Goal: Communication & Community: Share content

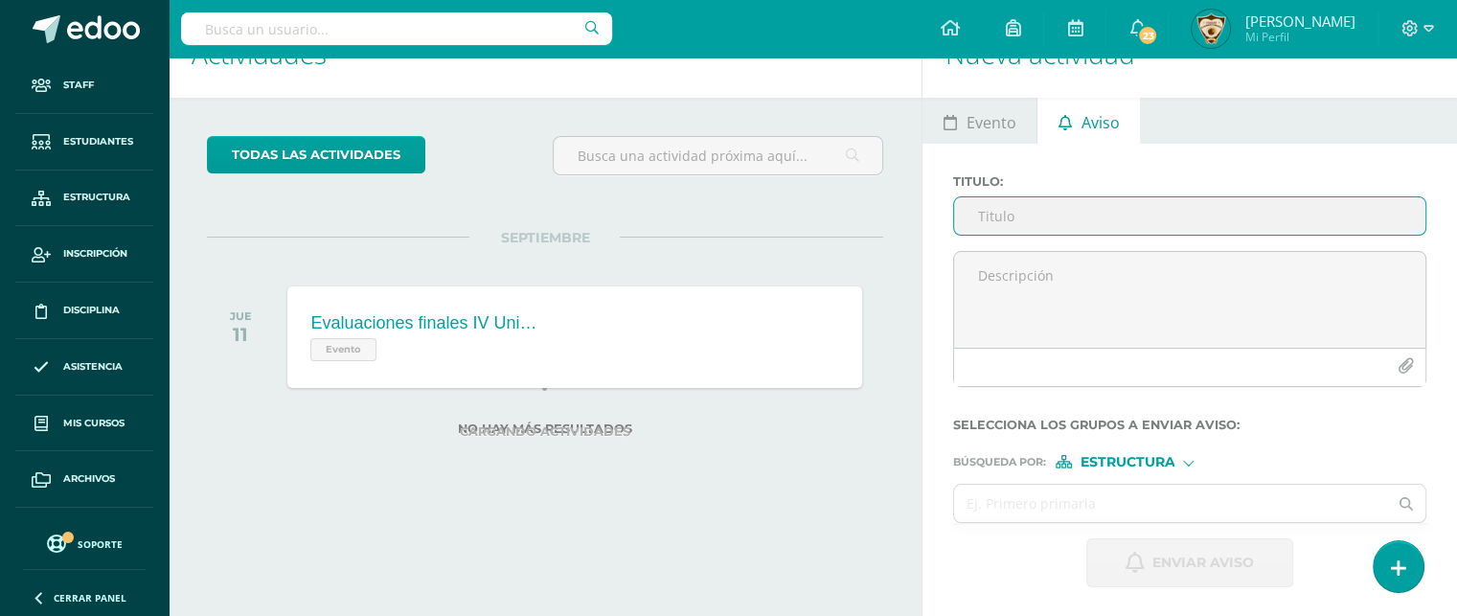
click at [1005, 218] on input "Titulo :" at bounding box center [1189, 215] width 471 height 37
click at [1192, 214] on input "Circular Evaluaciones Finales IV UNidad" at bounding box center [1189, 215] width 471 height 37
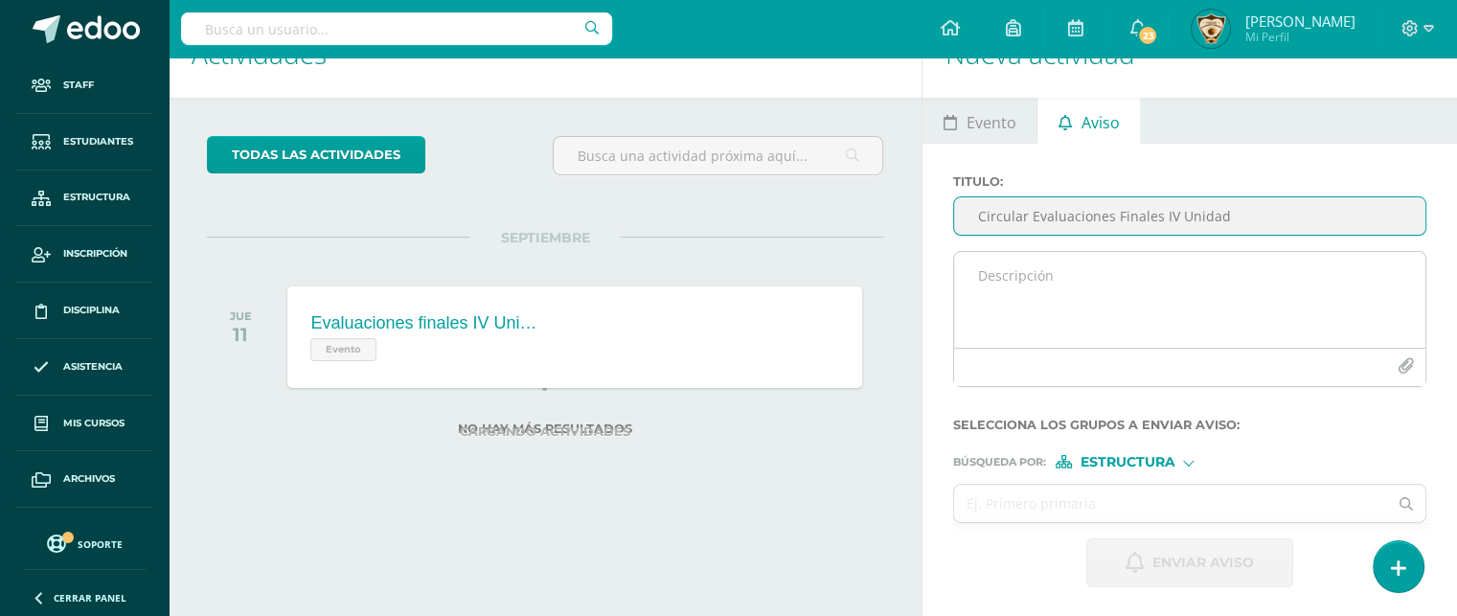
type input "Circular Evaluaciones Finales IV Unidad"
click at [969, 280] on textarea at bounding box center [1189, 300] width 471 height 96
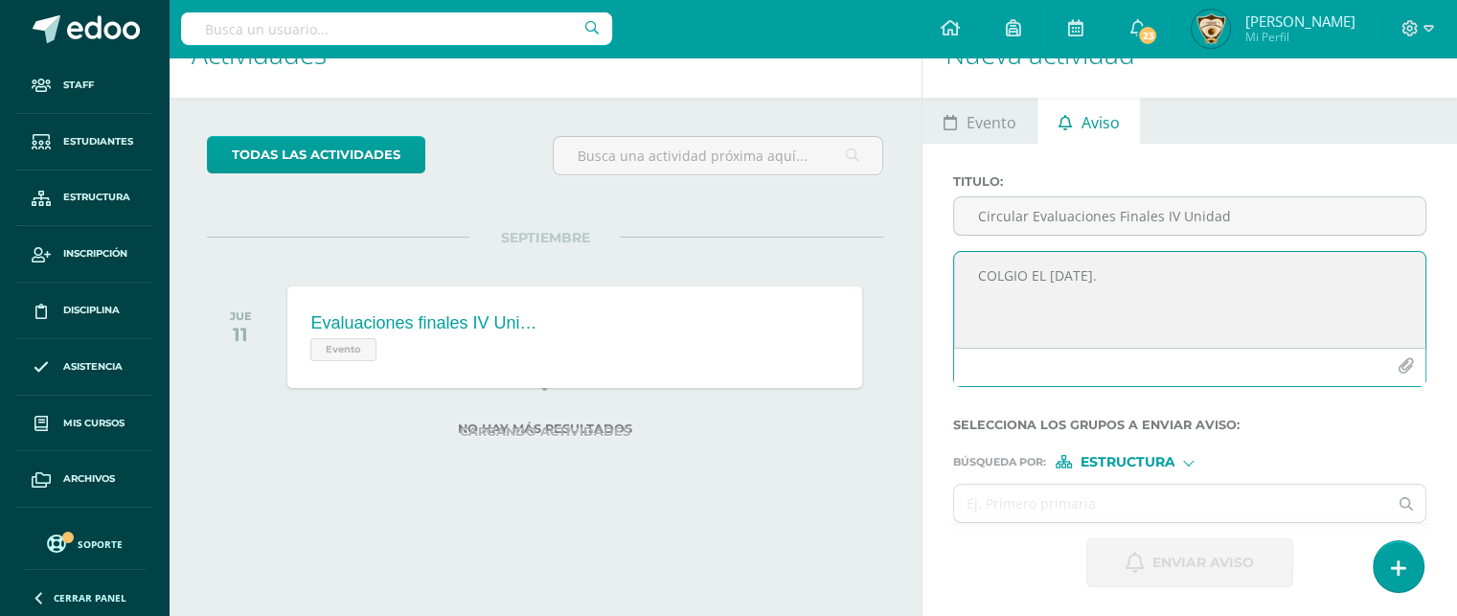
click at [1009, 266] on textarea "COLGIO EL SAGRADO CORAZÓN." at bounding box center [1189, 300] width 471 height 96
click at [1197, 277] on textarea "COLEGIO EL SAGRADO CORAZÓN." at bounding box center [1189, 300] width 471 height 96
paste textarea "Circular 2025-61 EVALUACIONES FINALES IV UNIDAD IV BACHILLERATO EN CIENCIAS Y L…"
click at [1084, 325] on textarea at bounding box center [1189, 300] width 471 height 96
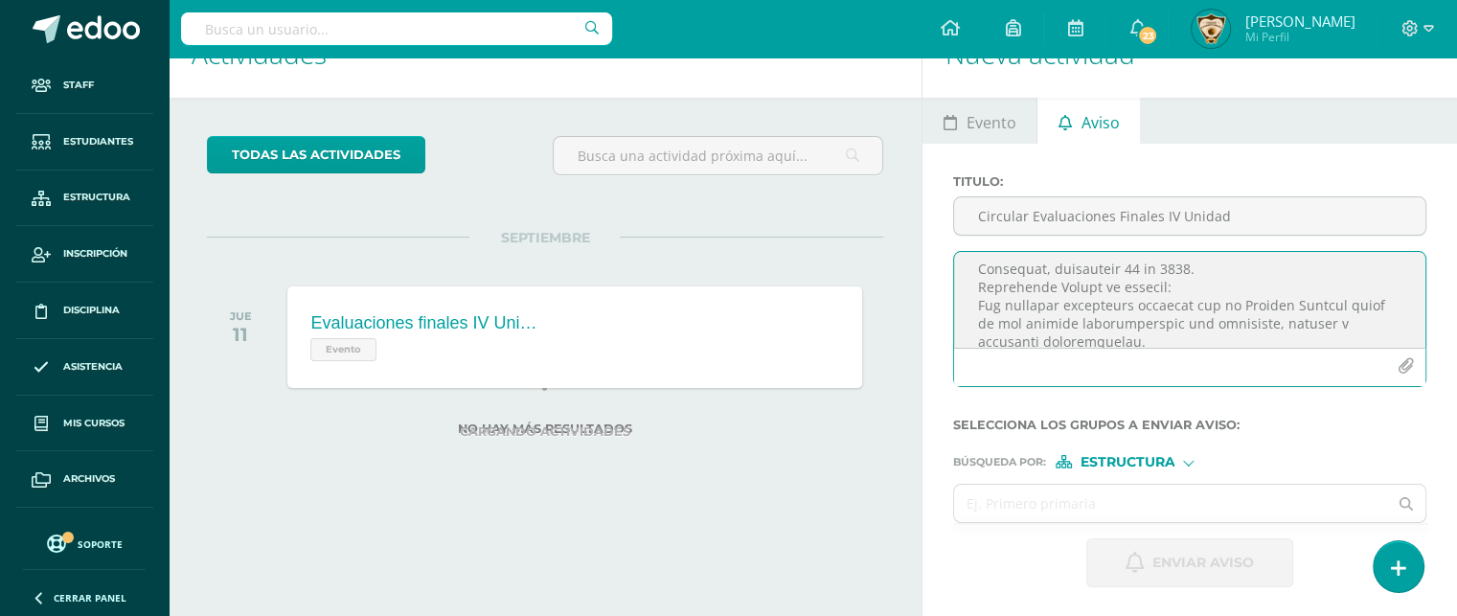
scroll to position [165, 0]
click at [1210, 257] on textarea at bounding box center [1189, 300] width 471 height 96
click at [1164, 277] on textarea at bounding box center [1189, 300] width 471 height 96
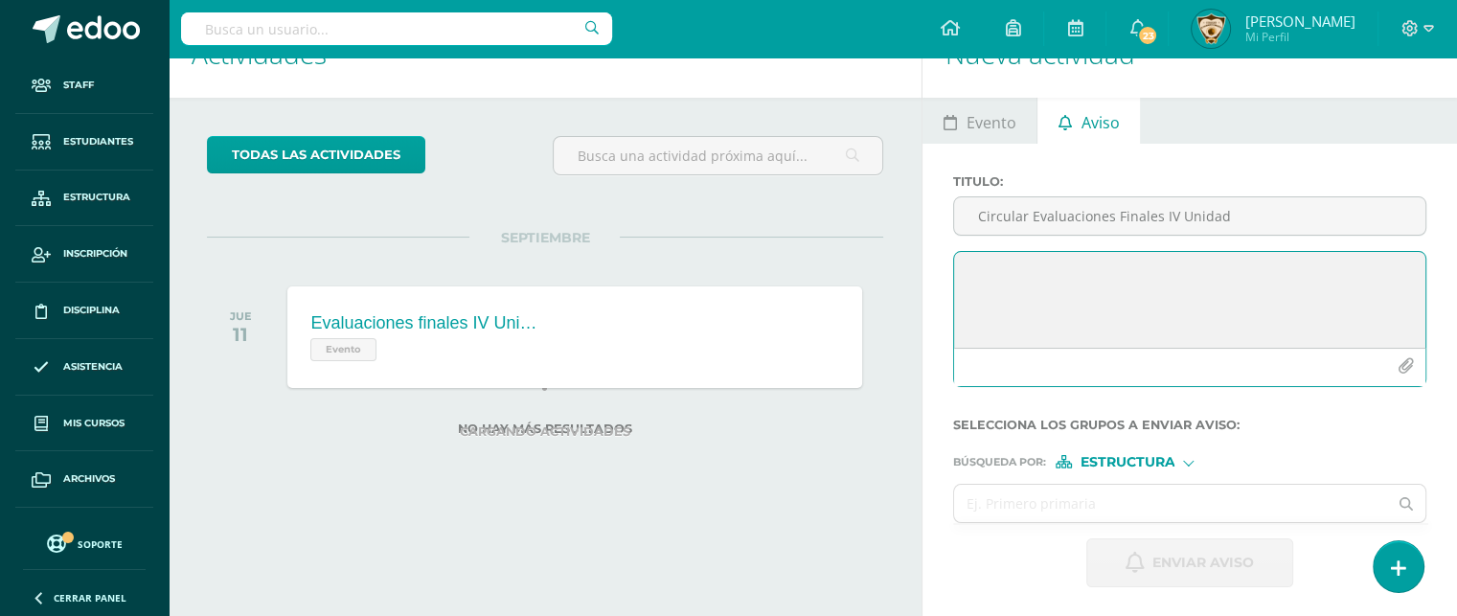
scroll to position [671, 0]
click at [1020, 309] on textarea at bounding box center [1189, 300] width 471 height 96
click at [1000, 294] on textarea at bounding box center [1189, 300] width 471 height 96
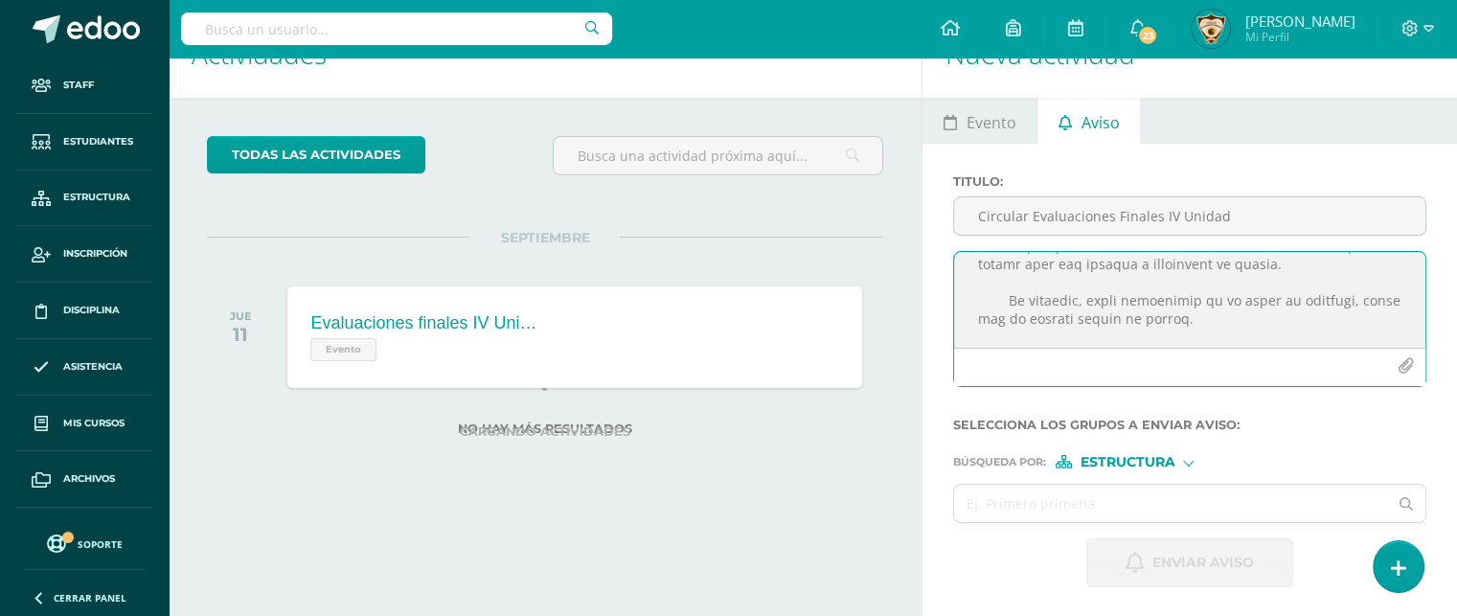
scroll to position [1231, 0]
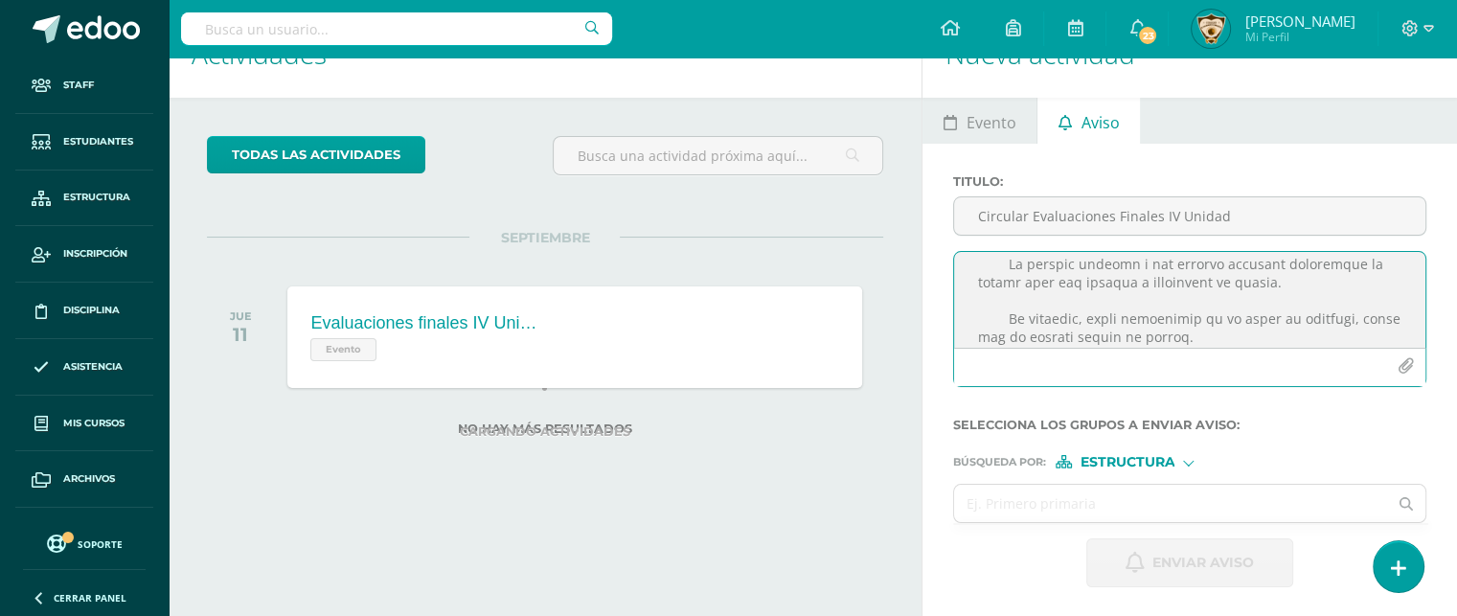
type textarea "COLEGIO EL SAGRADO CORAZÓN. "AÑO DE LUZ Y ESPERANZA" Circular 2025-61 EVALUACIO…"
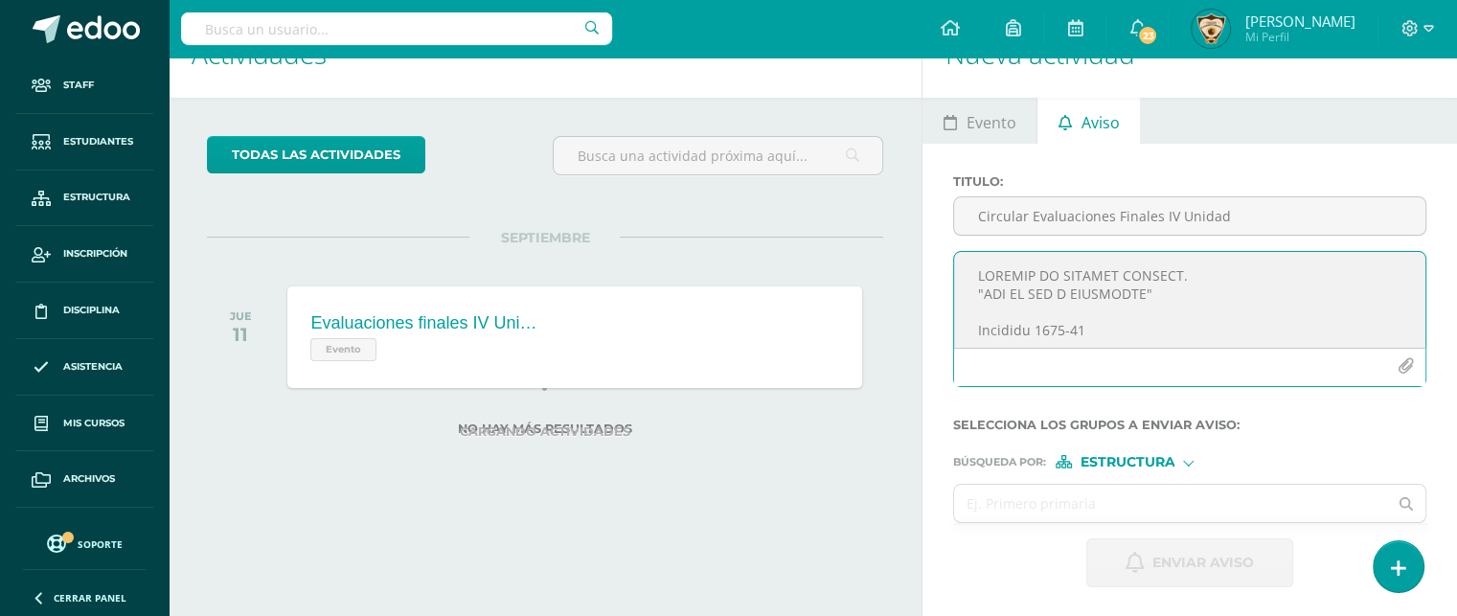
scroll to position [115, 0]
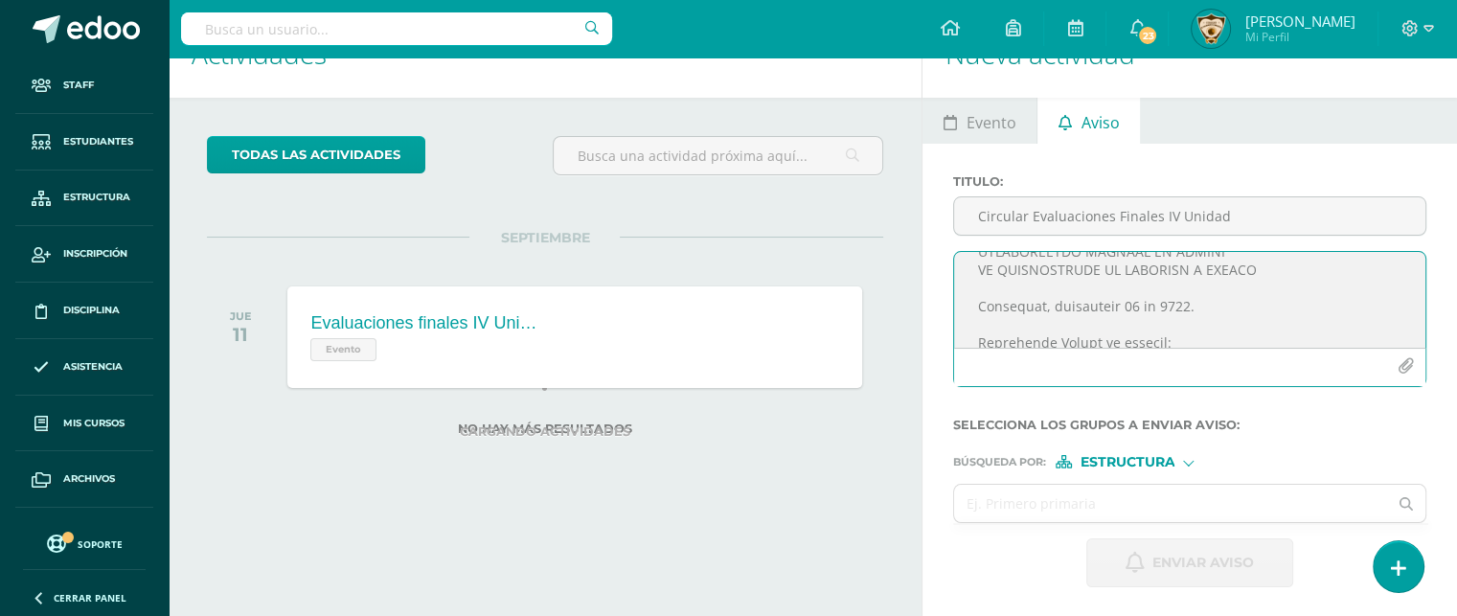
click at [1404, 368] on icon "button" at bounding box center [1406, 366] width 16 height 16
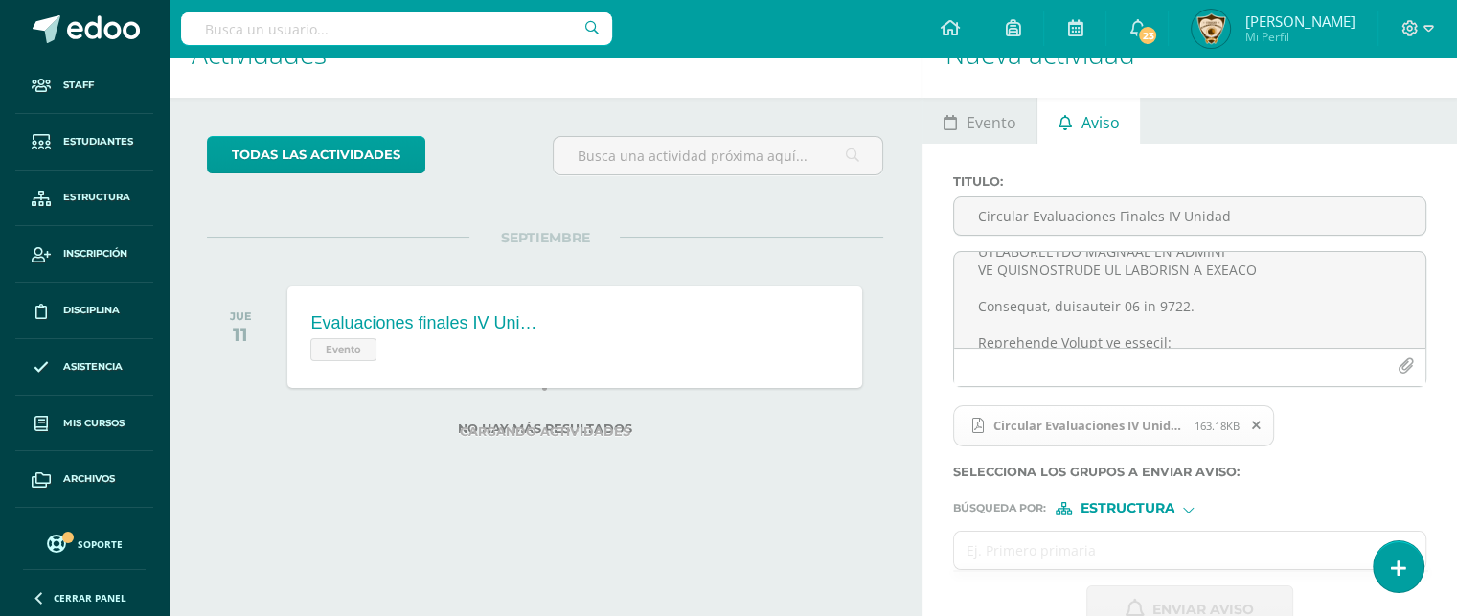
click at [968, 550] on input "text" at bounding box center [1170, 550] width 433 height 37
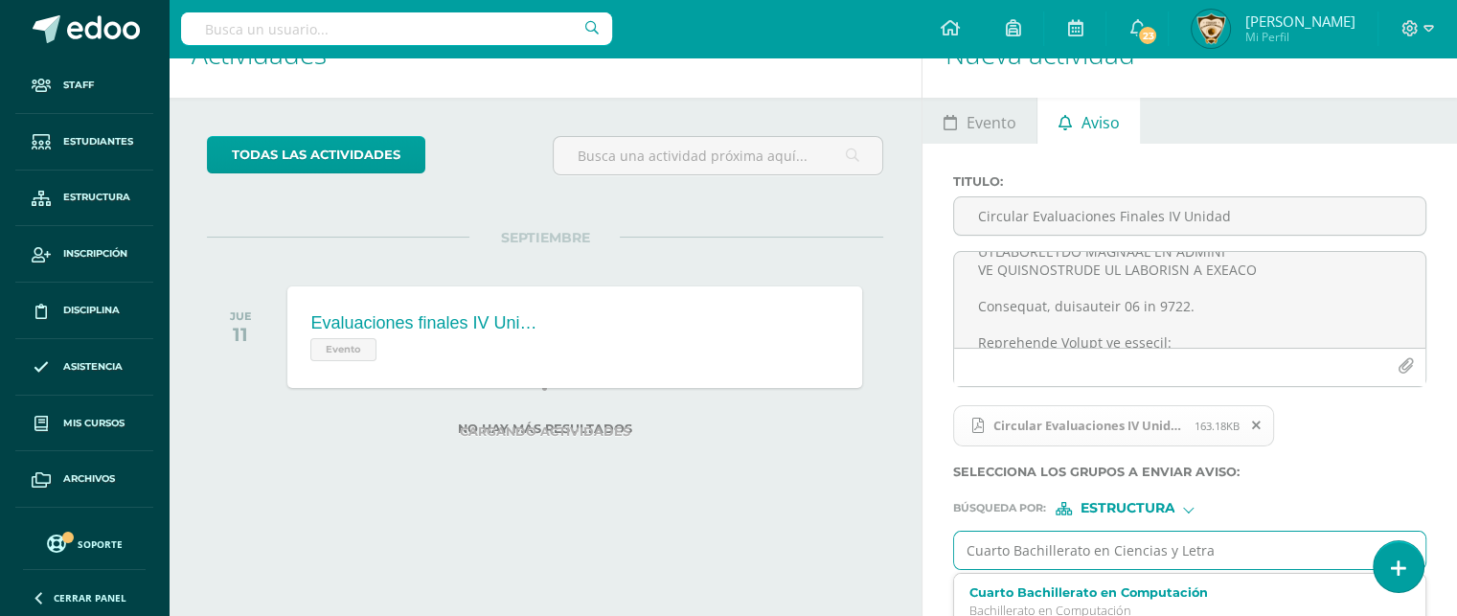
type input "Cuarto Bachillerato en Ciencias y Letras"
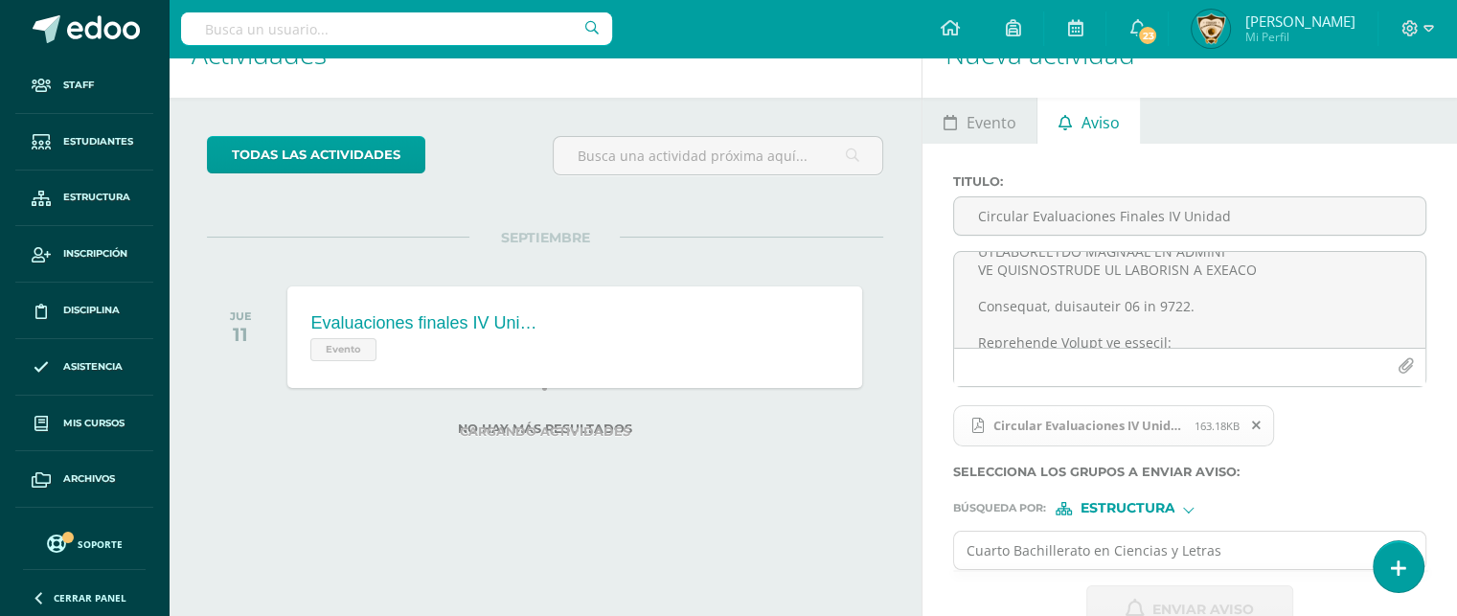
scroll to position [94, 0]
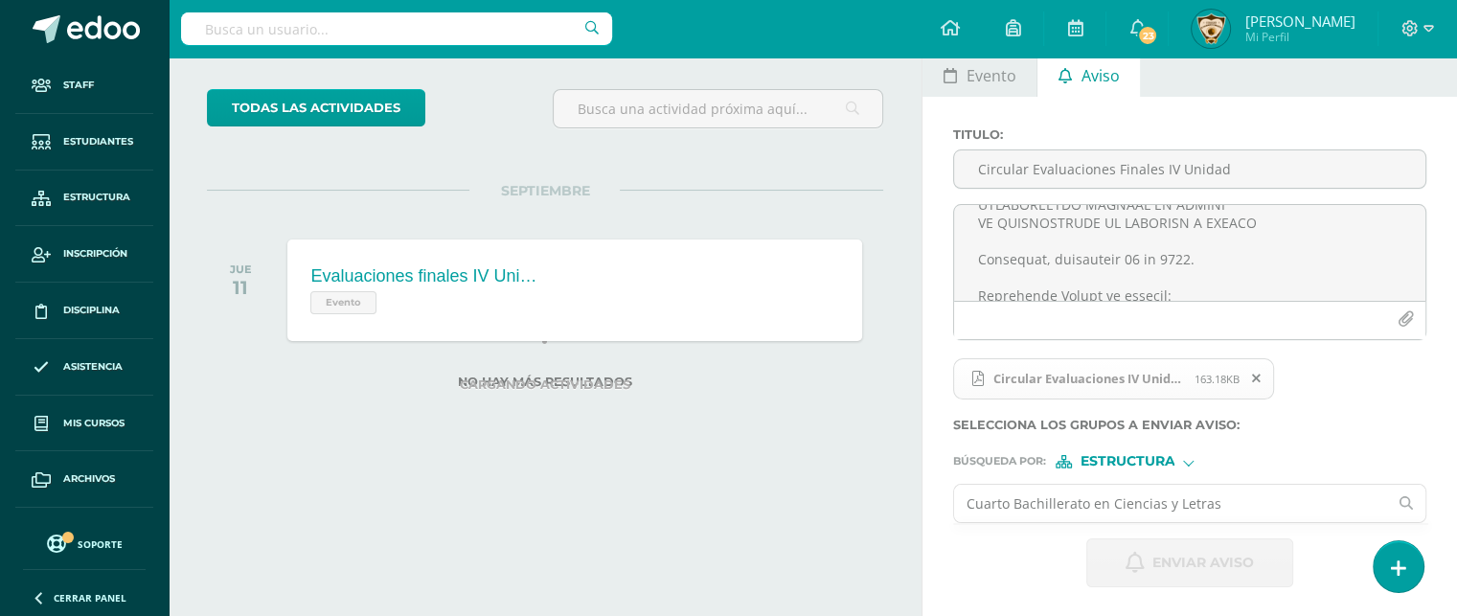
click at [1236, 493] on input "Cuarto Bachillerato en Ciencias y Letras" at bounding box center [1170, 503] width 433 height 37
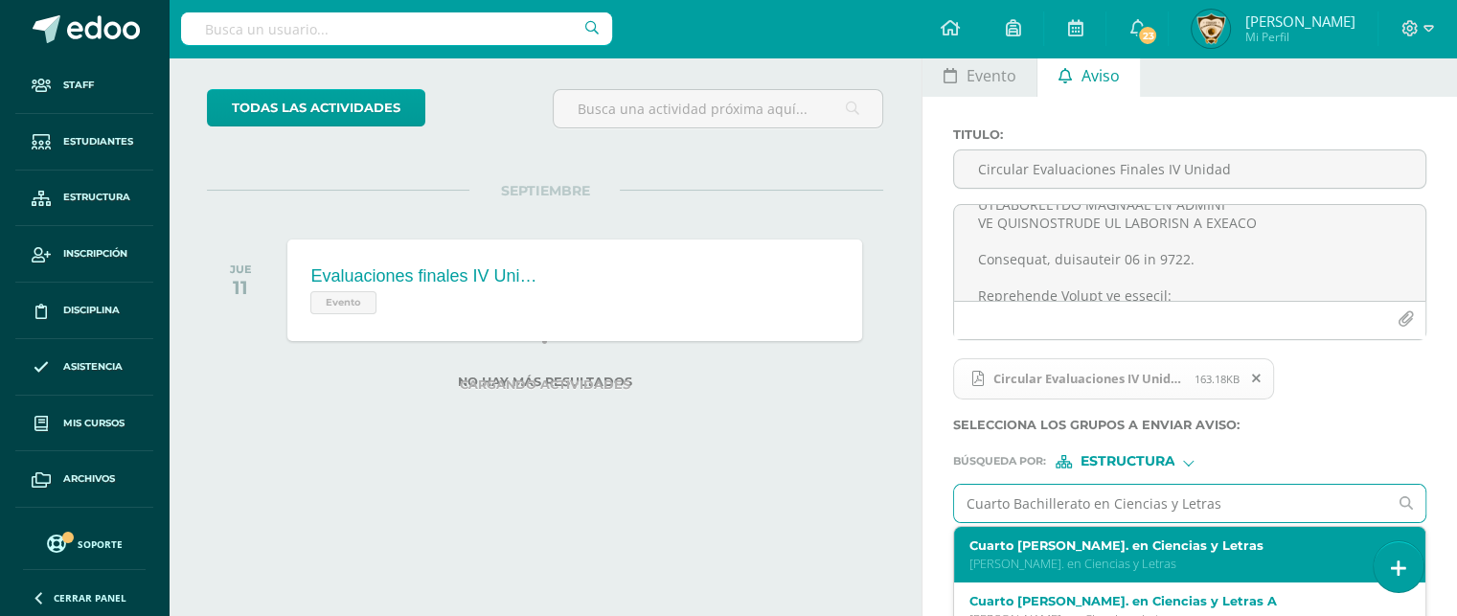
click at [1039, 547] on label "Cuarto Bach. en Ciencias y Letras" at bounding box center [1181, 545] width 423 height 14
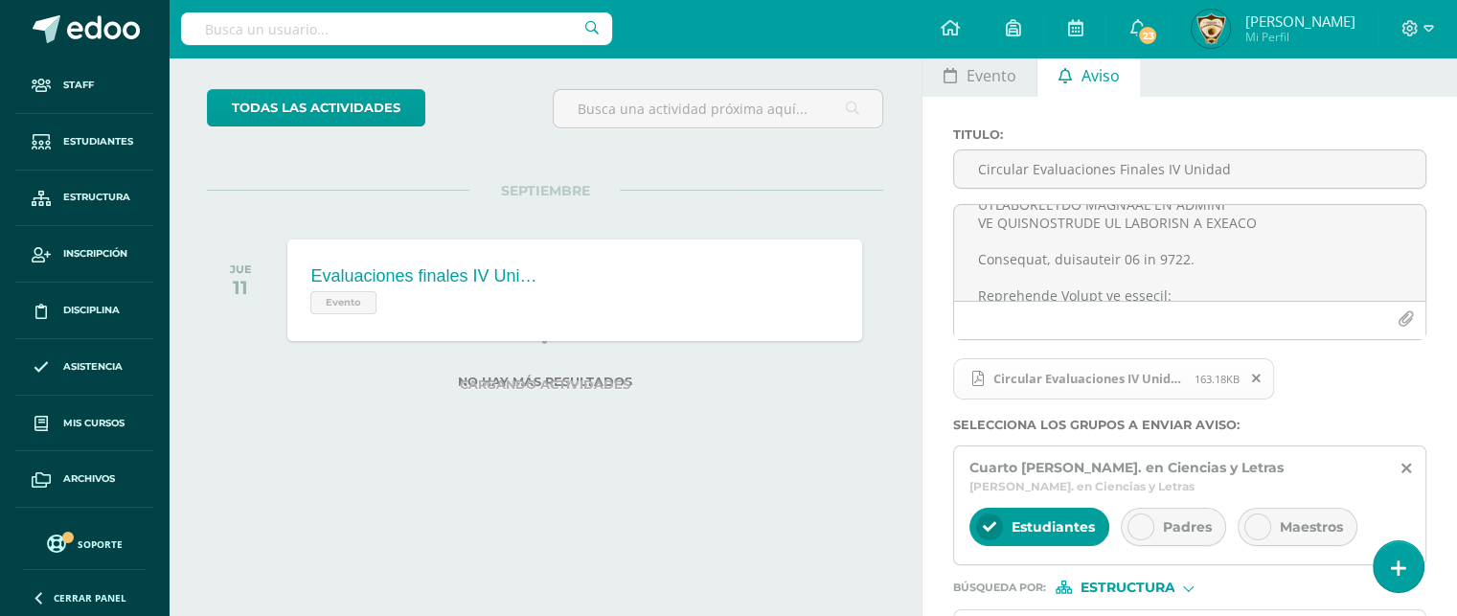
click at [1131, 514] on div at bounding box center [1141, 527] width 27 height 27
click at [1252, 520] on icon at bounding box center [1257, 526] width 13 height 13
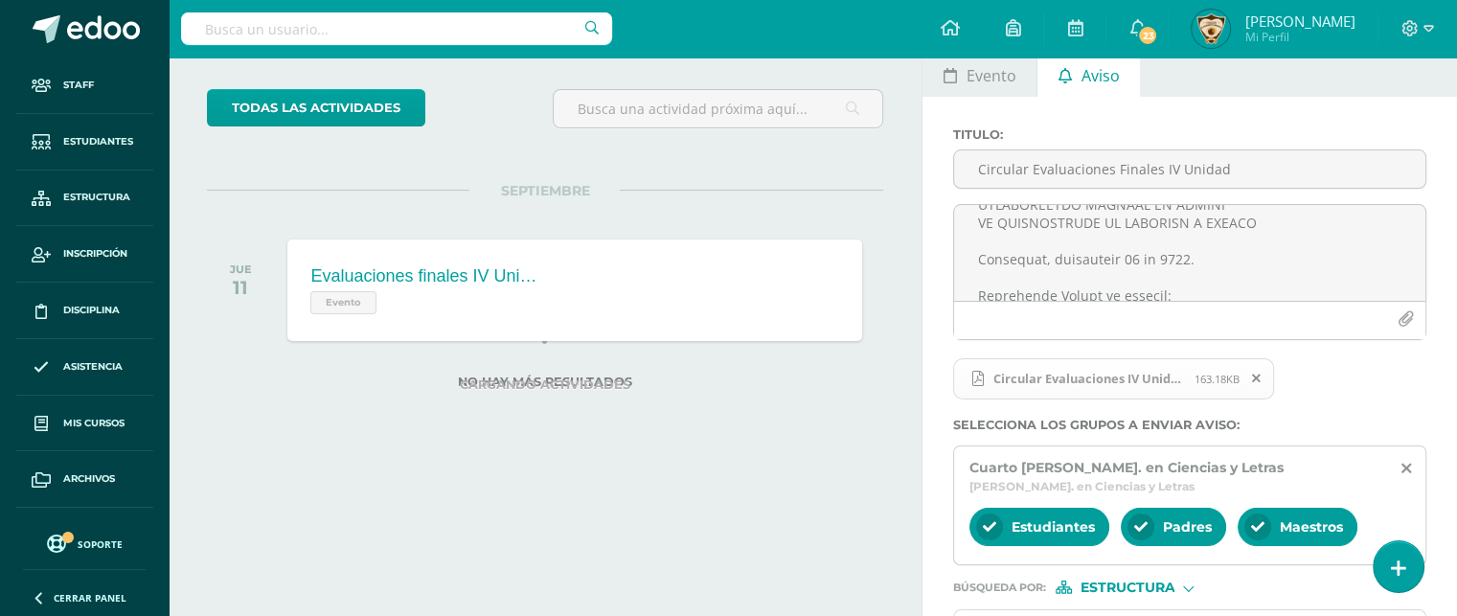
scroll to position [201, 0]
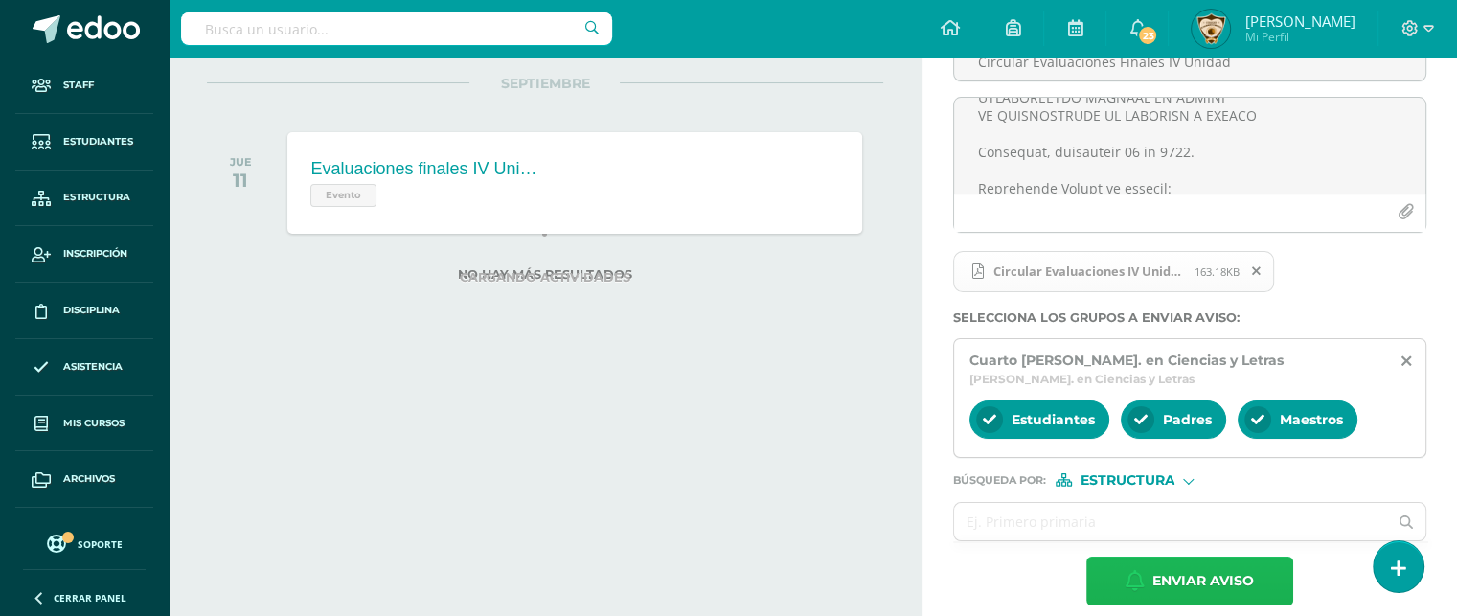
click at [1157, 562] on span "Enviar aviso" at bounding box center [1204, 581] width 102 height 47
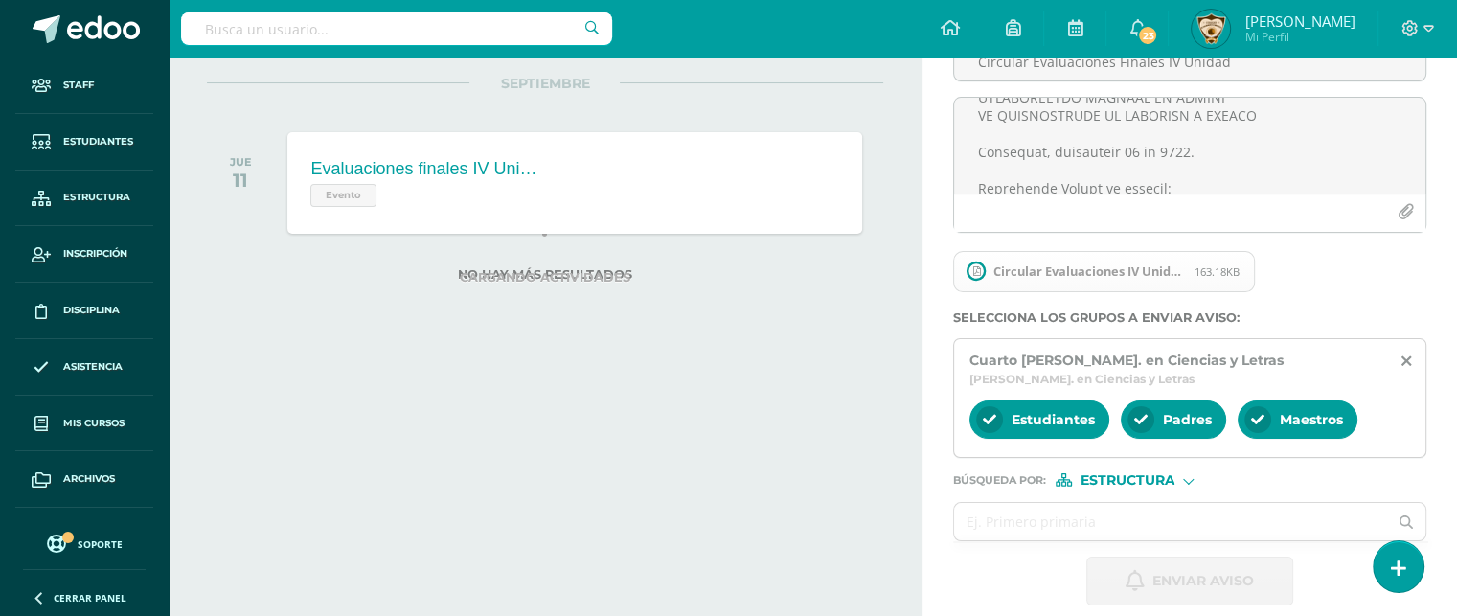
scroll to position [47, 0]
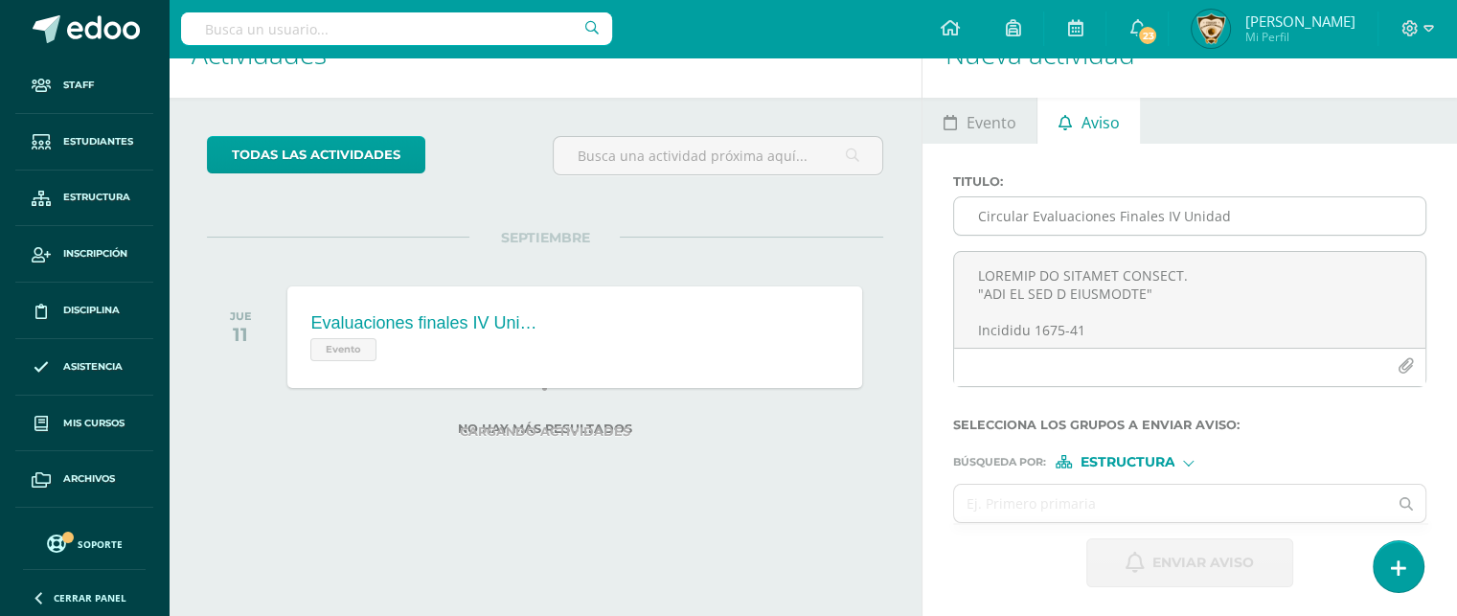
click at [1009, 221] on input "Circular Evaluaciones Finales IV Unidad" at bounding box center [1189, 215] width 471 height 37
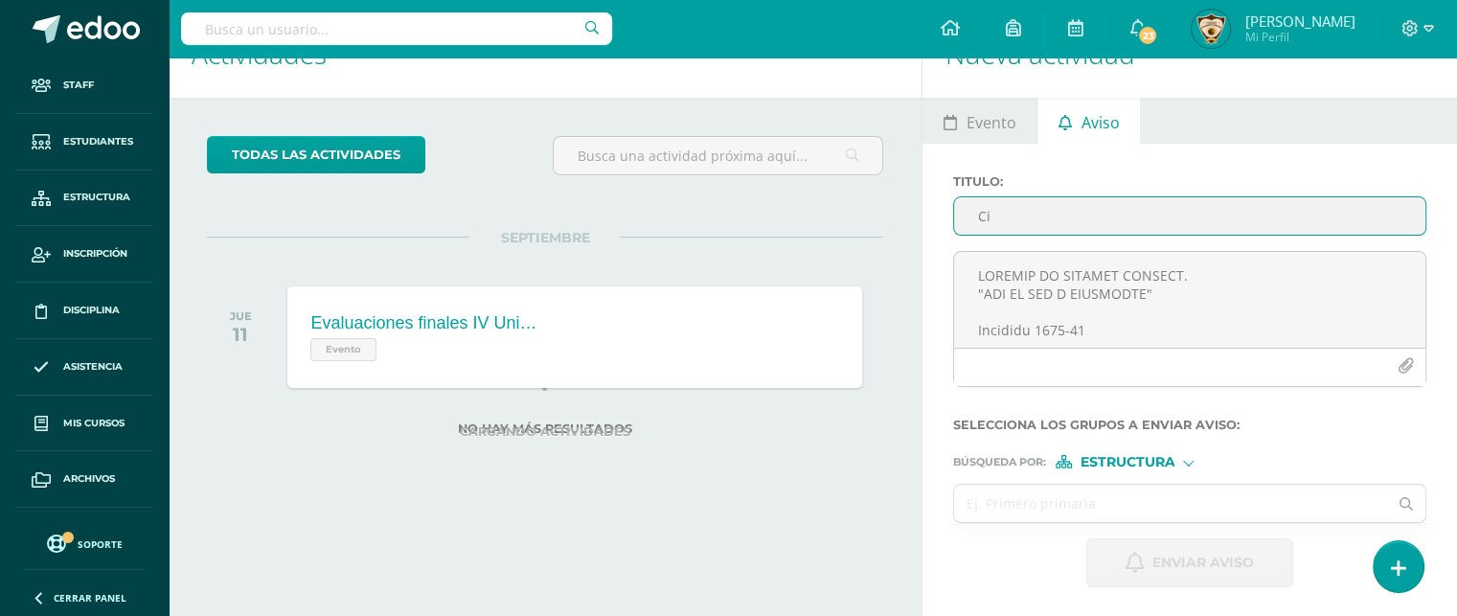
type input "C"
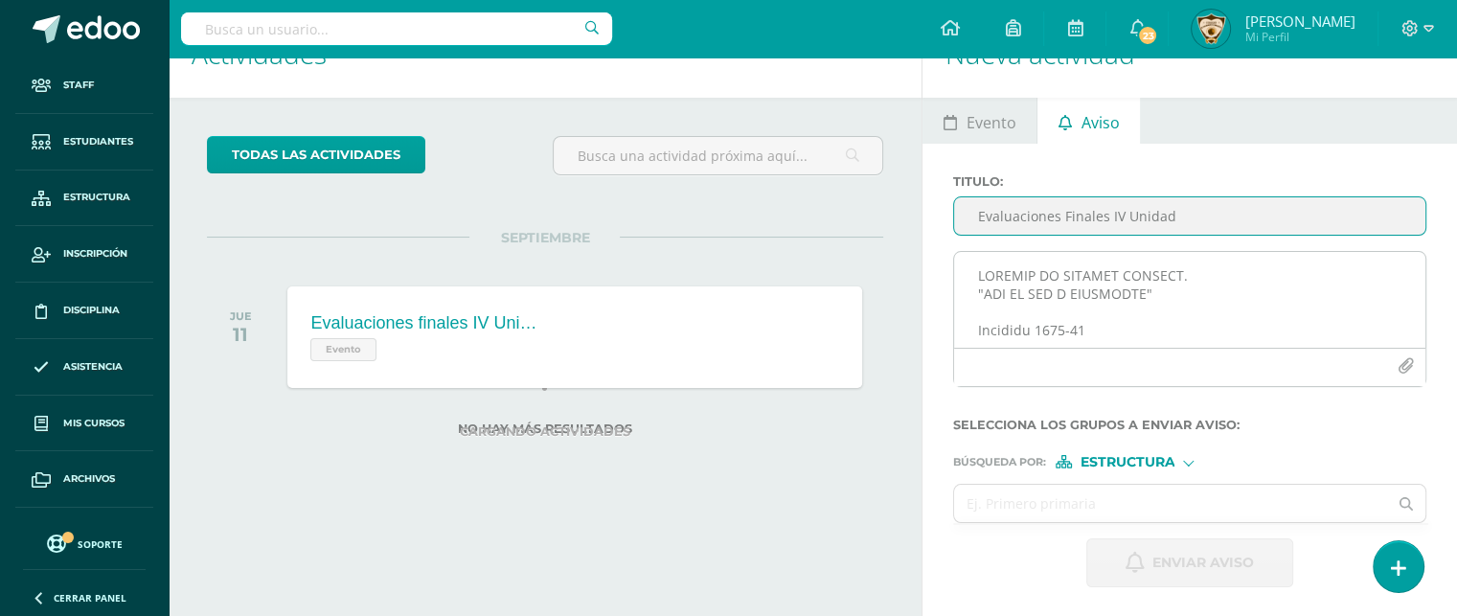
type input "Evaluaciones Finales IV Unidad"
click at [984, 275] on textarea at bounding box center [1189, 300] width 471 height 96
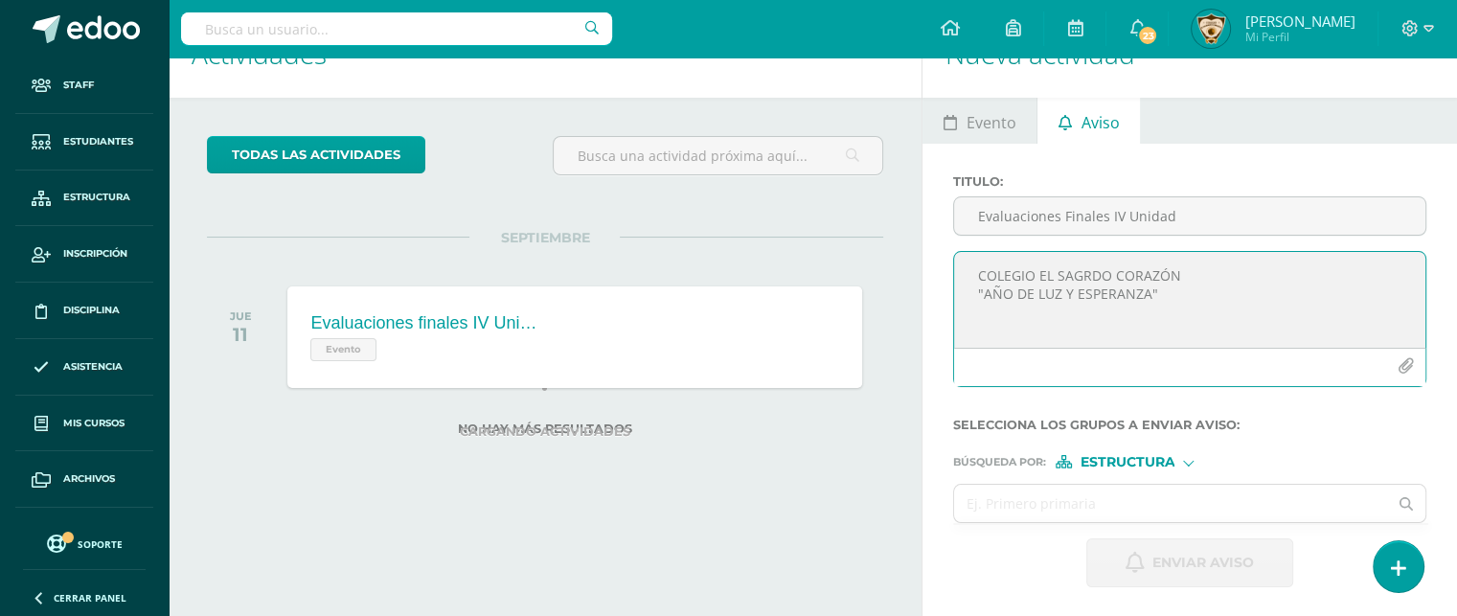
paste textarea "Circular 2025-61 EVALUACIONES FINALES IV UNIDAD IV BACHILLERATO EN COMPUTACIÓN …"
click at [976, 268] on textarea at bounding box center [1189, 300] width 471 height 96
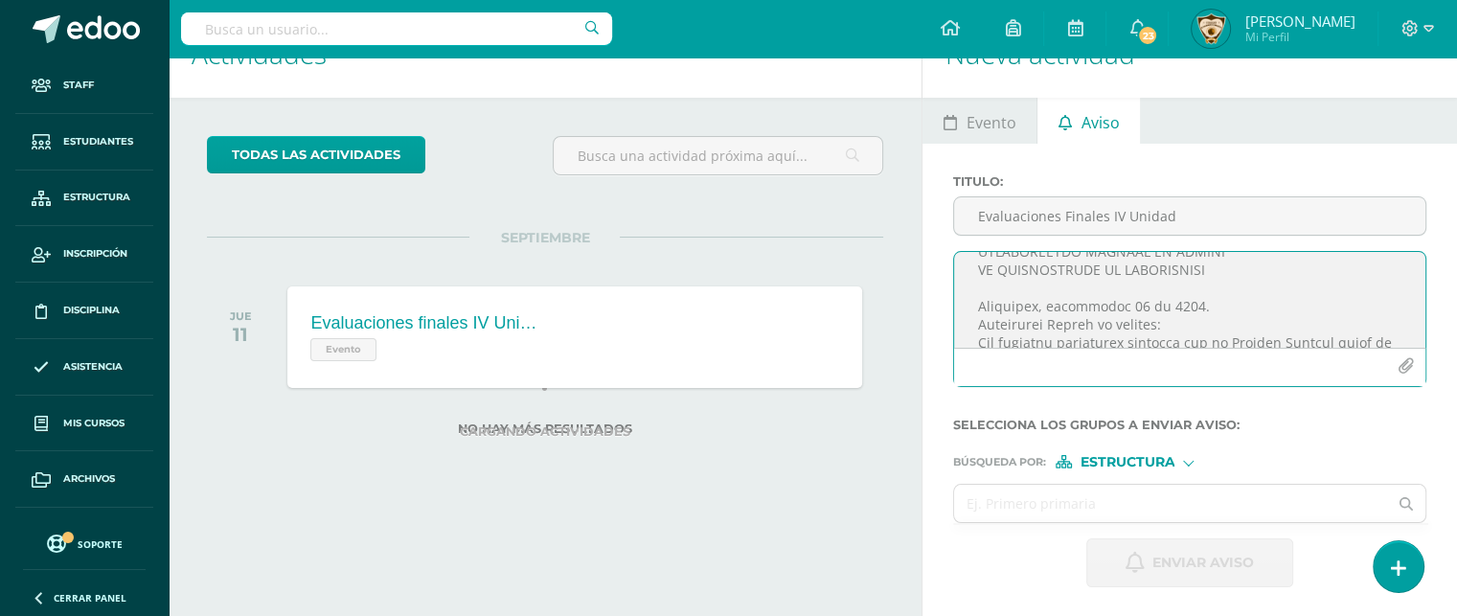
scroll to position [153, 0]
click at [1203, 272] on textarea at bounding box center [1189, 300] width 471 height 96
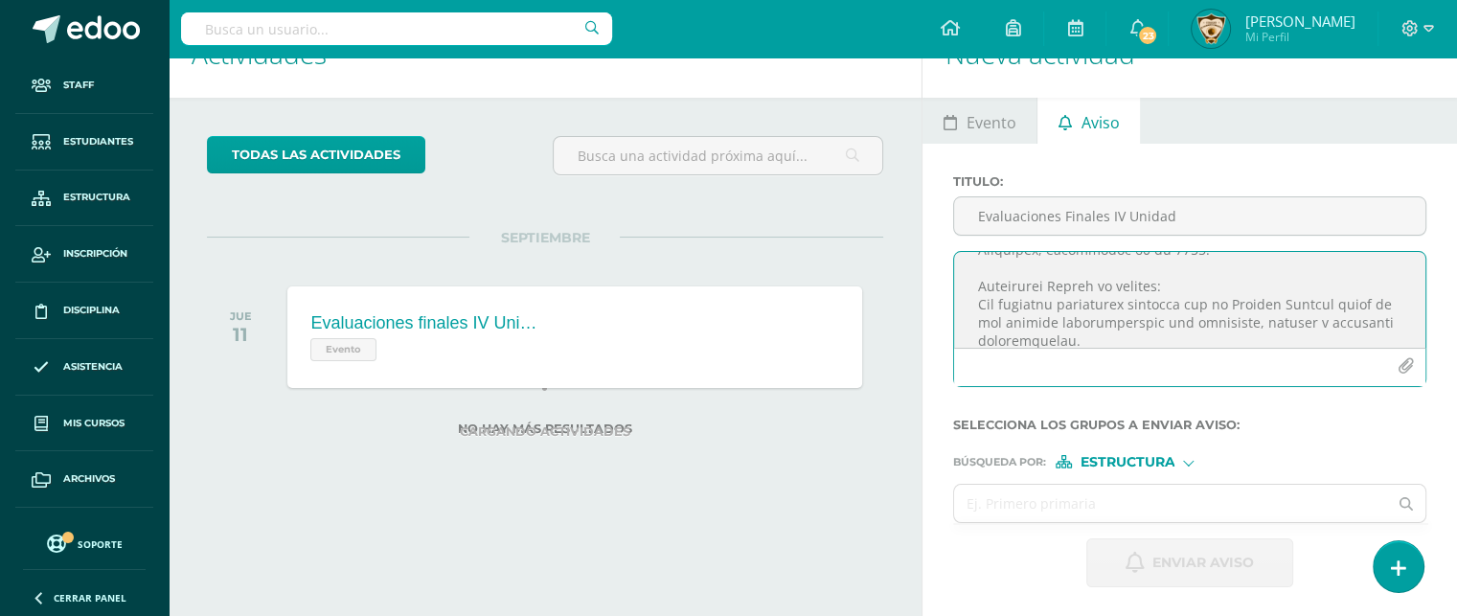
click at [1174, 286] on textarea at bounding box center [1189, 300] width 471 height 96
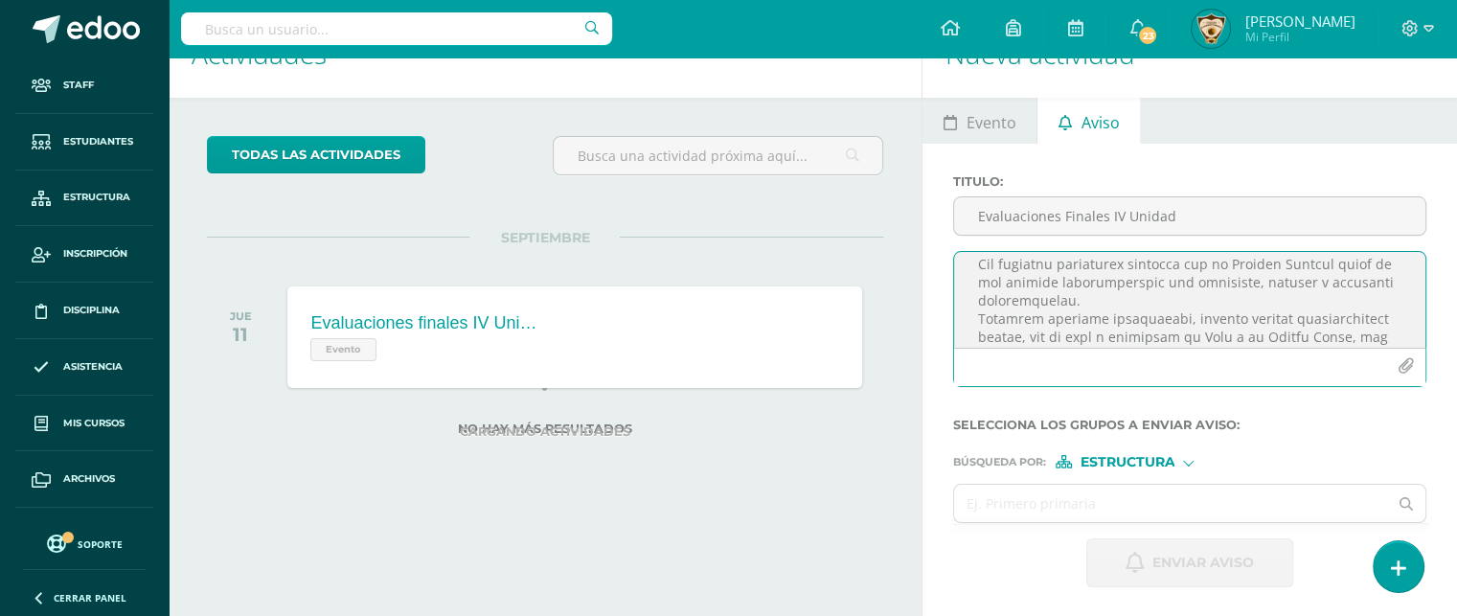
scroll to position [248, 0]
click at [1133, 286] on textarea at bounding box center [1189, 300] width 471 height 96
click at [1107, 294] on textarea at bounding box center [1189, 300] width 471 height 96
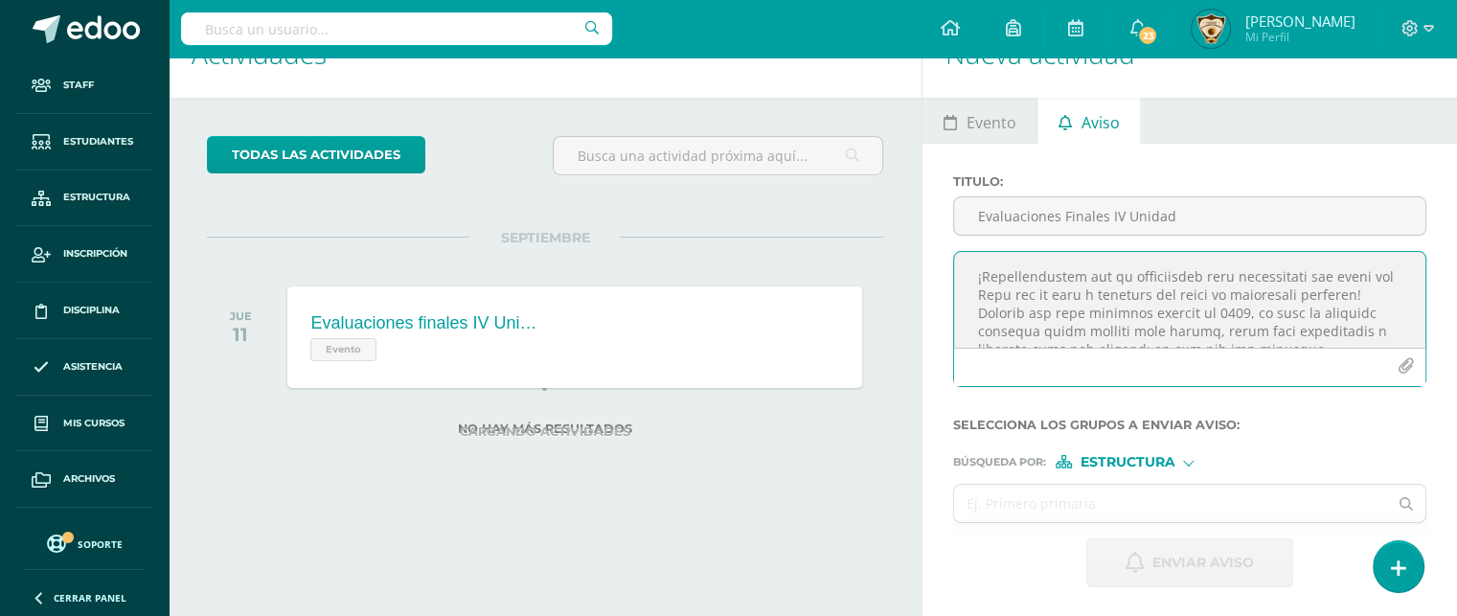
click at [1358, 296] on textarea at bounding box center [1189, 300] width 471 height 96
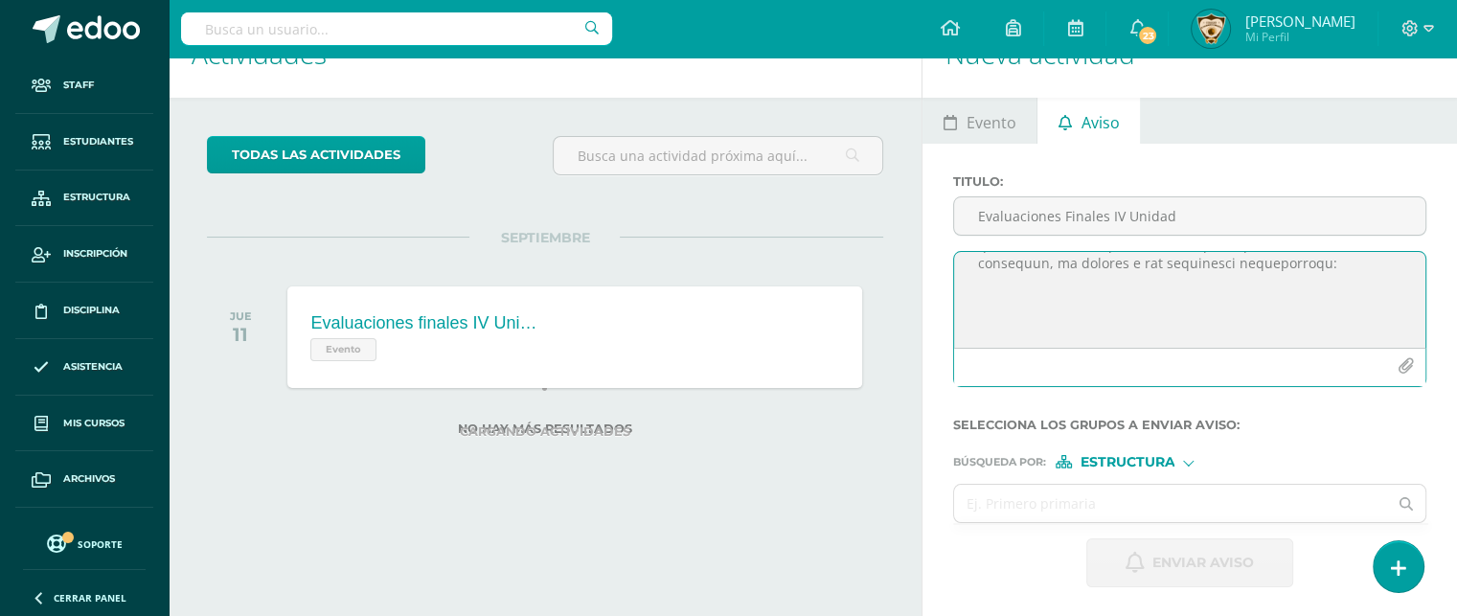
scroll to position [706, 0]
click at [1013, 321] on textarea at bounding box center [1189, 300] width 471 height 96
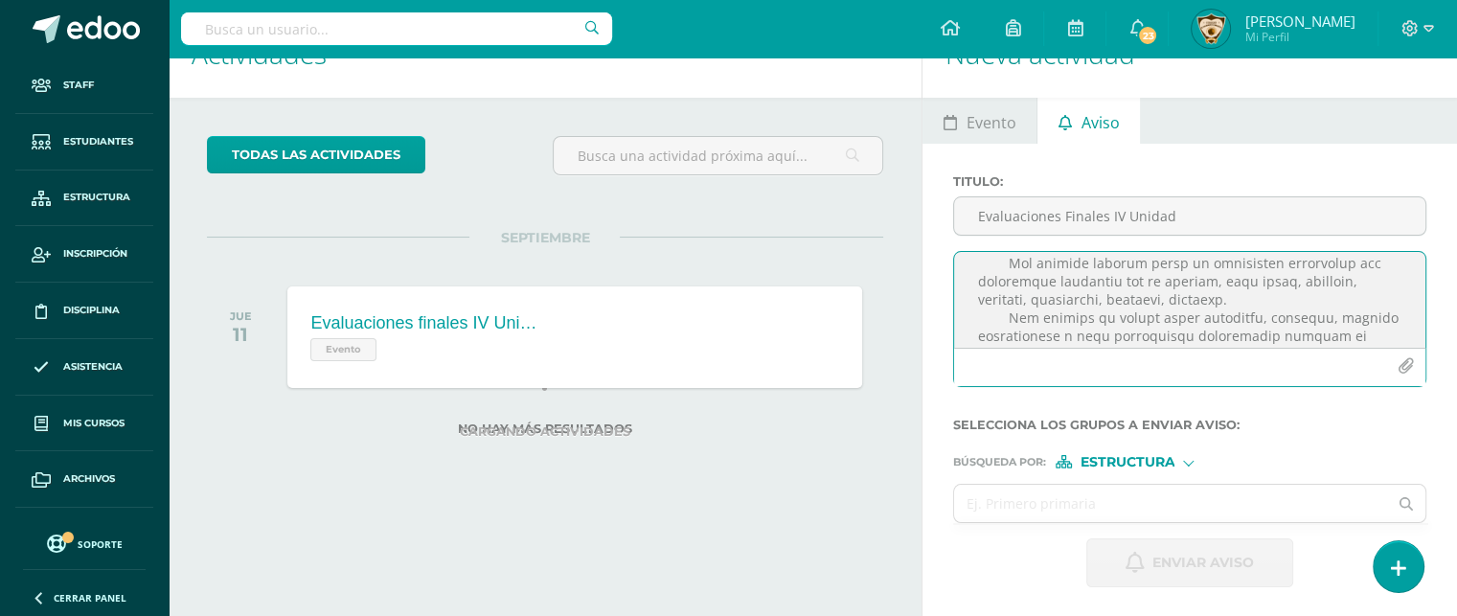
scroll to position [939, 0]
click at [974, 260] on textarea at bounding box center [1189, 300] width 471 height 96
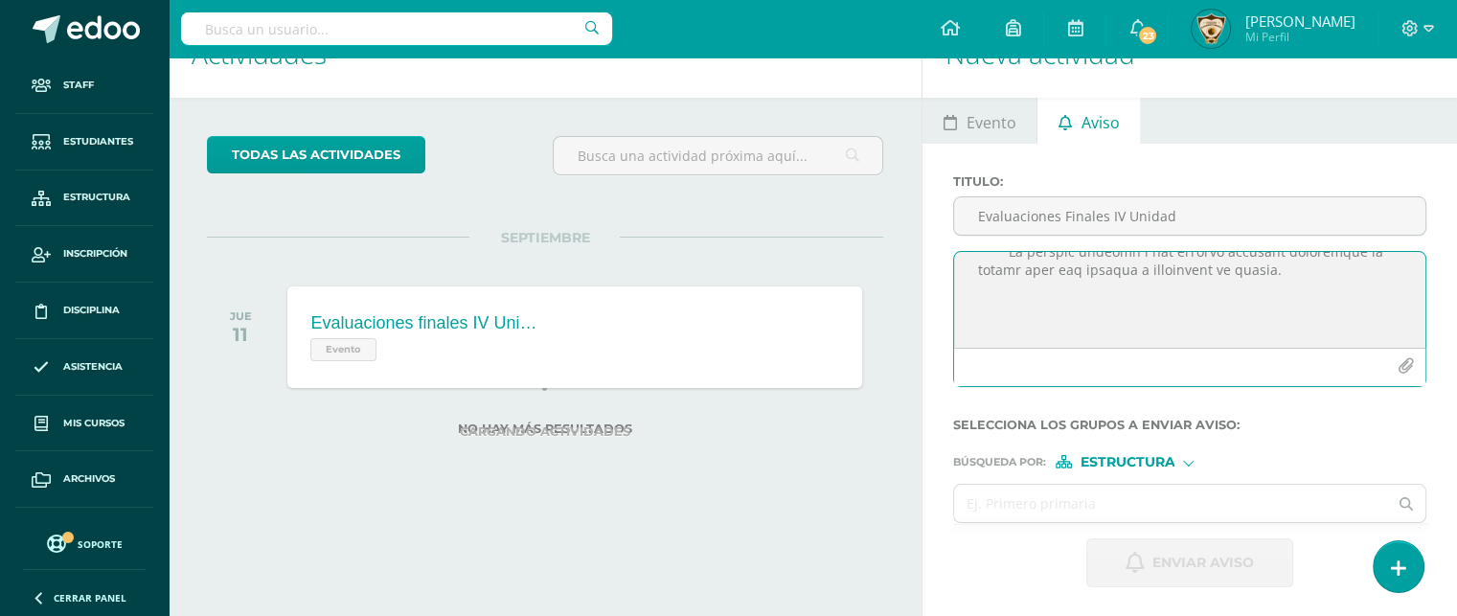
scroll to position [1336, 0]
click at [1024, 296] on textarea at bounding box center [1189, 300] width 471 height 96
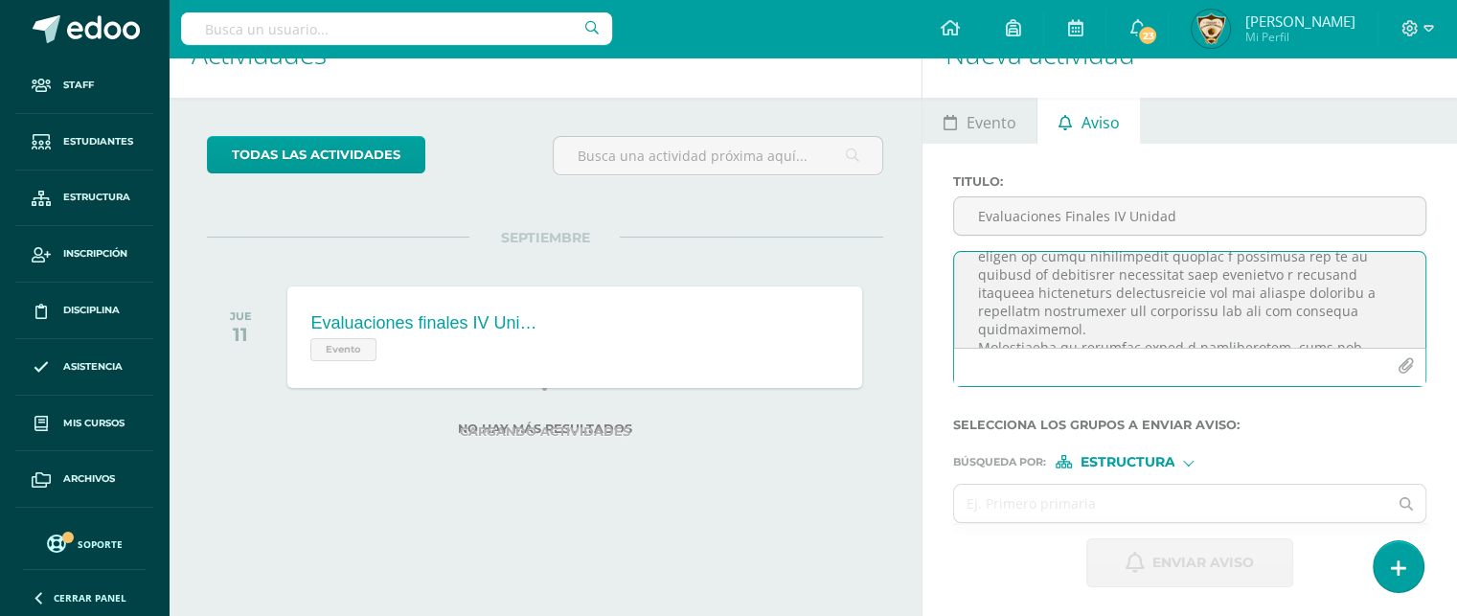
scroll to position [1496, 0]
click at [1074, 265] on textarea at bounding box center [1189, 300] width 471 height 96
click at [1026, 283] on textarea at bounding box center [1189, 300] width 471 height 96
click at [1063, 265] on textarea at bounding box center [1189, 300] width 471 height 96
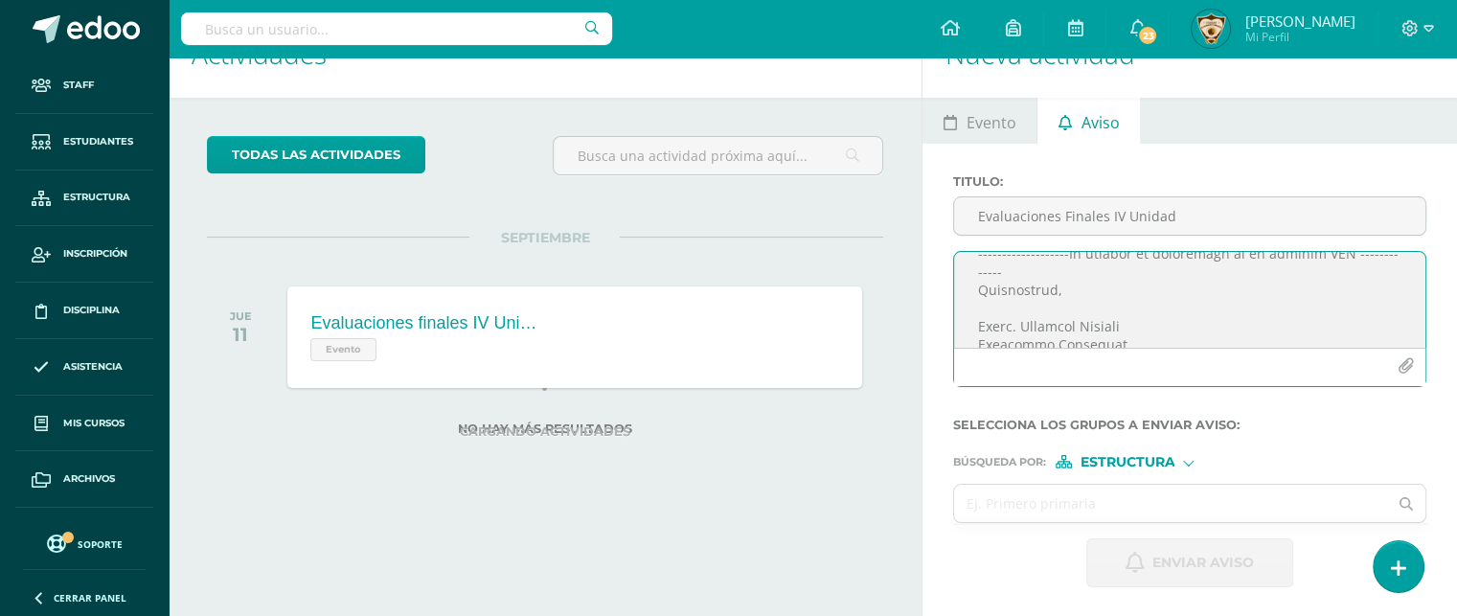
scroll to position [1625, 0]
type textarea "COLEGIO EL SAGRDO CORAZÓN "AÑO DE LUZ Y ESPERANZA" Circular 2025-61 EVALUACIONE…"
click at [1408, 362] on icon "button" at bounding box center [1406, 366] width 16 height 16
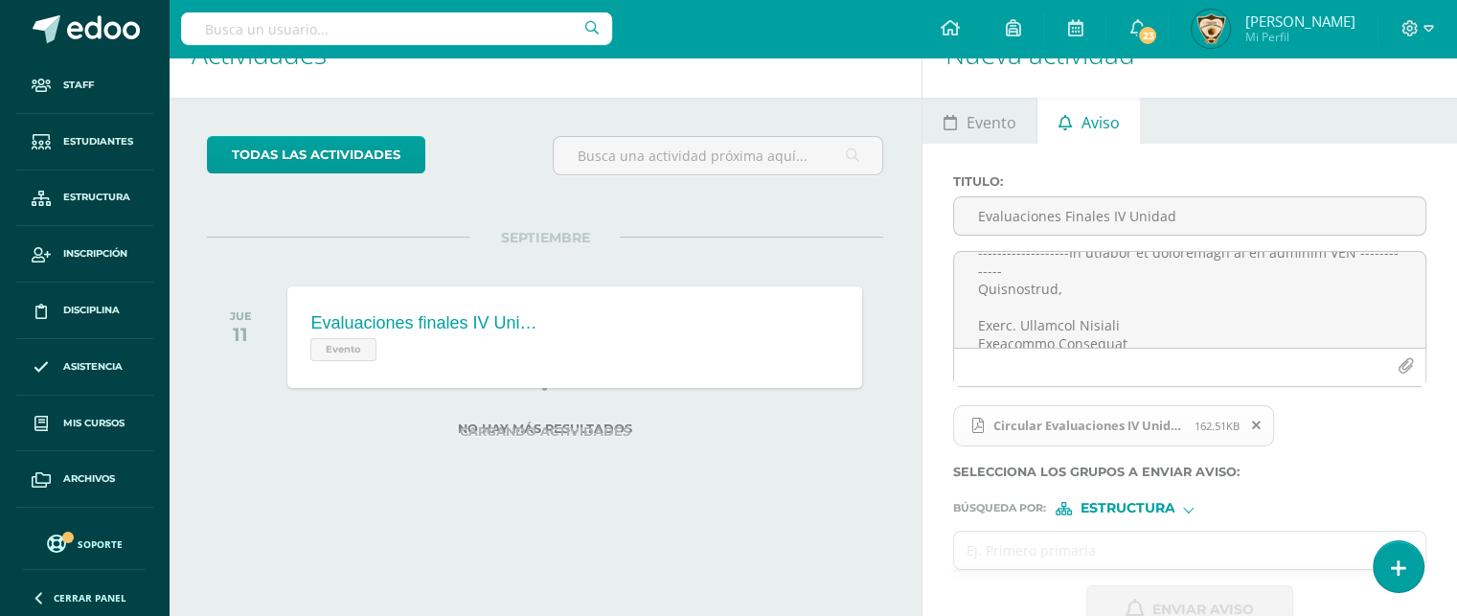
click at [970, 553] on input "text" at bounding box center [1170, 550] width 433 height 37
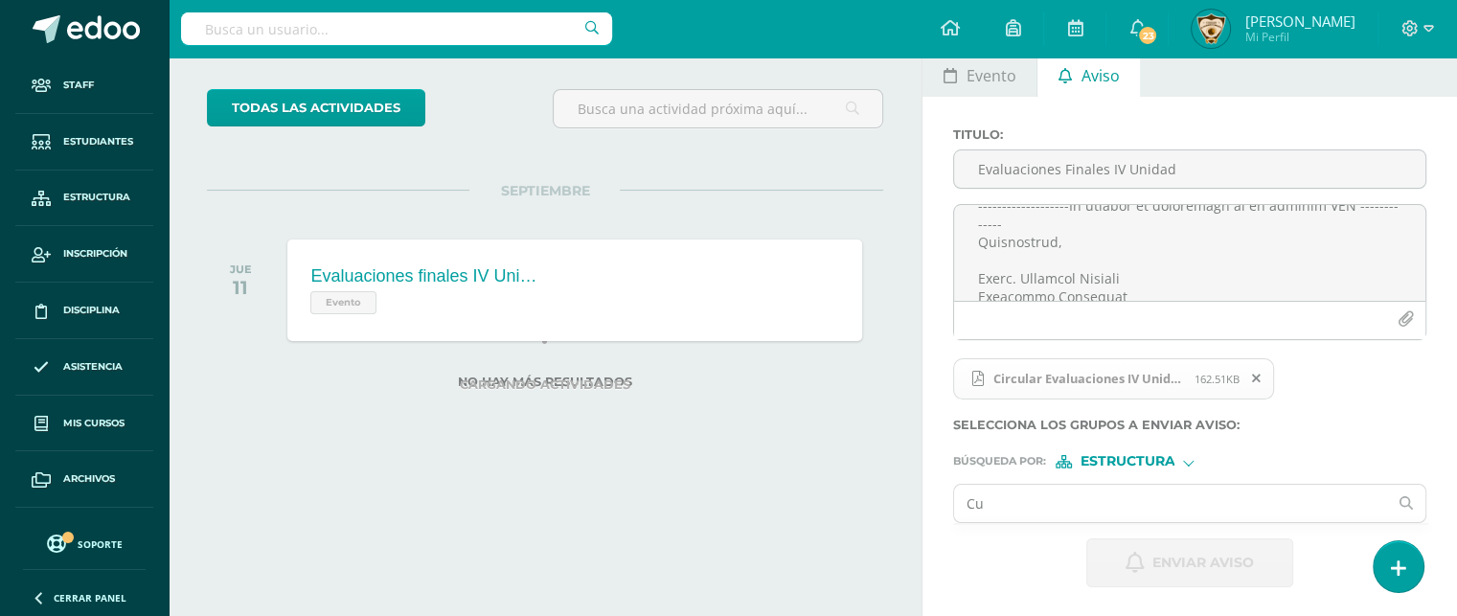
type input "C"
click at [1192, 487] on input "cuarto bachillerato en ciencias" at bounding box center [1170, 503] width 433 height 37
click at [1157, 505] on input "cuarto bachillerato en ciencias" at bounding box center [1170, 503] width 433 height 37
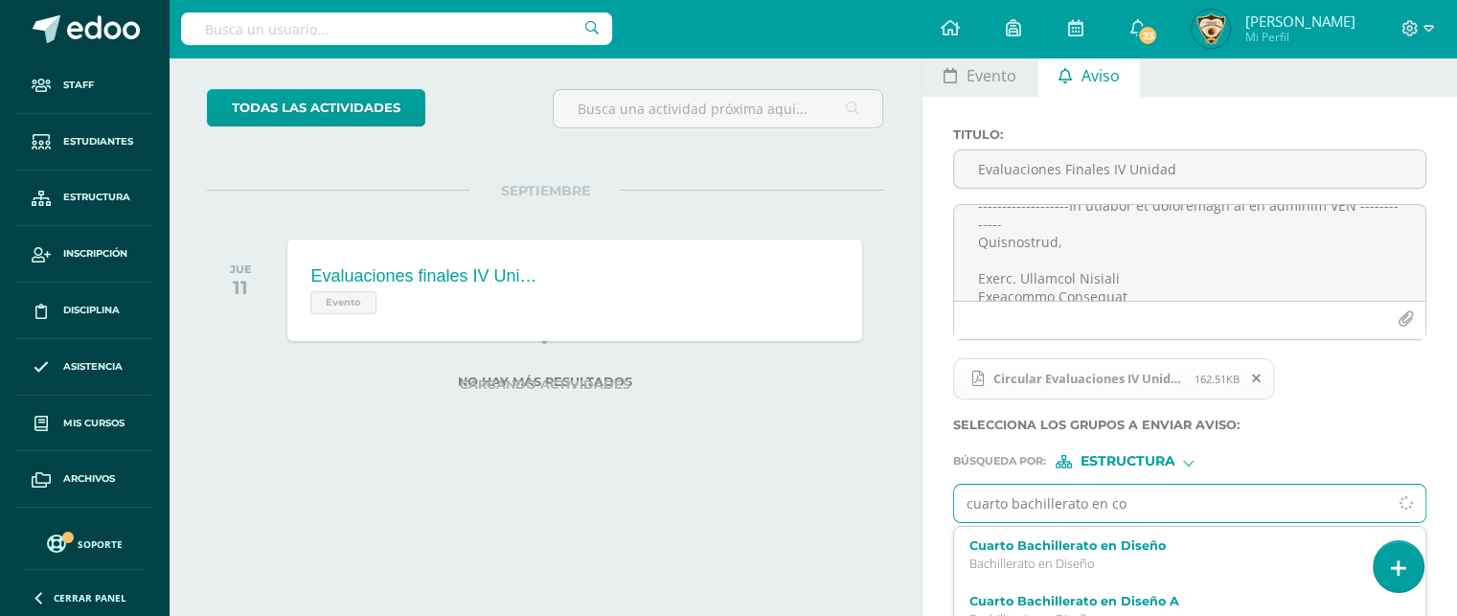
type input "cuarto bachillerato en com"
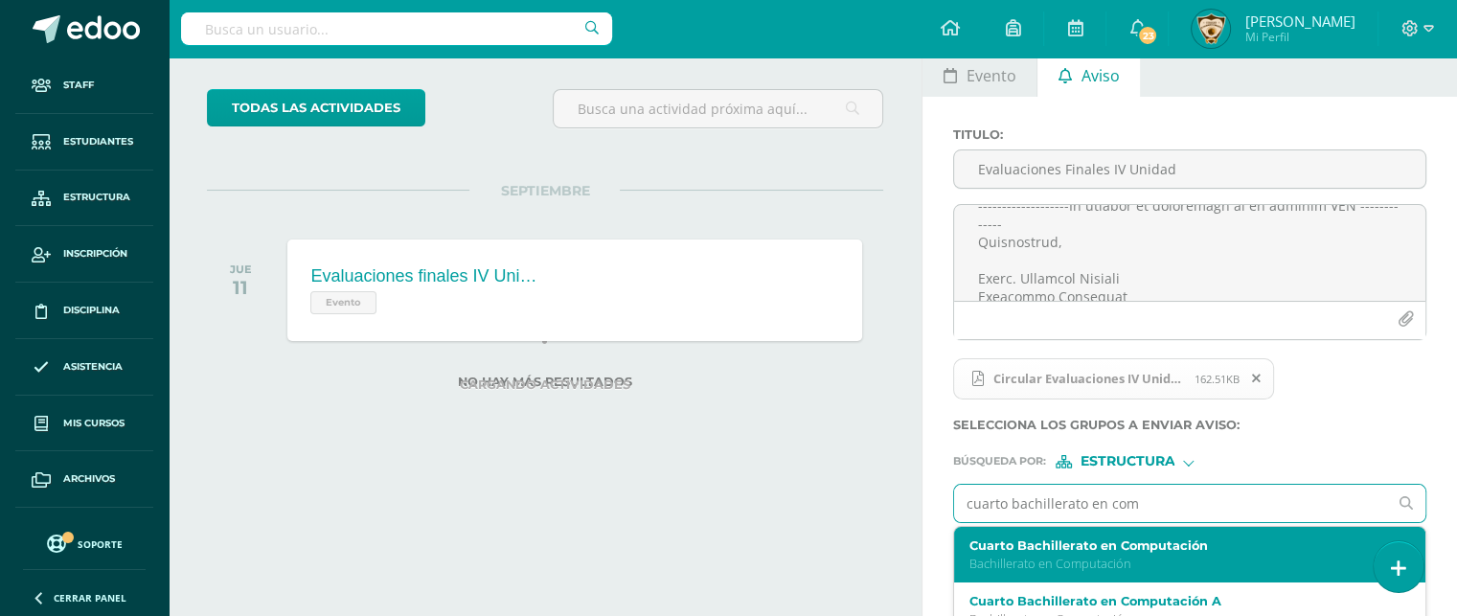
click at [1108, 542] on label "Cuarto Bachillerato en Computación" at bounding box center [1181, 545] width 423 height 14
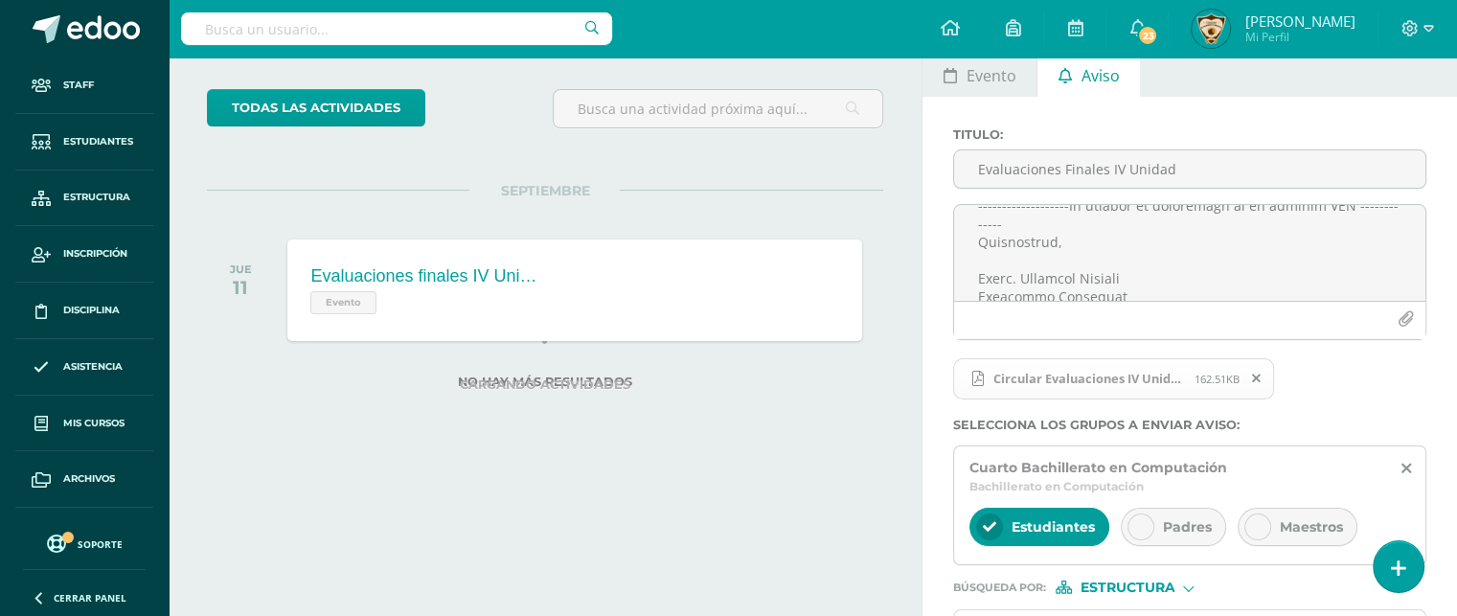
click at [1131, 533] on div at bounding box center [1141, 527] width 27 height 27
click at [1254, 524] on icon at bounding box center [1257, 526] width 13 height 13
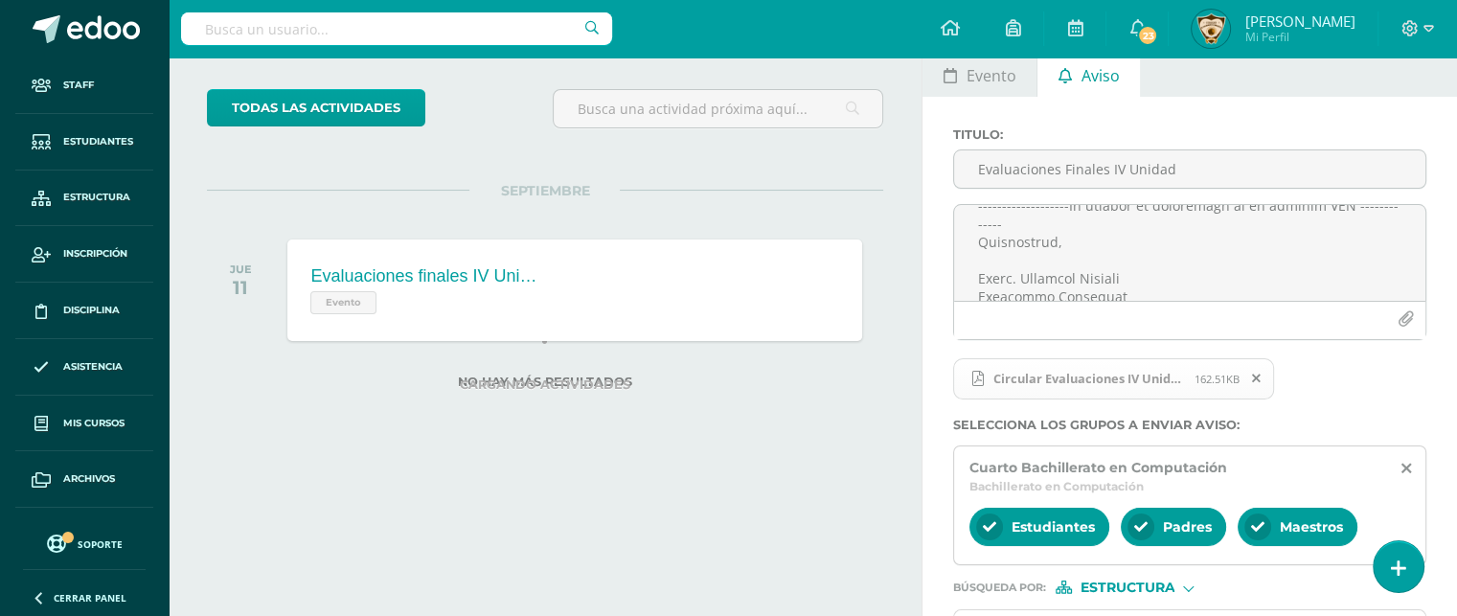
scroll to position [219, 0]
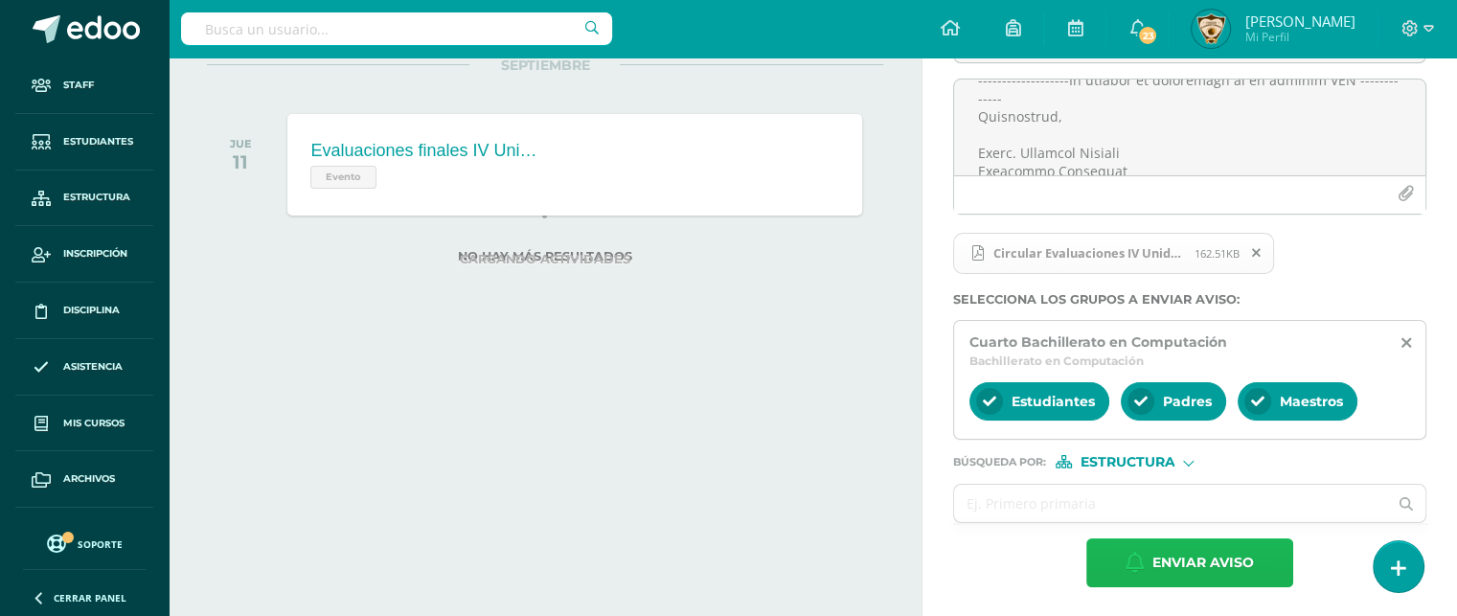
click at [1173, 555] on span "Enviar aviso" at bounding box center [1204, 562] width 102 height 47
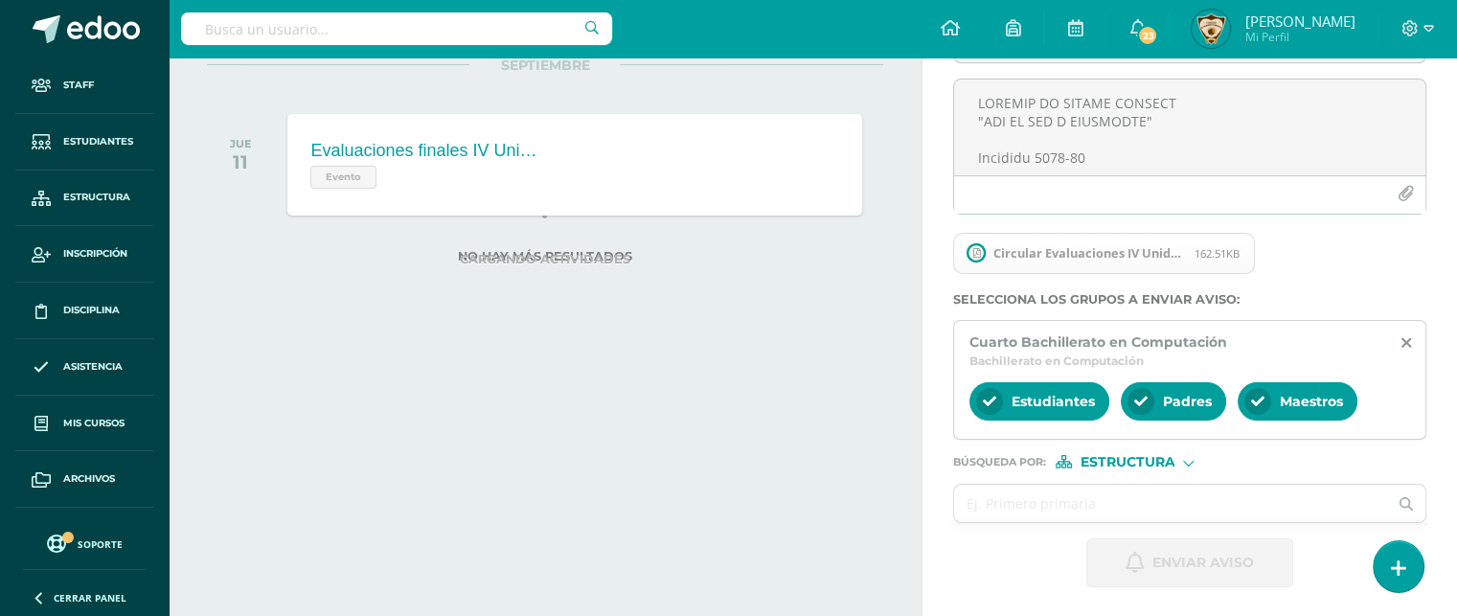
scroll to position [47, 0]
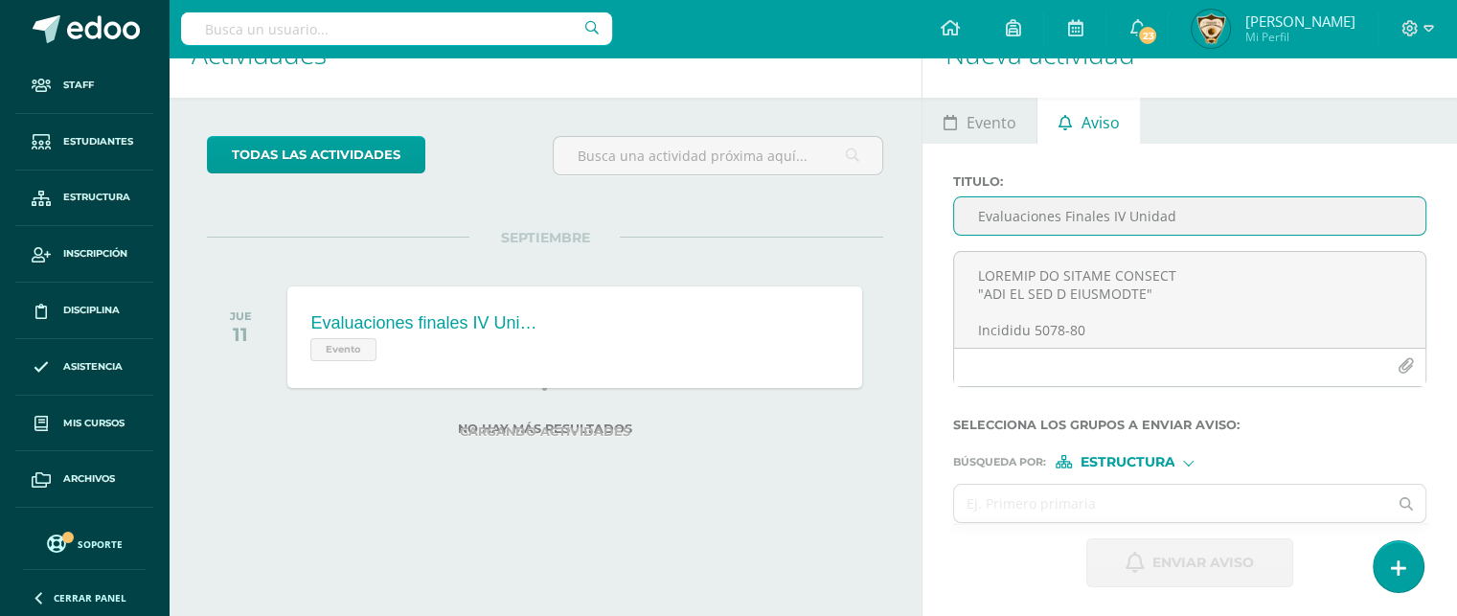
click at [986, 220] on input "Evaluaciones Finales IV Unidad" at bounding box center [1189, 215] width 471 height 37
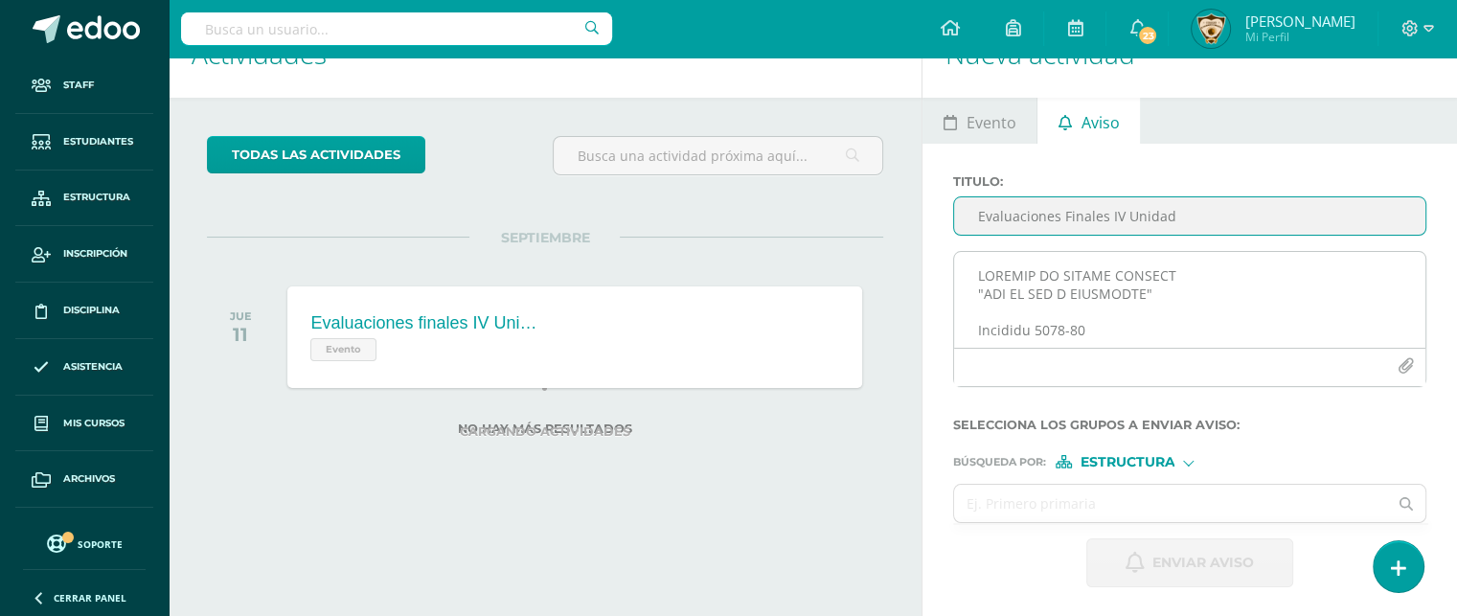
type input "Evaluaciones Finales IV Unidad"
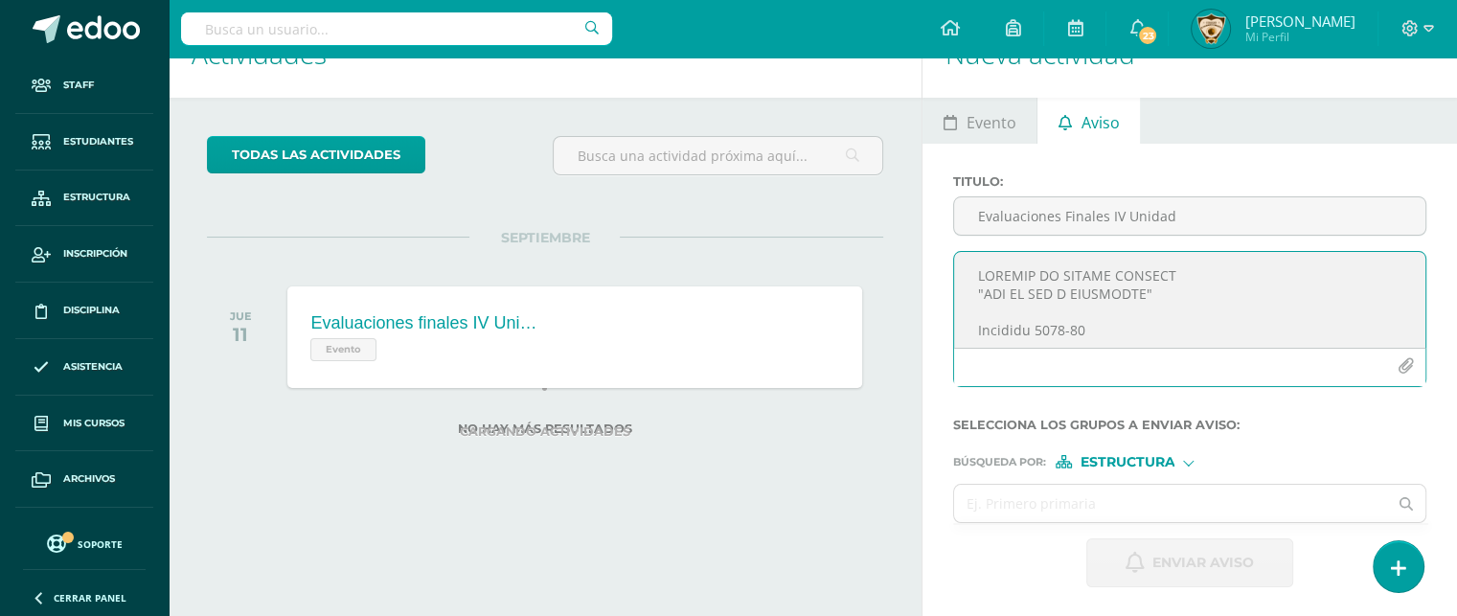
click at [973, 282] on textarea at bounding box center [1189, 300] width 471 height 96
click at [989, 332] on textarea "COLEGIO EL SAGRADO CORAZÓN "AÑO DE LUZ Y ESPERANZA"" at bounding box center [1189, 300] width 471 height 96
paste textarea "Circular 2025-61 EVALUACIONES FINALES IV UNIDAD IV BACHILLERATO EN DISEÑO Guate…"
click at [1212, 329] on textarea at bounding box center [1189, 300] width 471 height 96
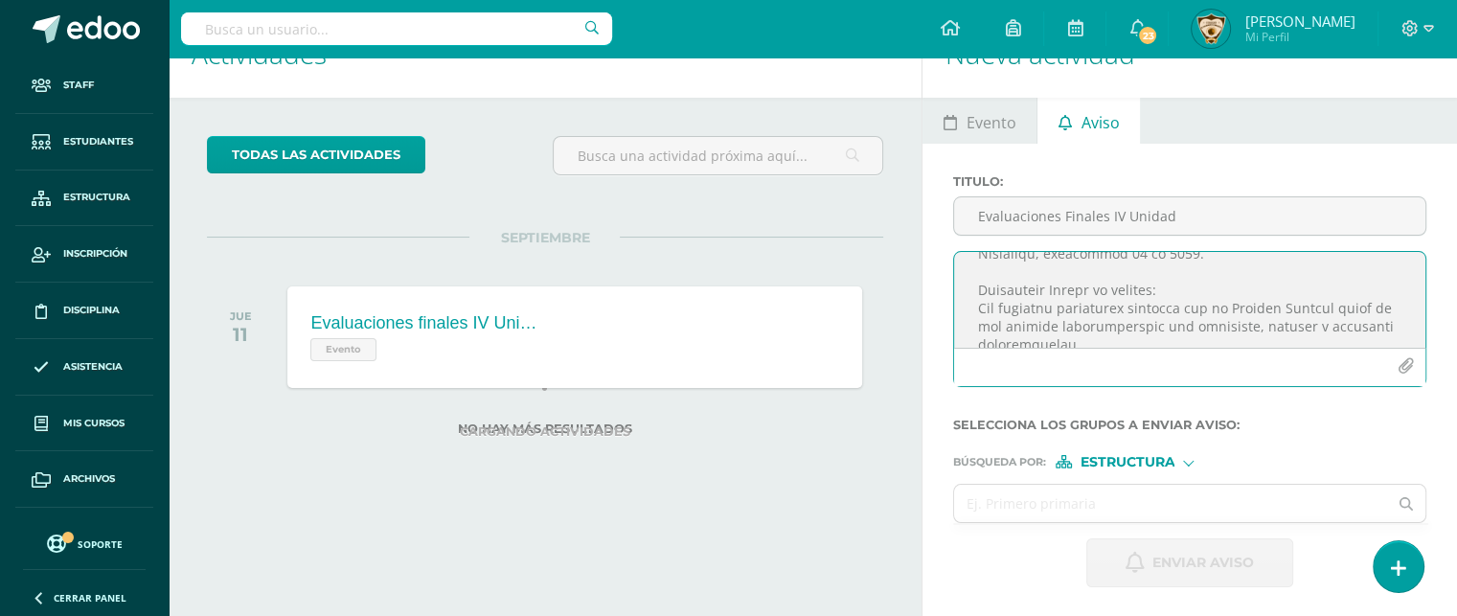
scroll to position [161, 0]
click at [1173, 278] on textarea at bounding box center [1189, 300] width 471 height 96
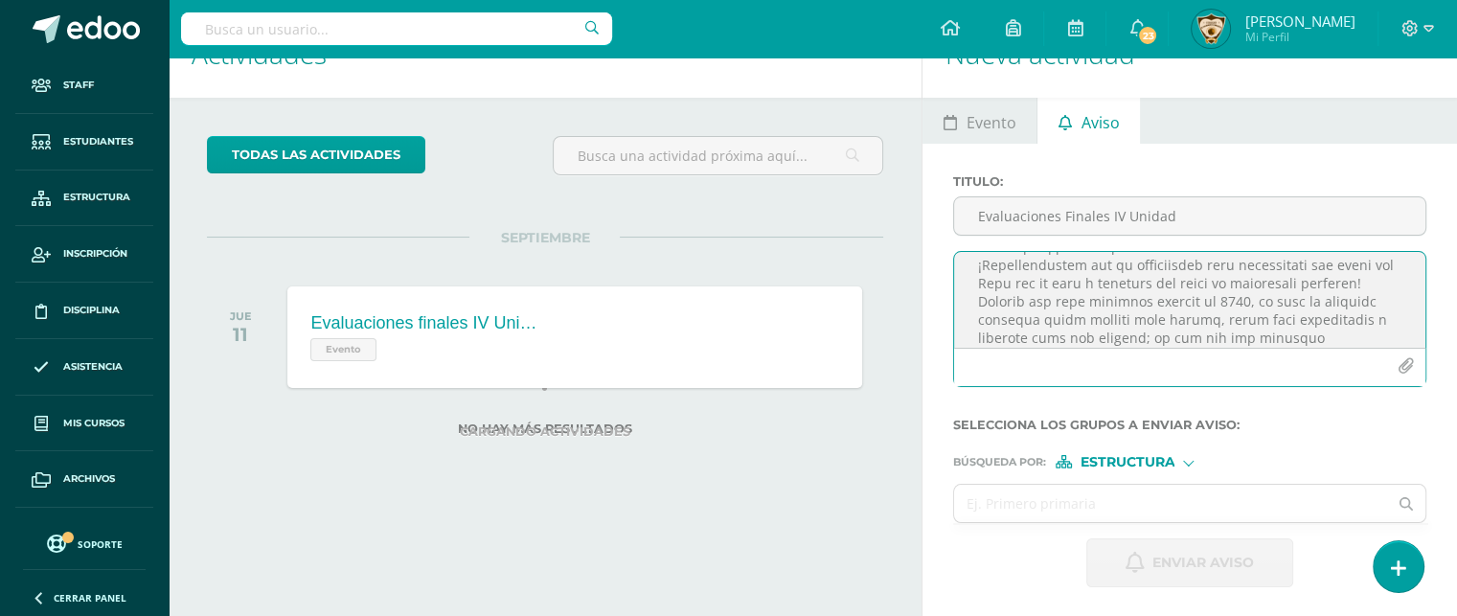
click at [973, 265] on textarea at bounding box center [1189, 300] width 471 height 96
click at [1358, 301] on textarea at bounding box center [1189, 300] width 471 height 96
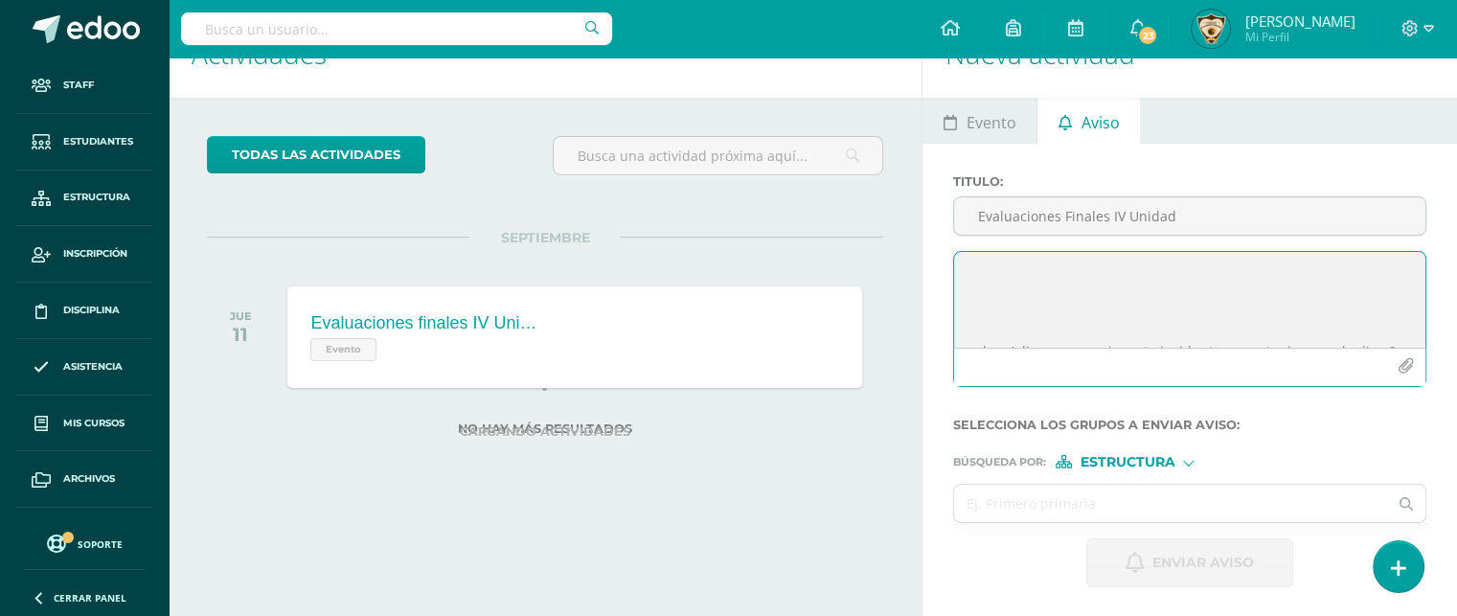
scroll to position [663, 0]
click at [1033, 318] on textarea at bounding box center [1189, 300] width 471 height 96
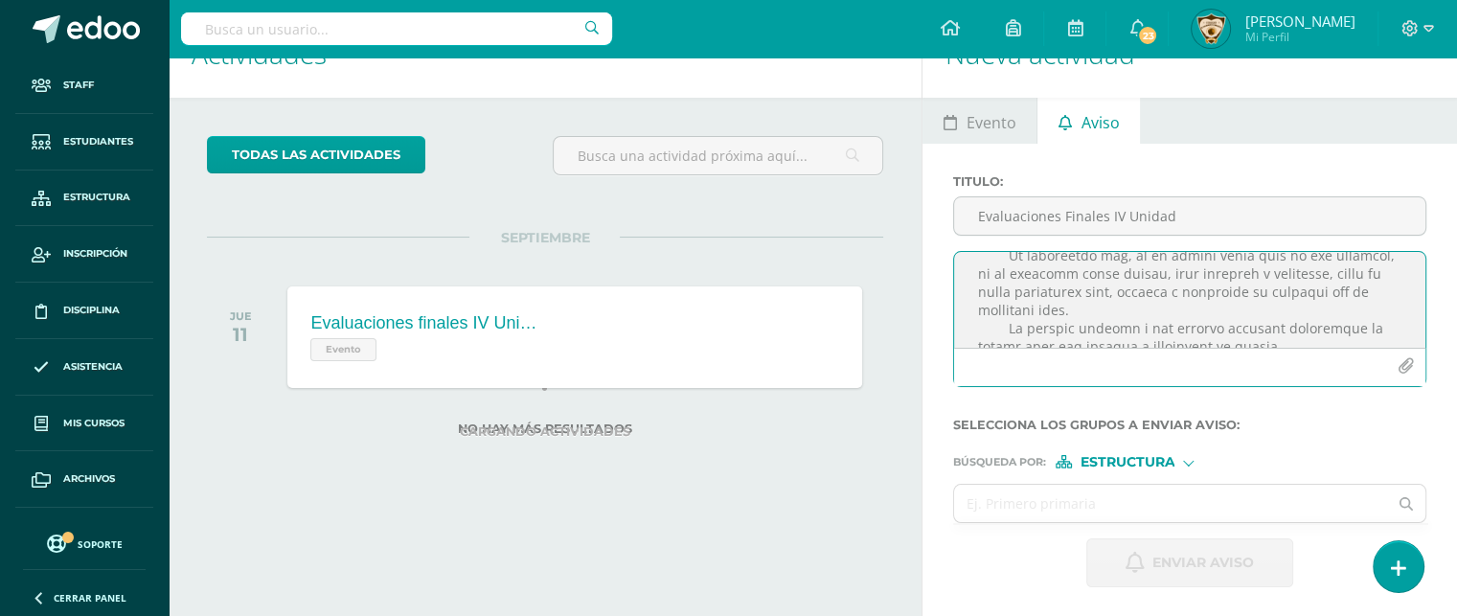
scroll to position [1292, 0]
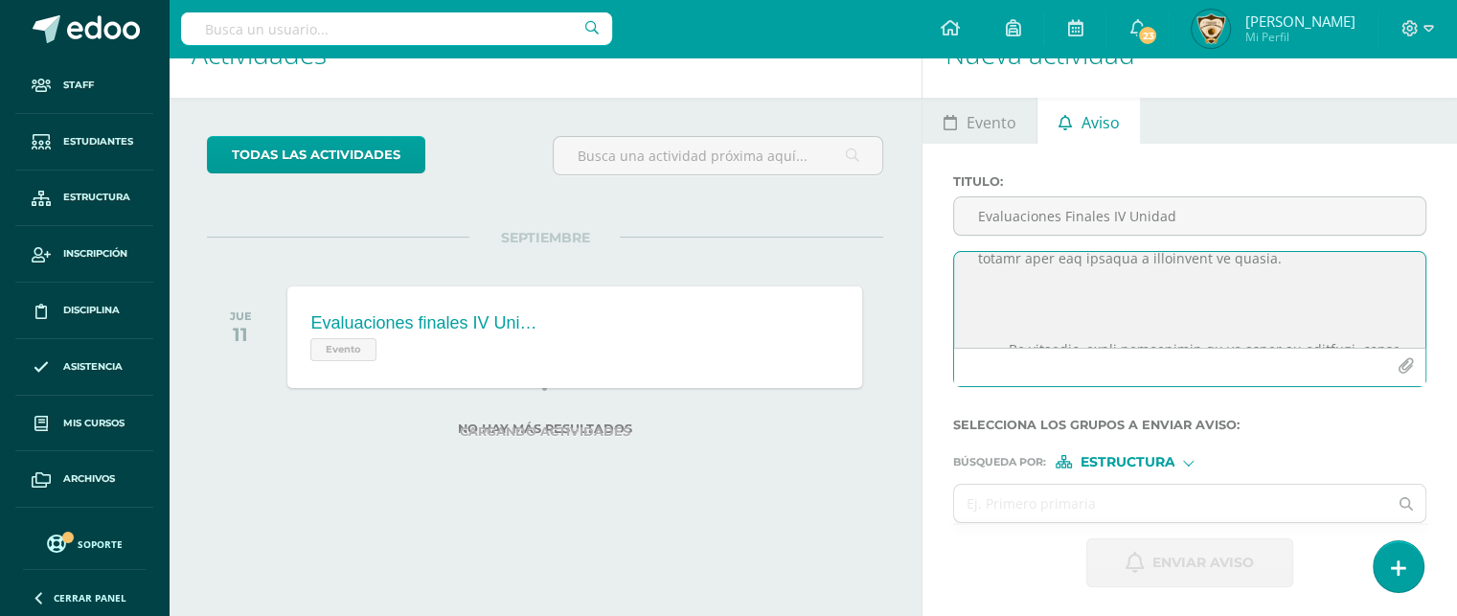
click at [1042, 283] on textarea at bounding box center [1189, 300] width 471 height 96
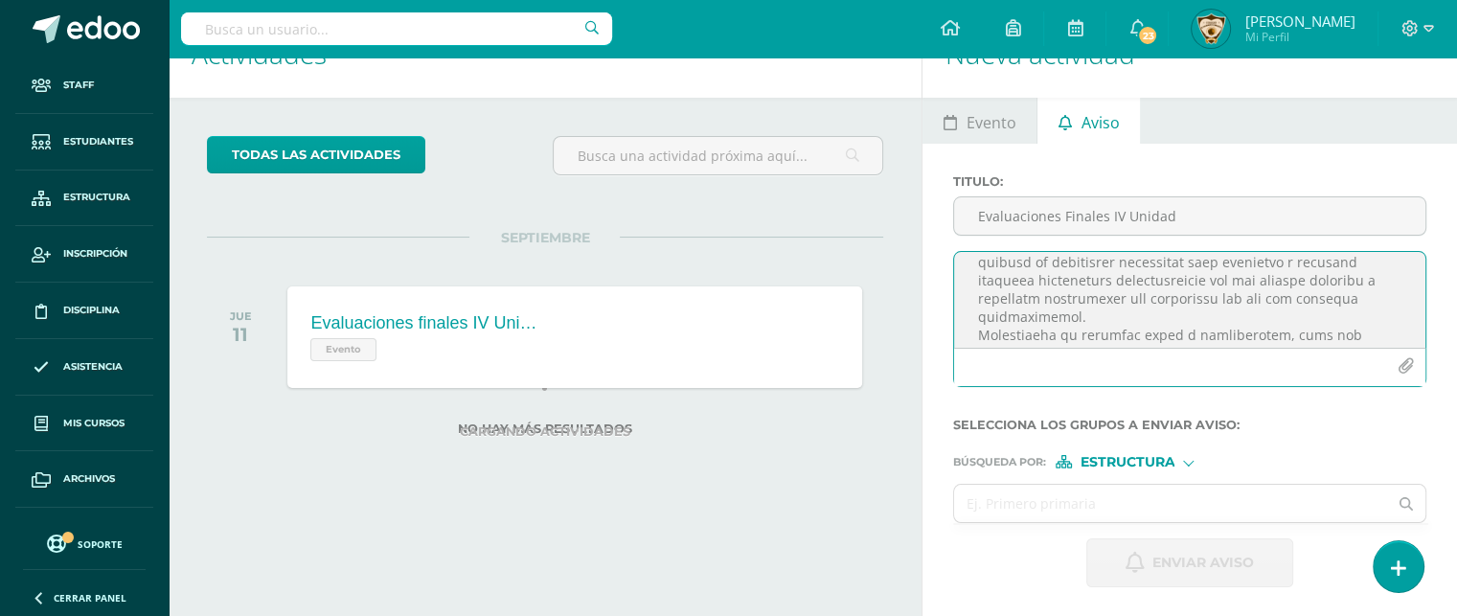
scroll to position [1479, 0]
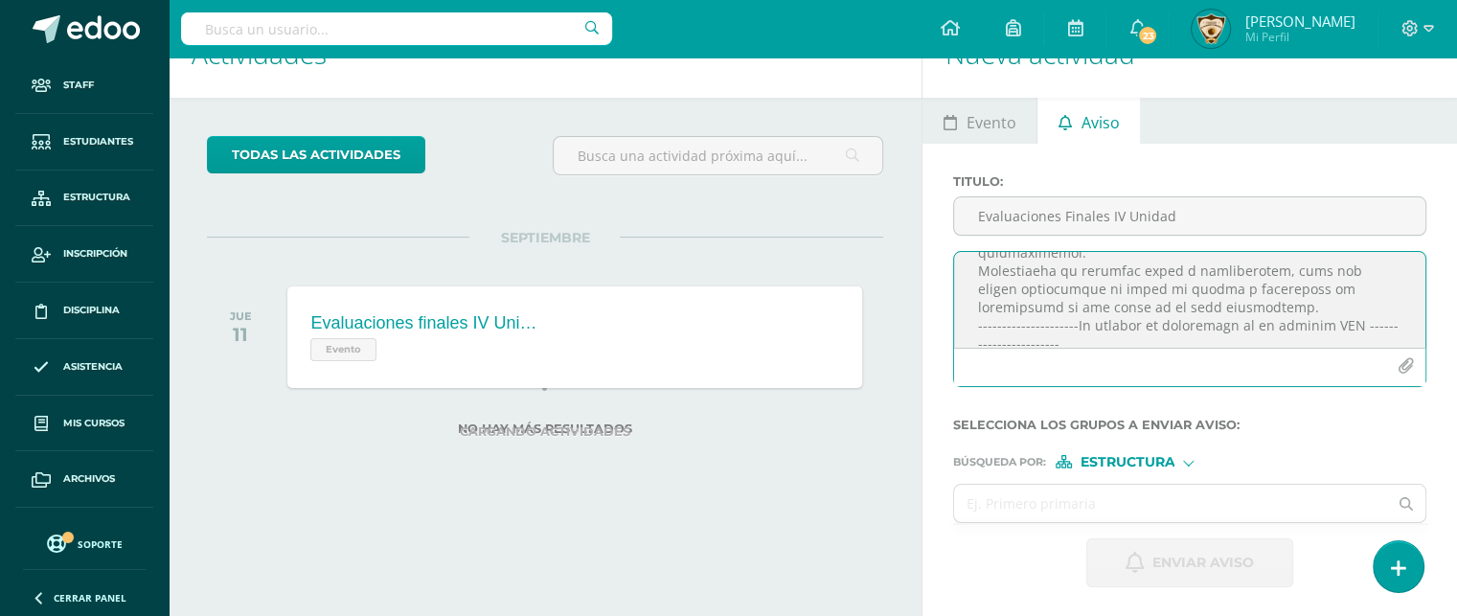
click at [1022, 321] on textarea at bounding box center [1189, 300] width 471 height 96
click at [1065, 303] on textarea at bounding box center [1189, 300] width 471 height 96
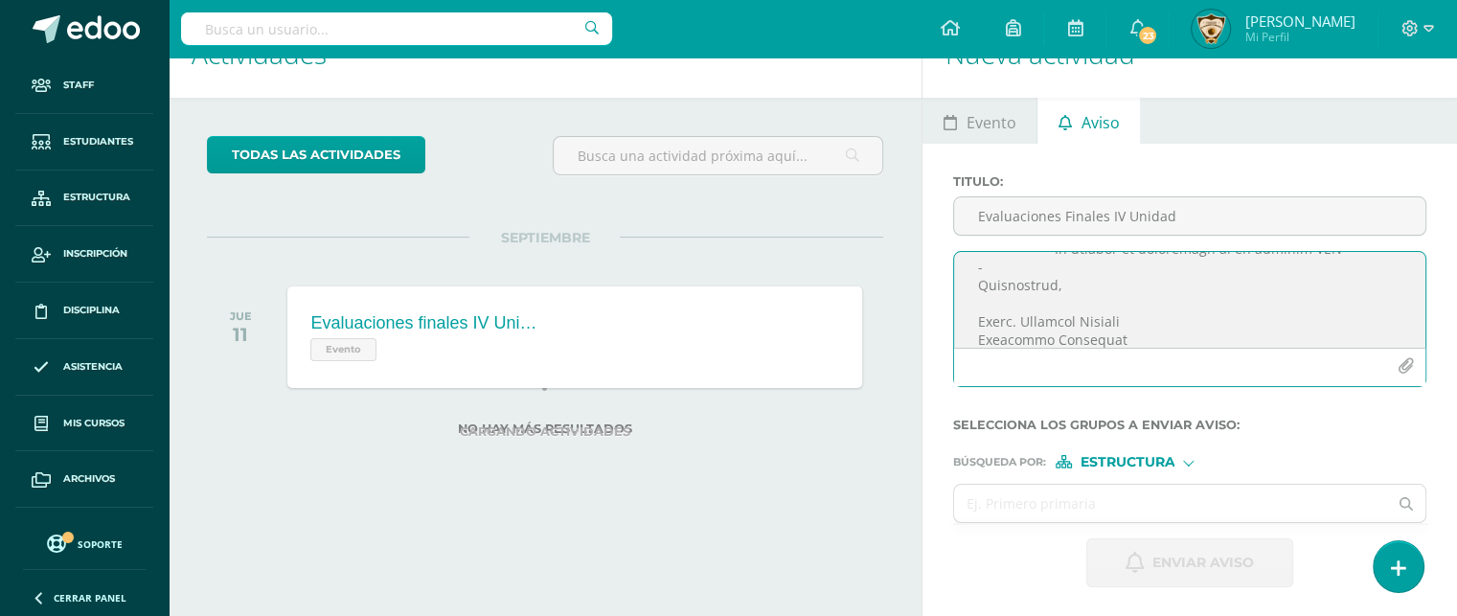
scroll to position [1569, 0]
type textarea "COLEGIO EL SAGRADO CORAZÓN "AÑO DE LUZ Y ESPERANZA" Circular 2025-61 EVALUACION…"
click at [1404, 364] on icon "button" at bounding box center [1406, 366] width 16 height 16
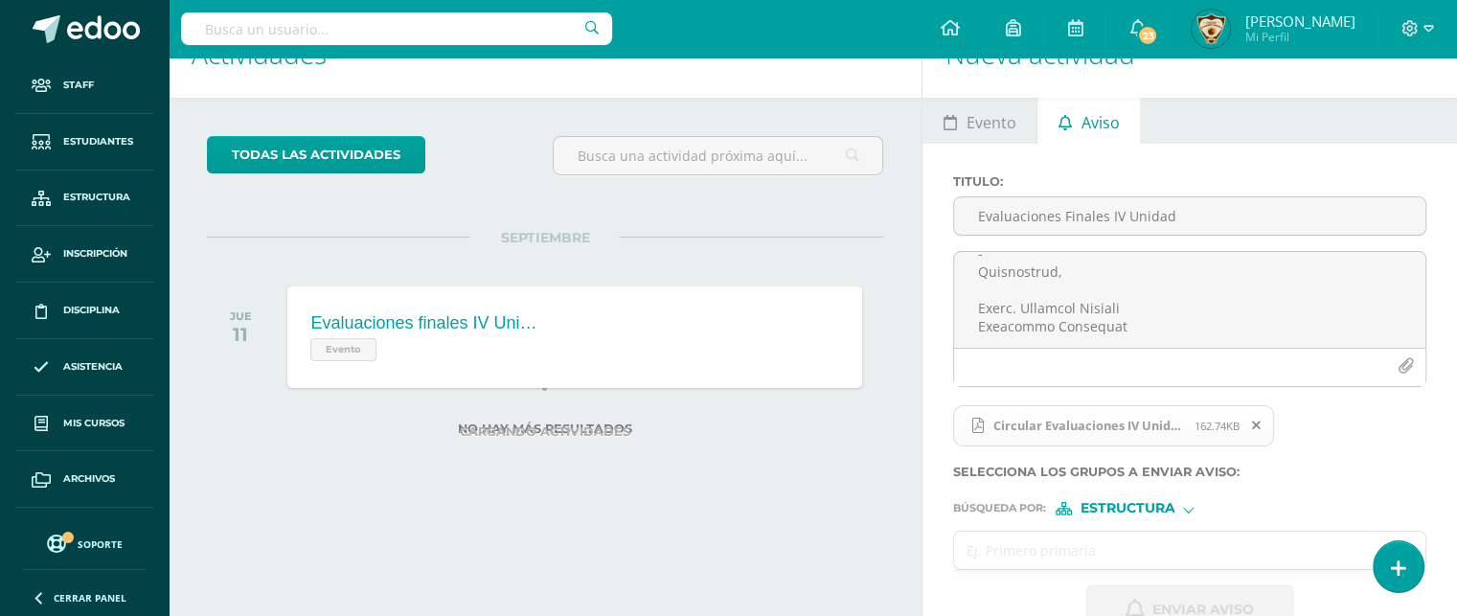
click at [977, 547] on input "text" at bounding box center [1170, 550] width 433 height 37
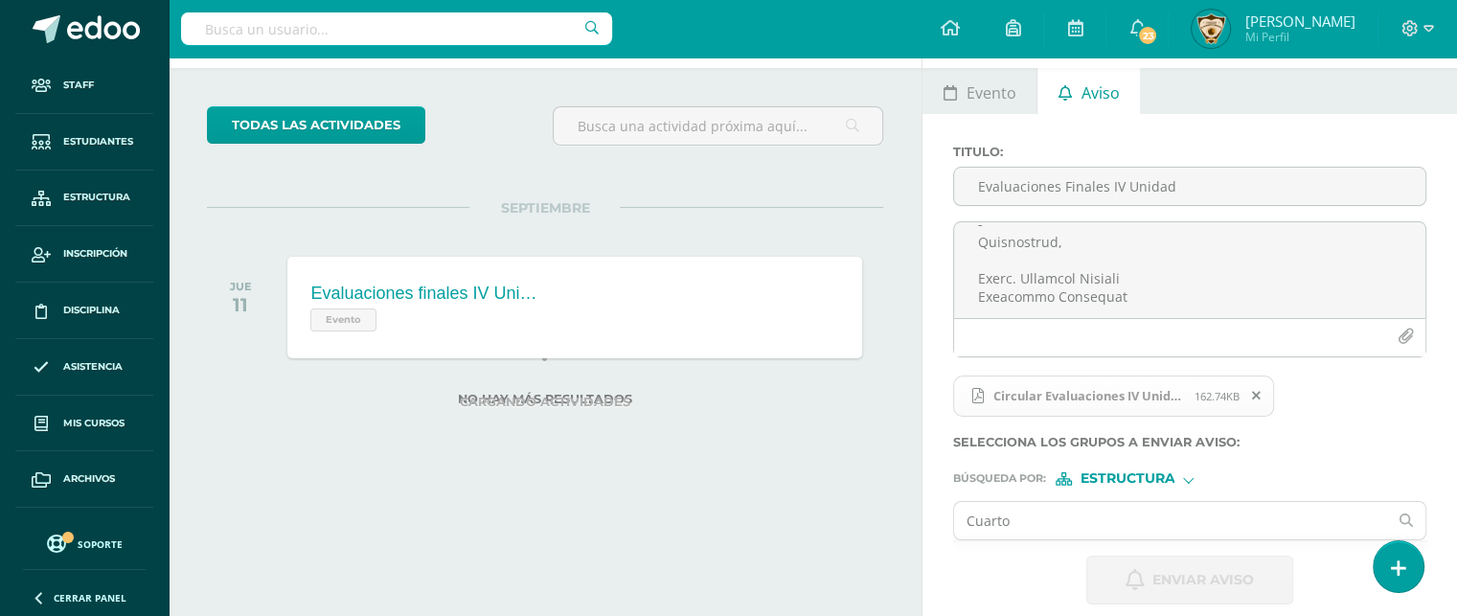
scroll to position [78, 0]
type input "C"
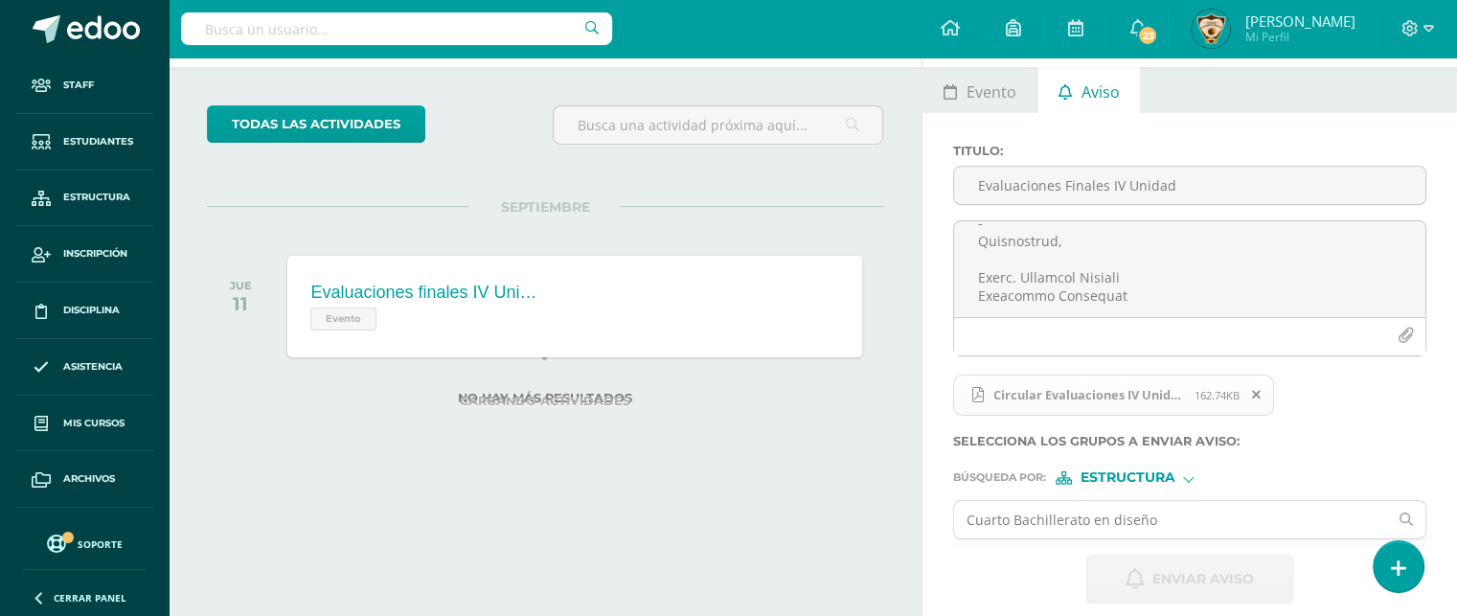
type input "Cuarto Bachillerato en diseño"
click at [1345, 424] on div "Circular Evaluaciones IV Unidad Bachillerato en Diseño.pdf 162.74KB" at bounding box center [1186, 403] width 473 height 62
click at [1167, 516] on input "Cuarto Bachillerato en diseño" at bounding box center [1170, 519] width 433 height 37
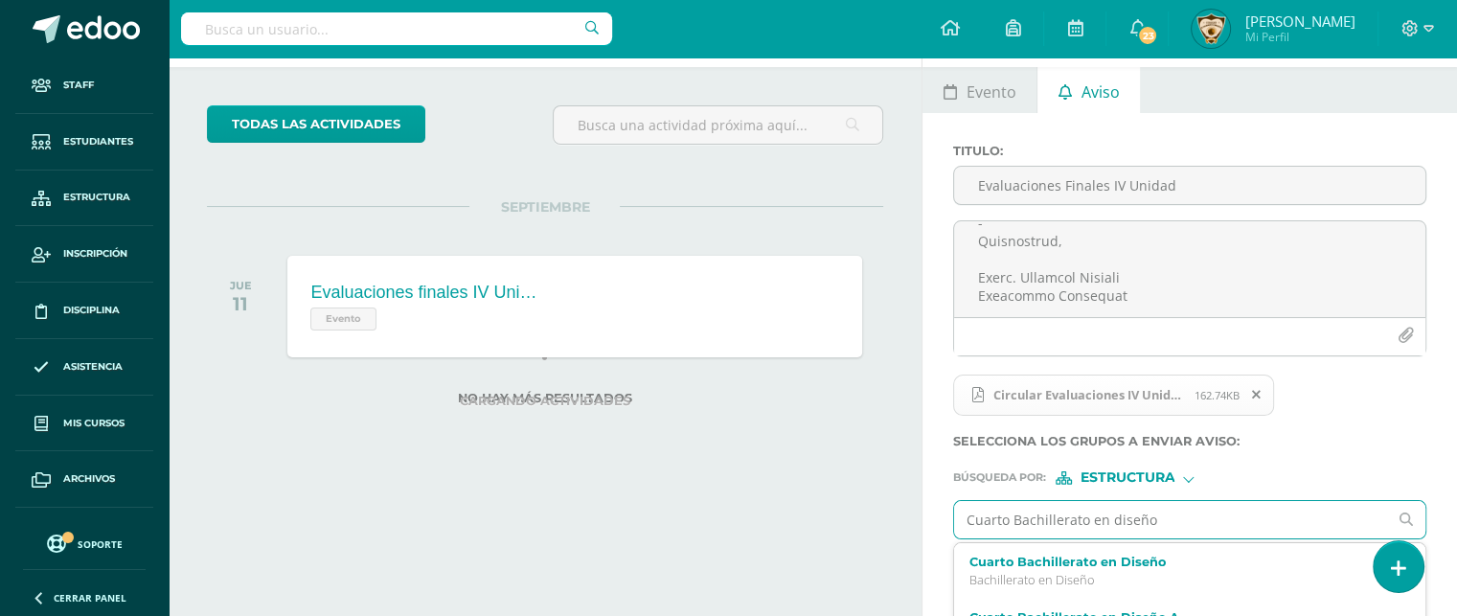
scroll to position [174, 0]
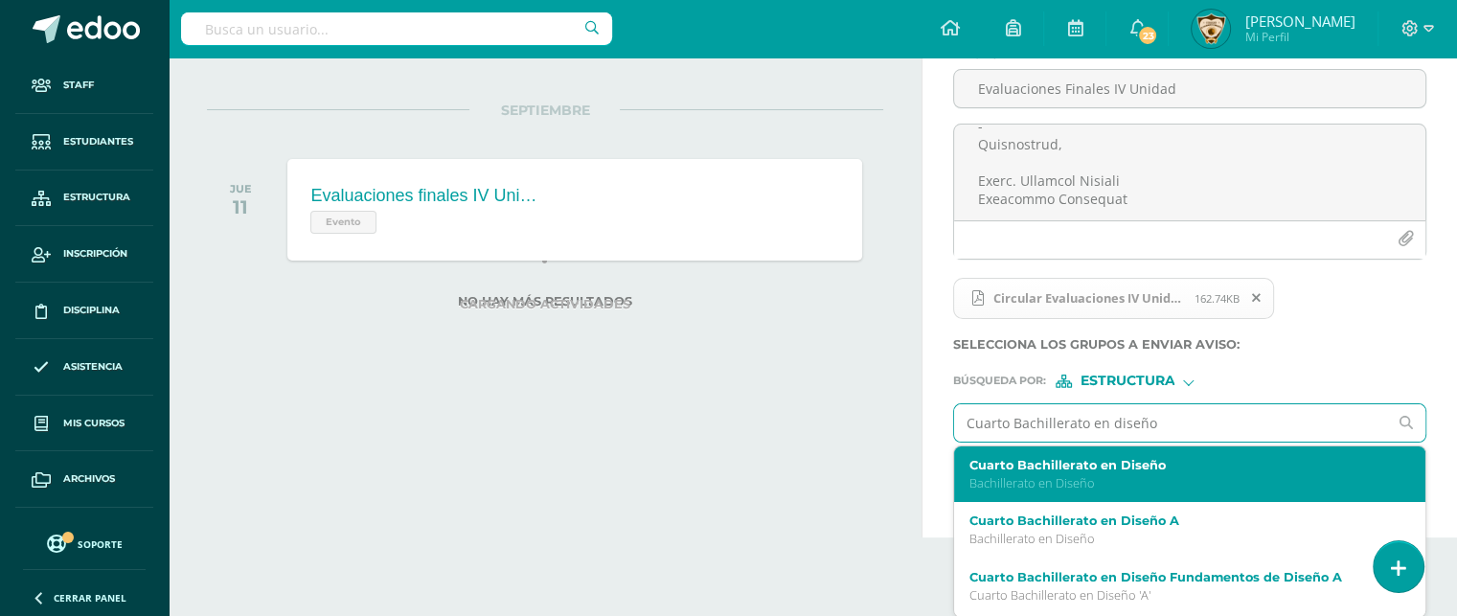
drag, startPoint x: 1167, startPoint y: 516, endPoint x: 1085, endPoint y: 471, distance: 93.9
click at [1085, 443] on div "Cuarto Bachillerato en diseño Cuarto Bachillerato en Diseño Bachillerato en Dis…" at bounding box center [1189, 422] width 473 height 39
click at [1134, 465] on label "Cuarto Bachillerato en Diseño" at bounding box center [1181, 465] width 423 height 14
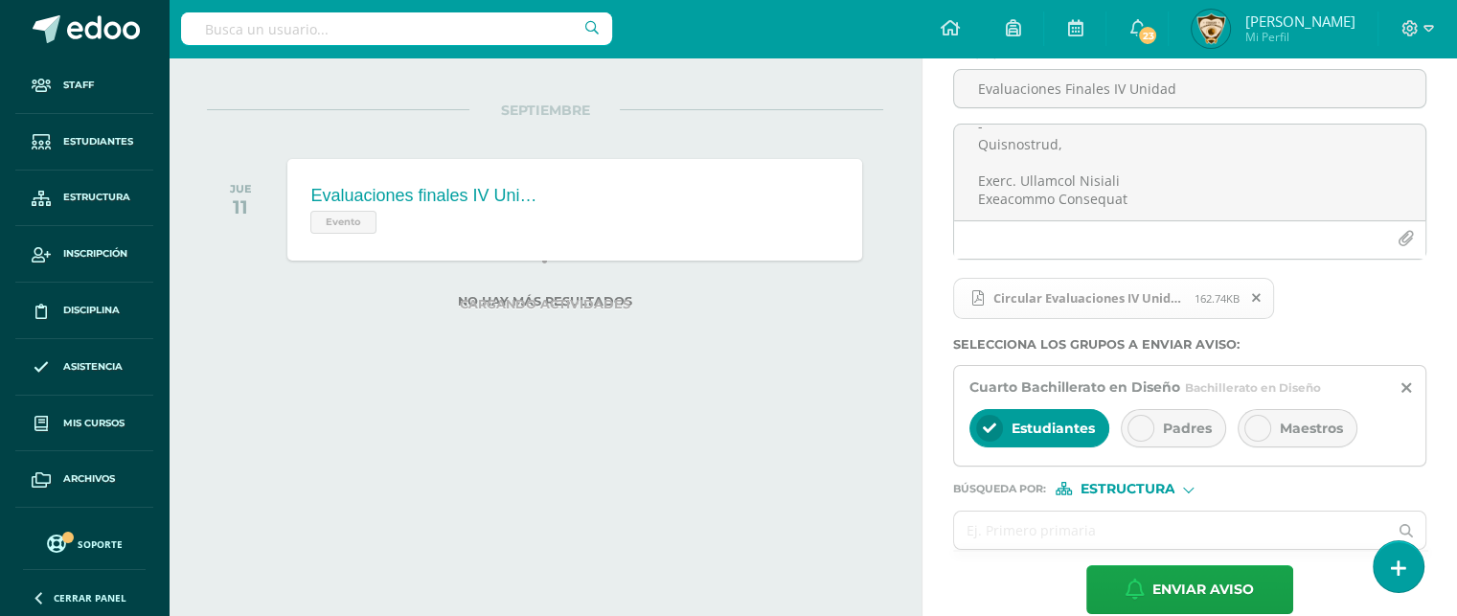
click at [1134, 467] on div "Búsqueda por : Estructura Estructura Persona" at bounding box center [1189, 481] width 473 height 29
click at [1137, 428] on icon at bounding box center [1140, 428] width 13 height 13
click at [1251, 428] on icon at bounding box center [1257, 428] width 13 height 13
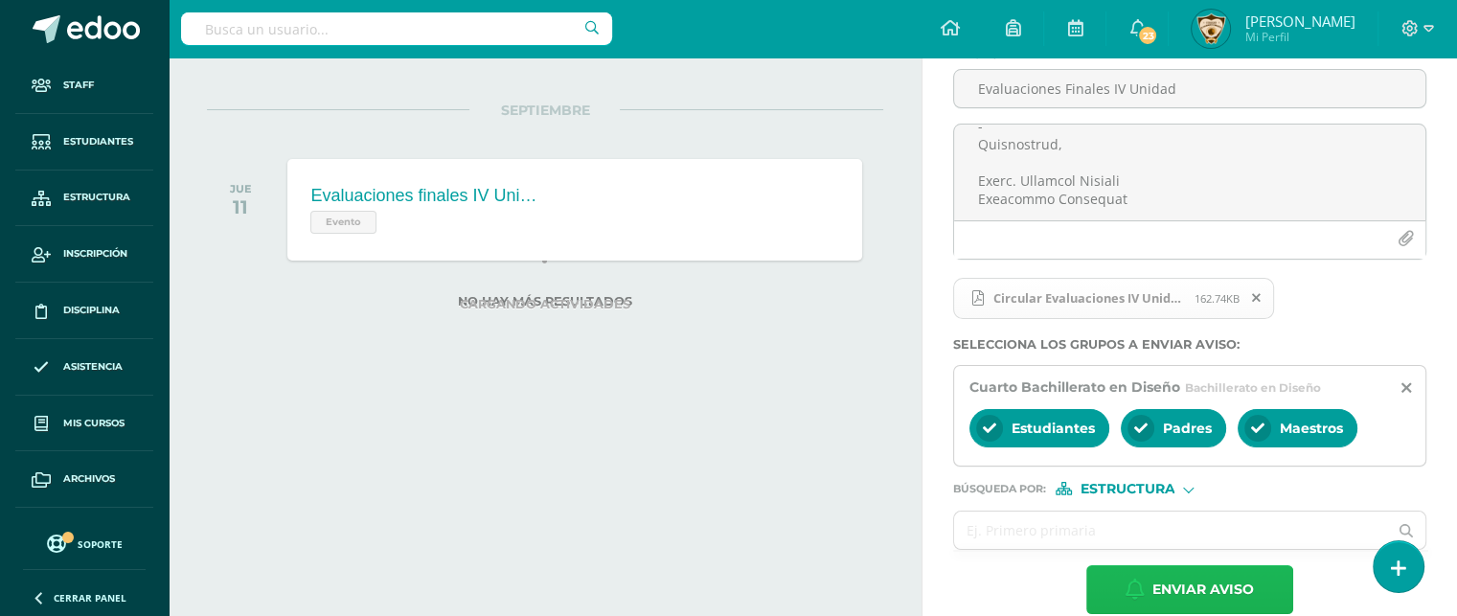
click at [1216, 590] on span "Enviar aviso" at bounding box center [1204, 589] width 102 height 47
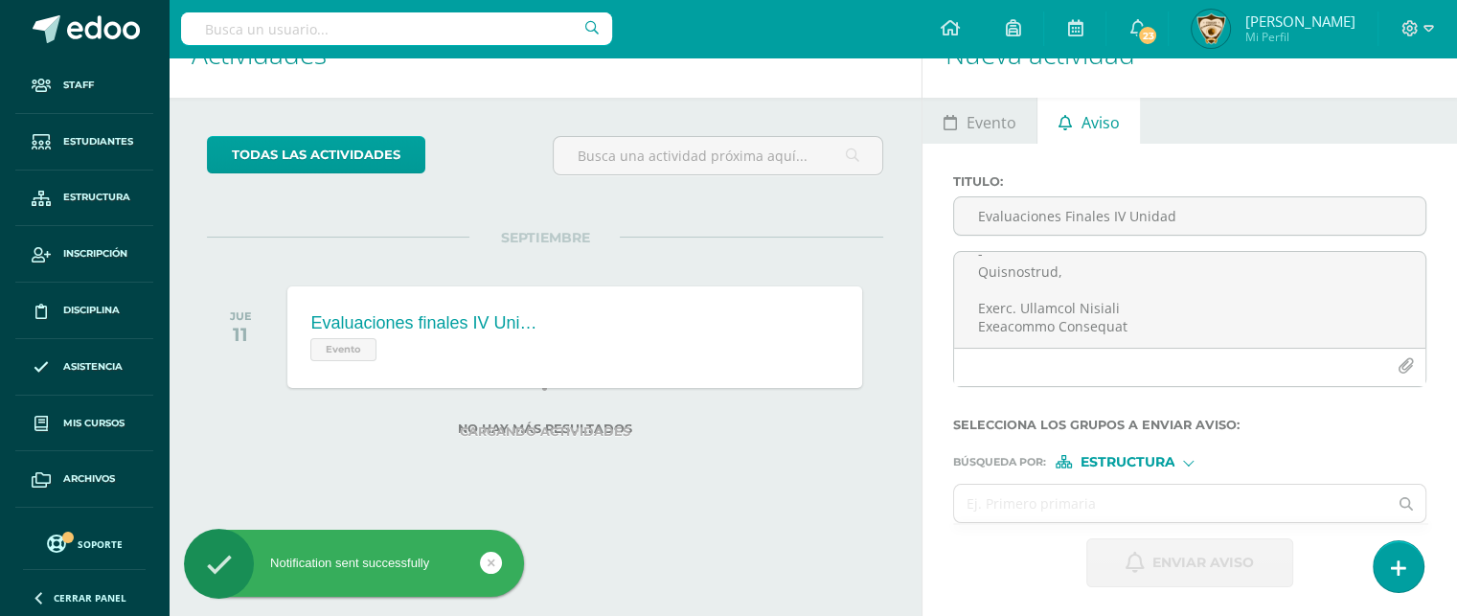
scroll to position [0, 0]
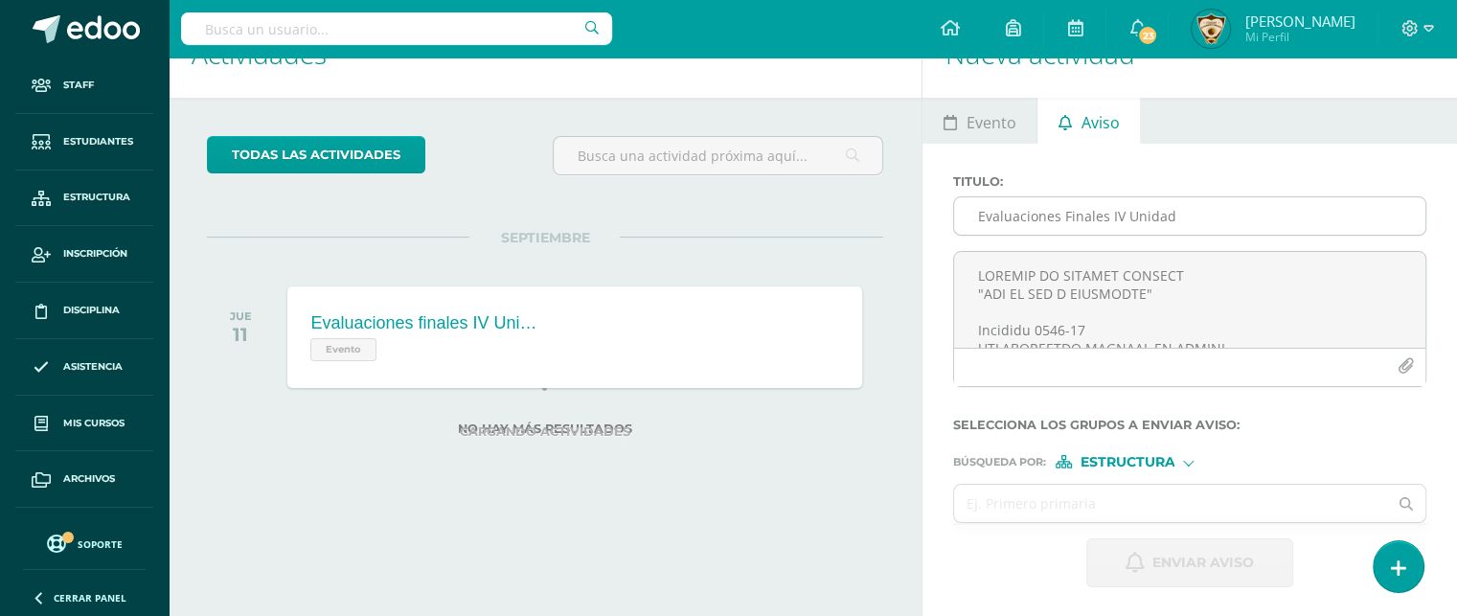
click at [983, 225] on input "Evaluaciones Finales IV Unidad" at bounding box center [1189, 215] width 471 height 37
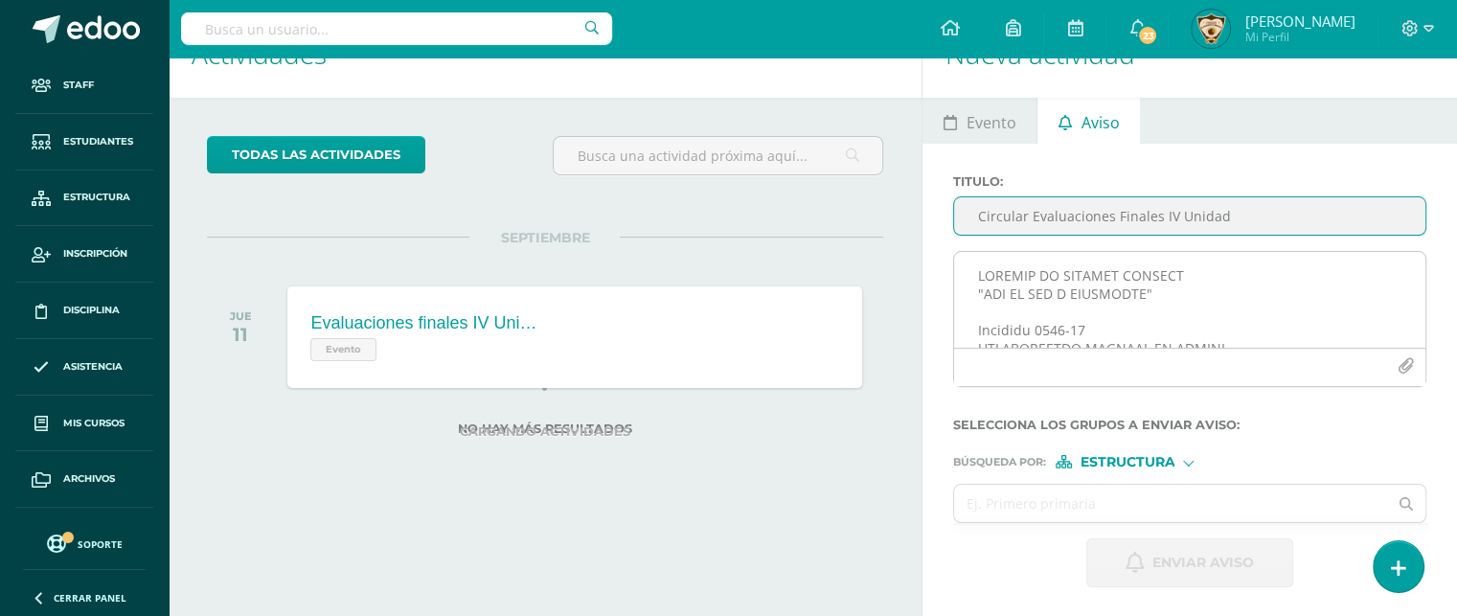
type input "Circular Evaluaciones Finales IV Unidad"
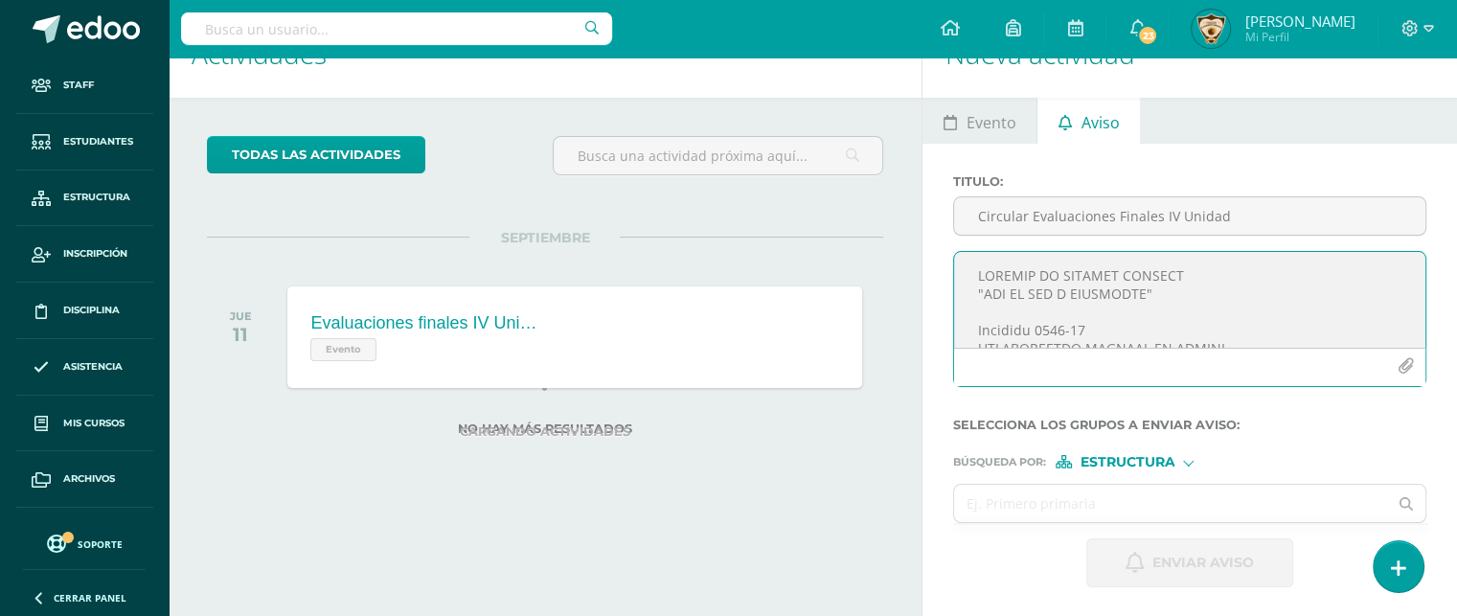
click at [989, 279] on textarea at bounding box center [1189, 300] width 471 height 96
click at [981, 331] on textarea "COLEGIO EL SAGRADO CORAZÓN "AÑO DE LUZ Y ESPERANZA"" at bounding box center [1189, 300] width 471 height 96
paste textarea "Circular 2025-61 EVALUACIONES FINALES IV UNIDAD IV MAGISTERIO PREPRIMARIA Guate…"
click at [1086, 329] on textarea at bounding box center [1189, 300] width 471 height 96
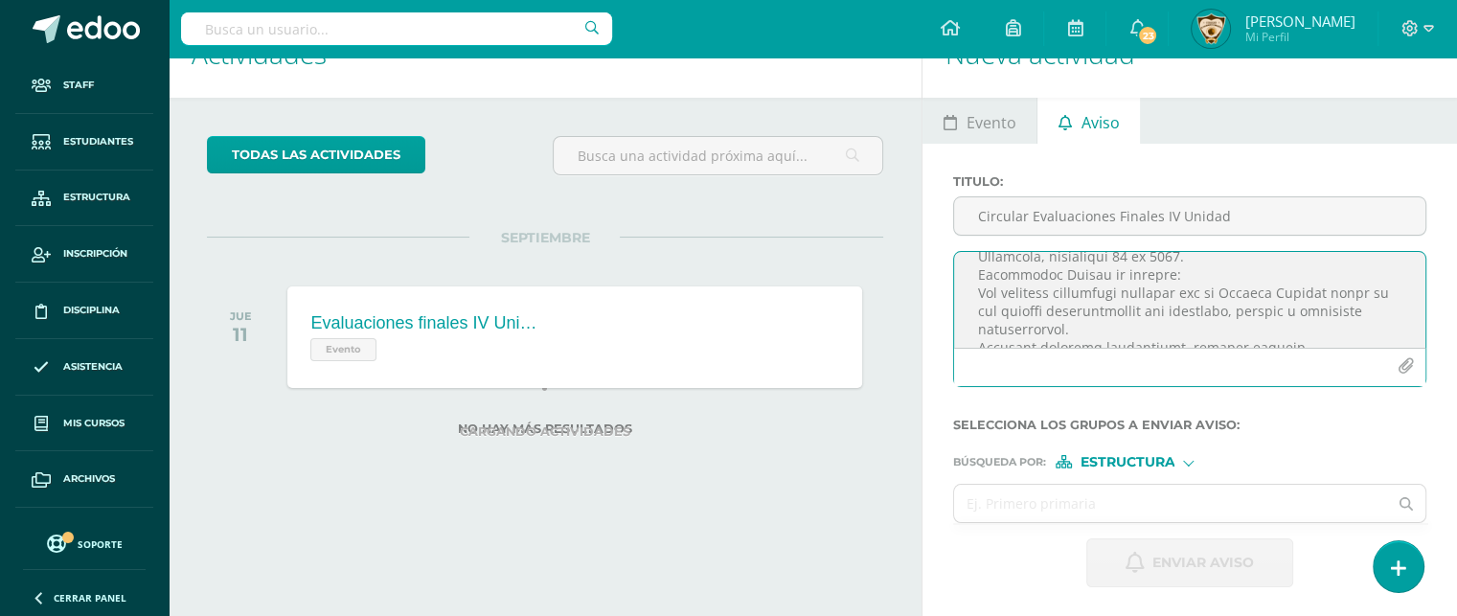
click at [975, 279] on textarea at bounding box center [1189, 300] width 471 height 96
click at [1180, 290] on textarea at bounding box center [1189, 300] width 471 height 96
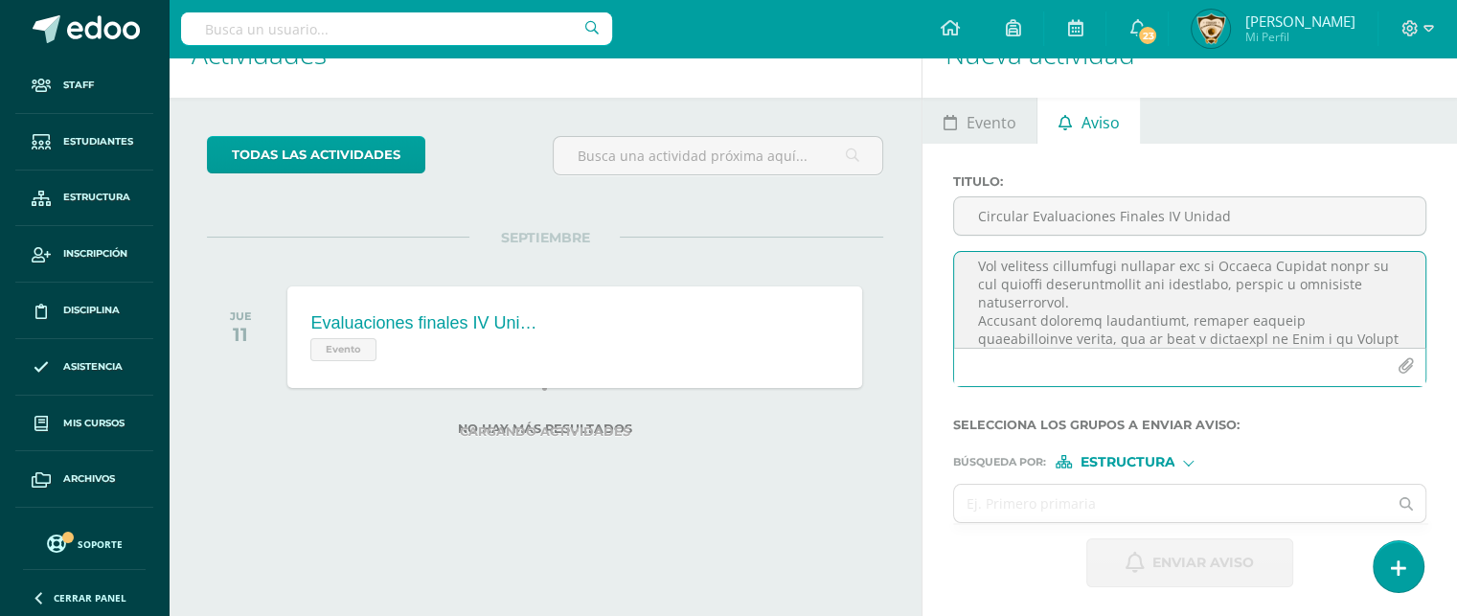
scroll to position [241, 0]
click at [1131, 298] on textarea at bounding box center [1189, 300] width 471 height 96
click at [1100, 307] on textarea at bounding box center [1189, 300] width 471 height 96
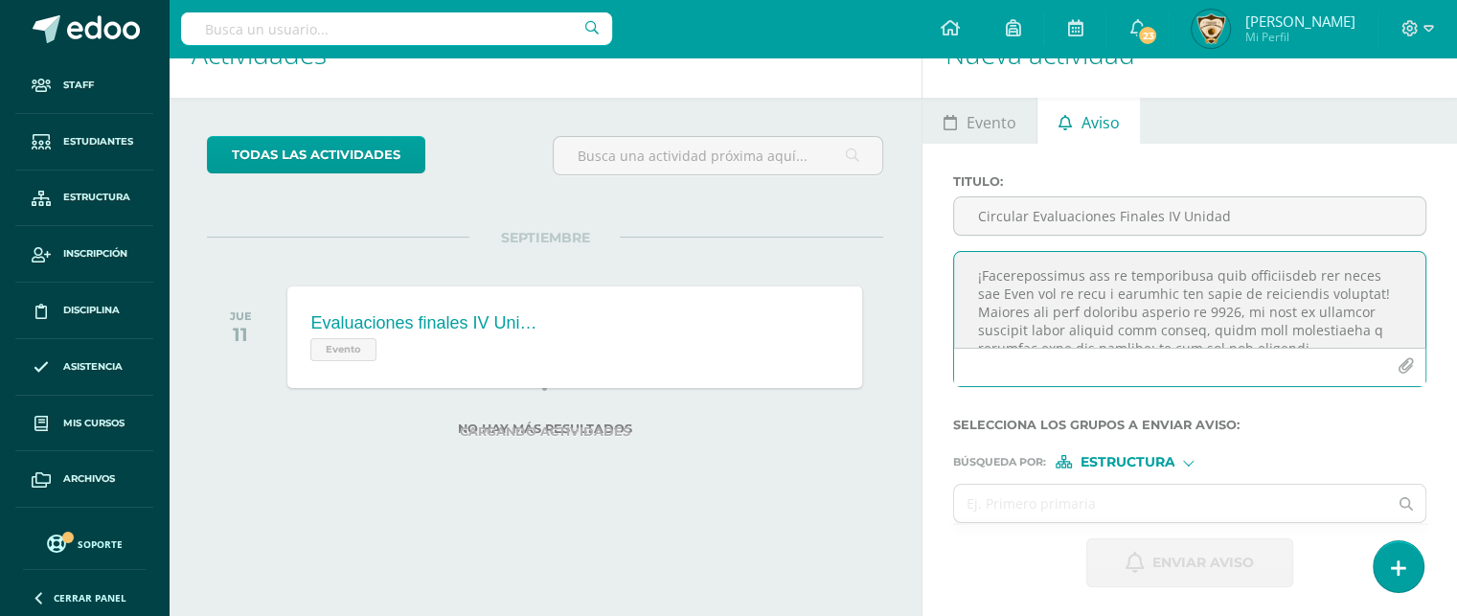
click at [1354, 290] on textarea at bounding box center [1189, 300] width 471 height 96
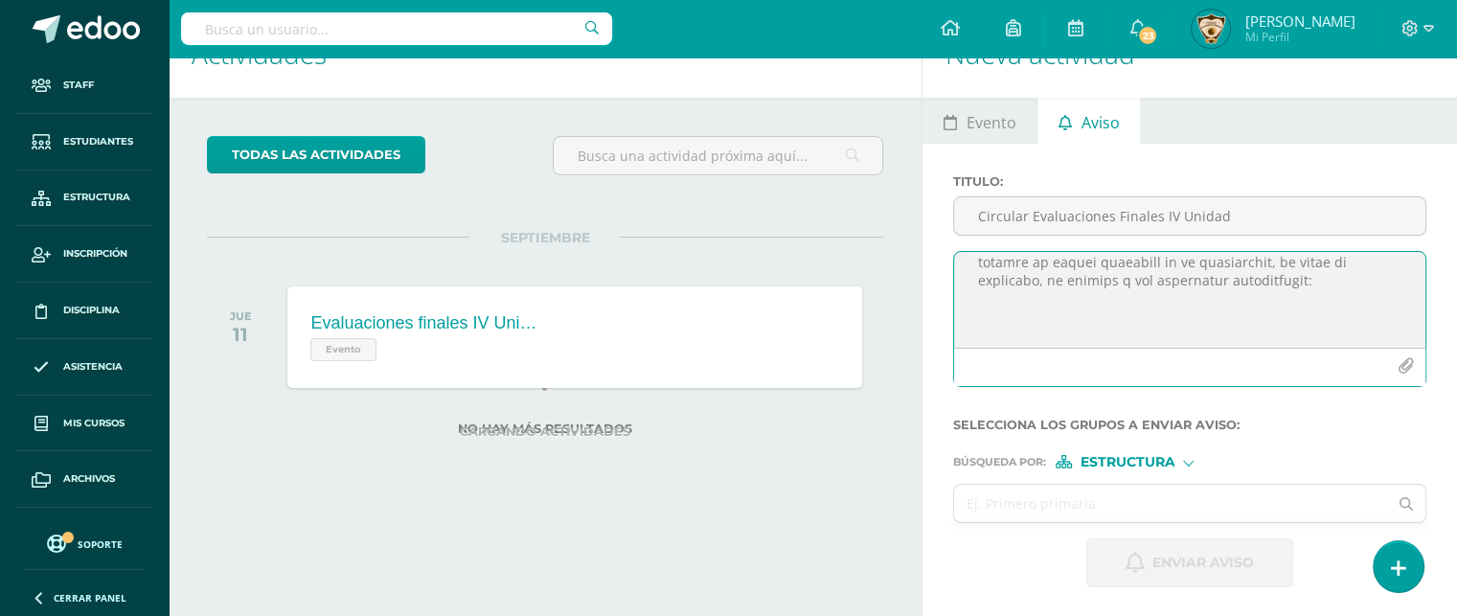
scroll to position [732, 0]
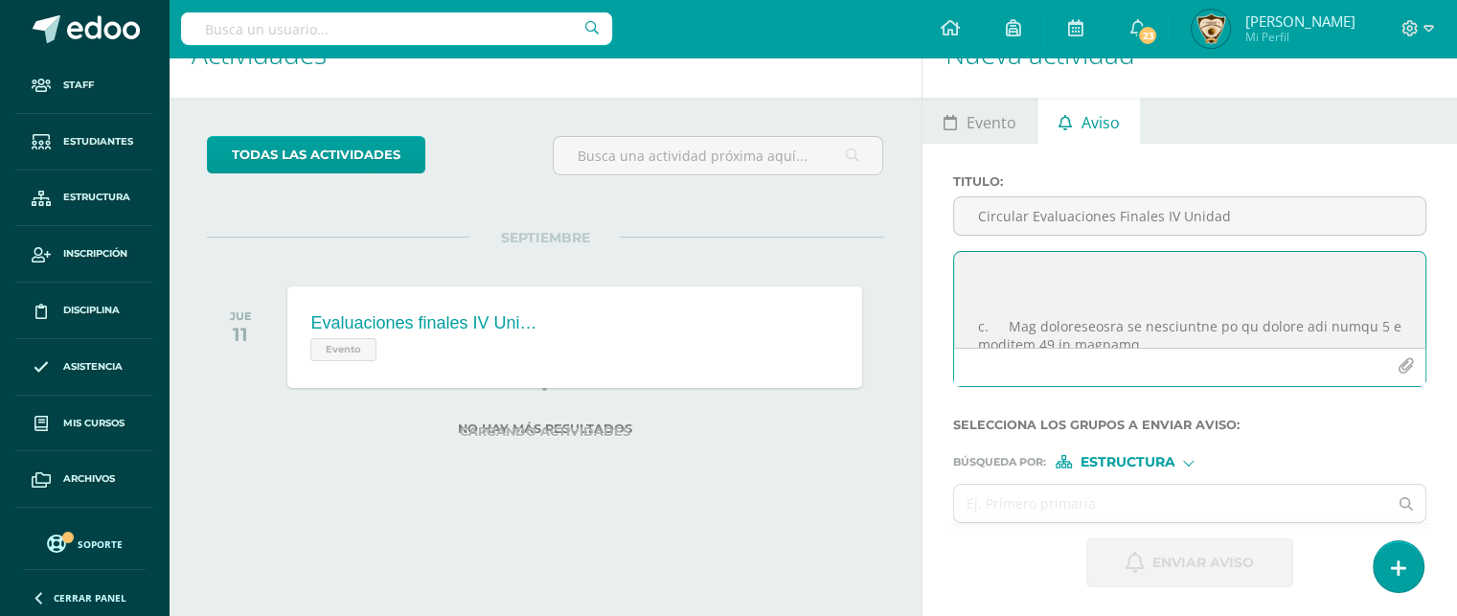
click at [985, 294] on textarea at bounding box center [1189, 300] width 471 height 96
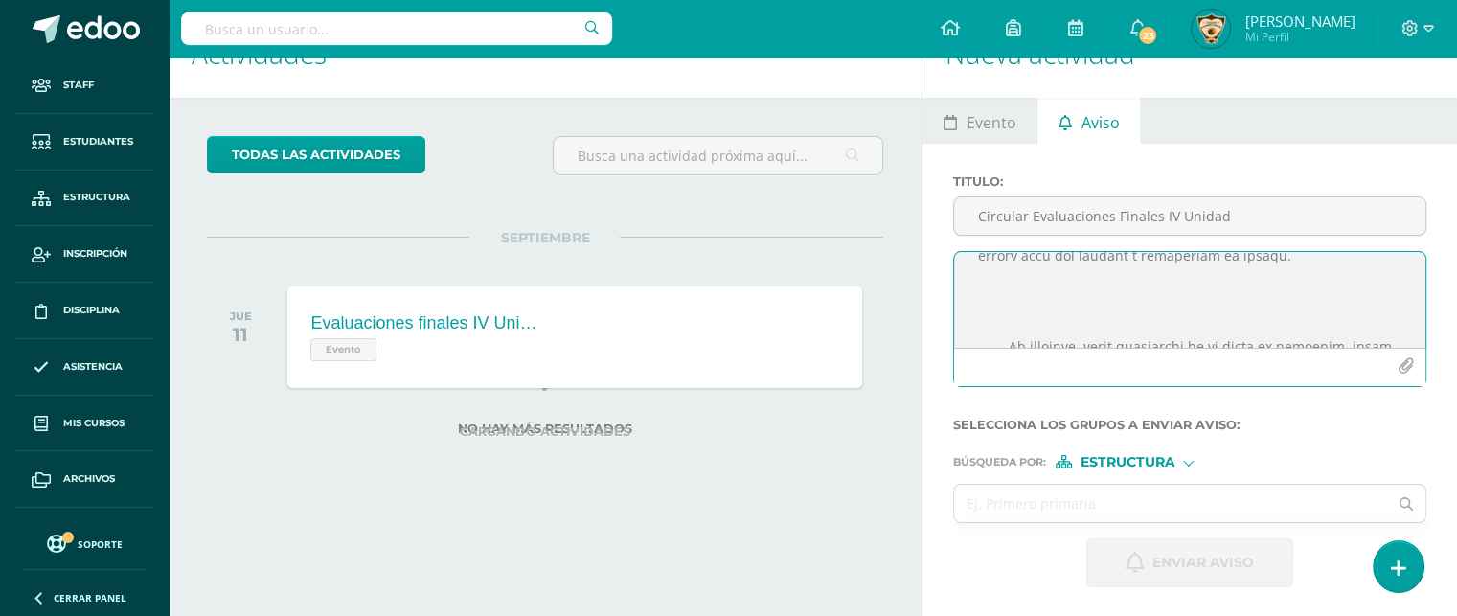
click at [986, 287] on textarea at bounding box center [1189, 300] width 471 height 96
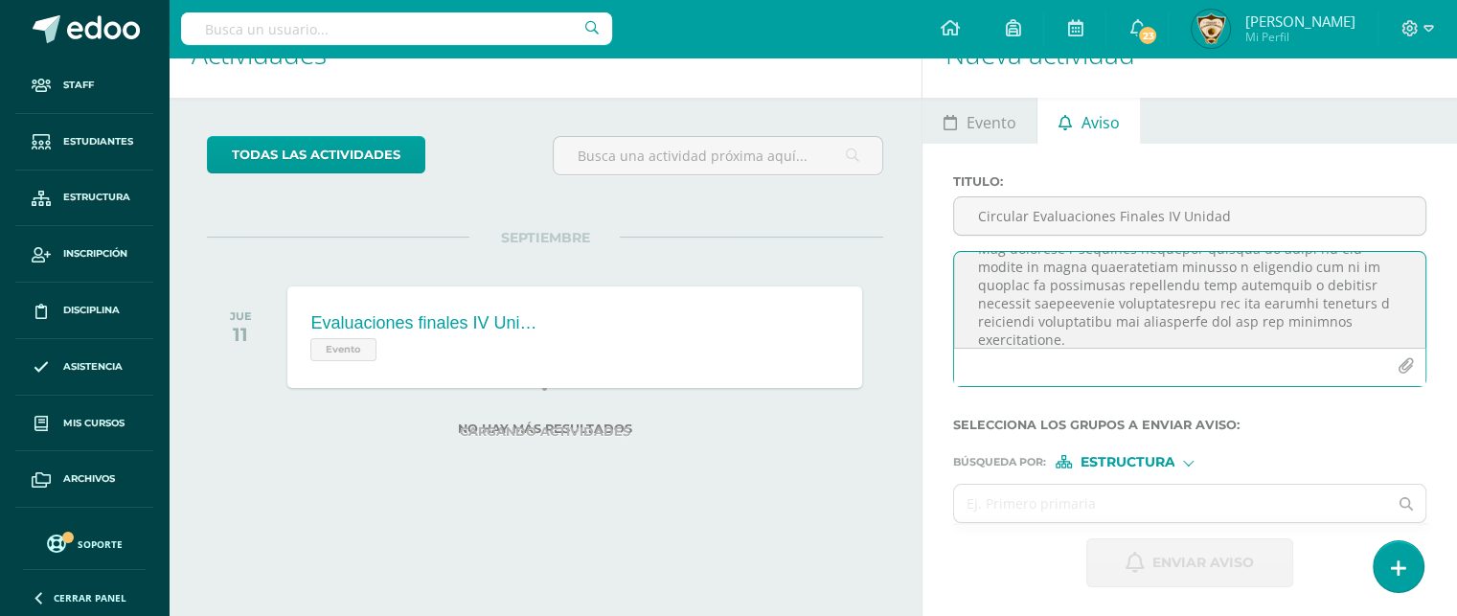
scroll to position [1467, 0]
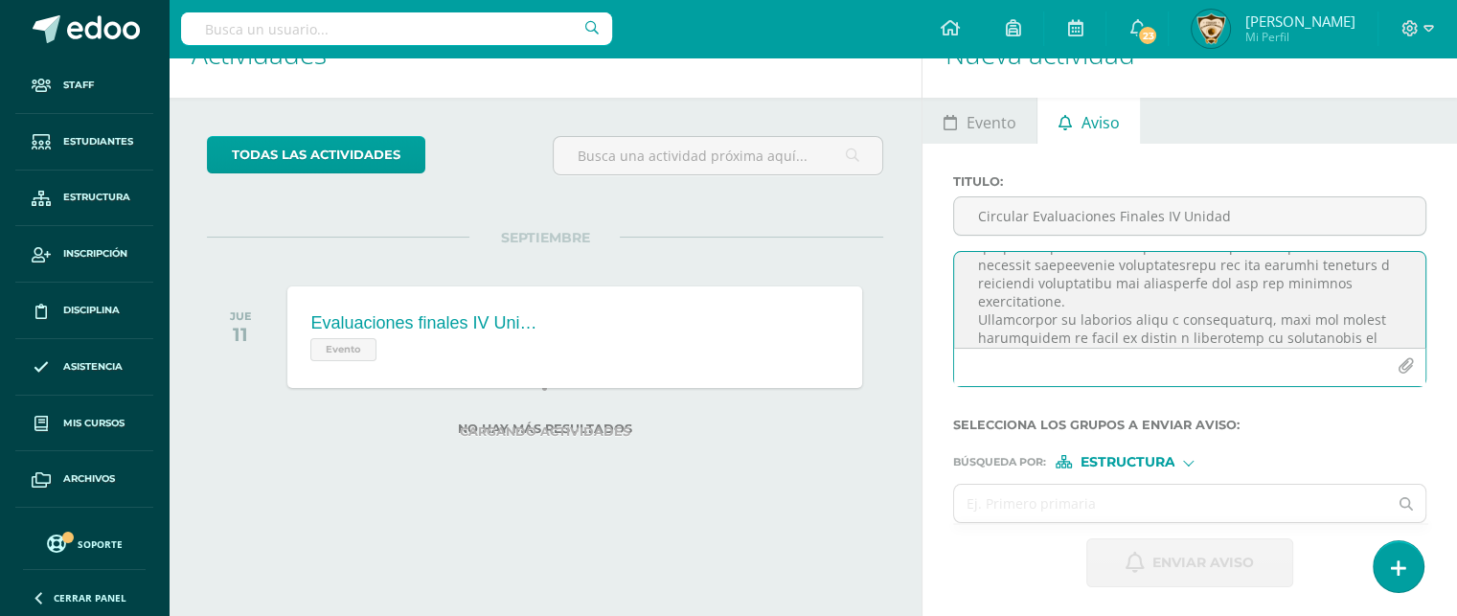
click at [1064, 263] on textarea at bounding box center [1189, 300] width 471 height 96
click at [1212, 325] on textarea at bounding box center [1189, 300] width 471 height 96
click at [1065, 333] on textarea at bounding box center [1189, 300] width 471 height 96
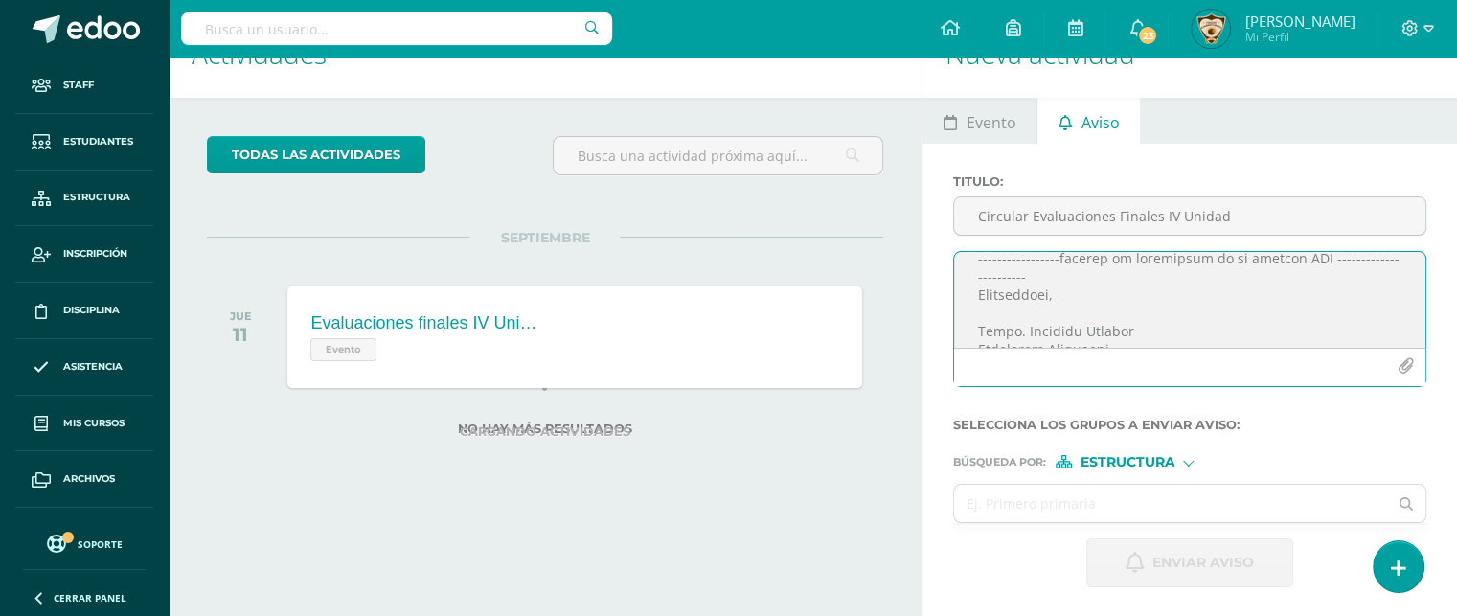
scroll to position [1606, 0]
type textarea "COLEGIO EL SAGRADO CORAZÓN "AÑO DE LUZ Y ESPERANZA" Circular 2025-61 EVALUACION…"
click at [1404, 371] on icon "button" at bounding box center [1406, 366] width 16 height 16
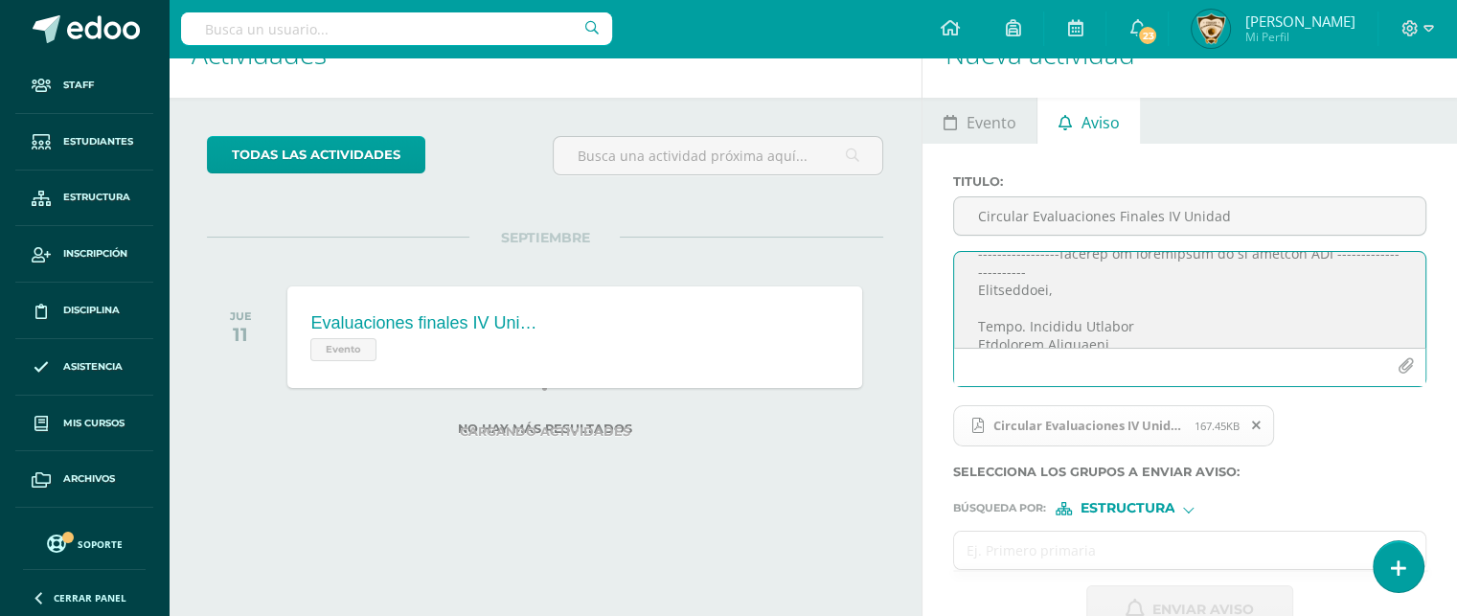
click at [973, 550] on input "text" at bounding box center [1170, 550] width 433 height 37
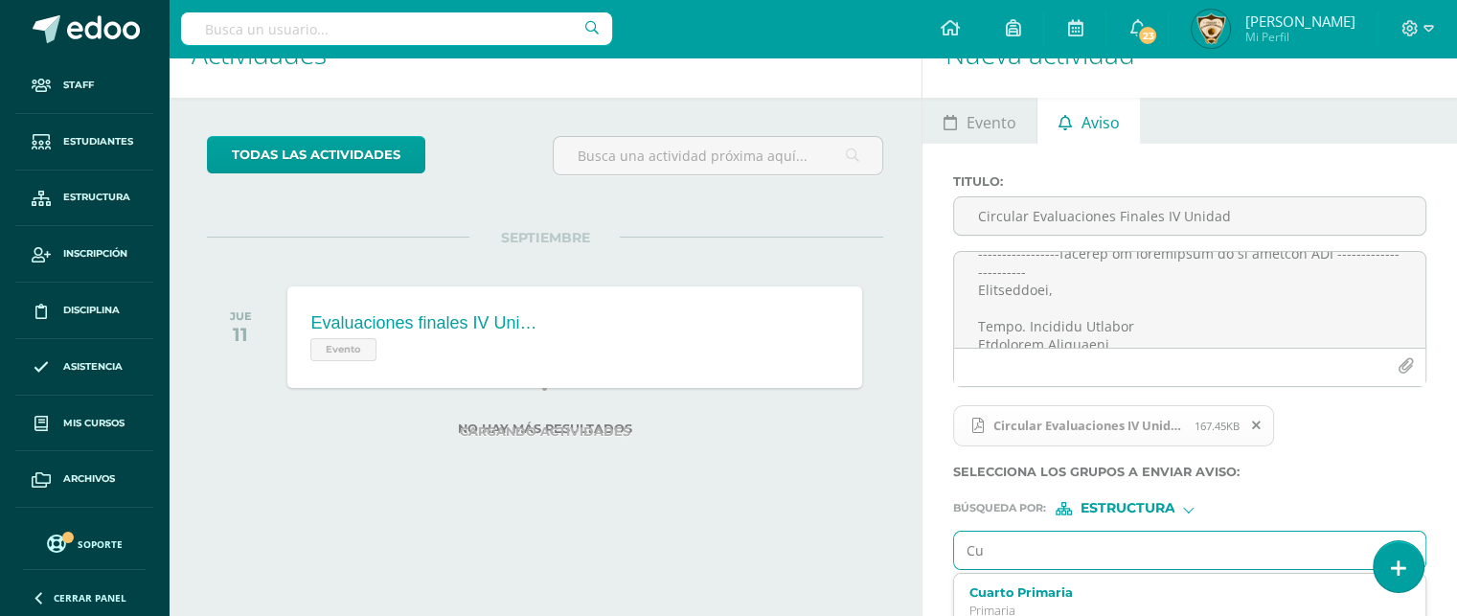
type input "C"
type input "M"
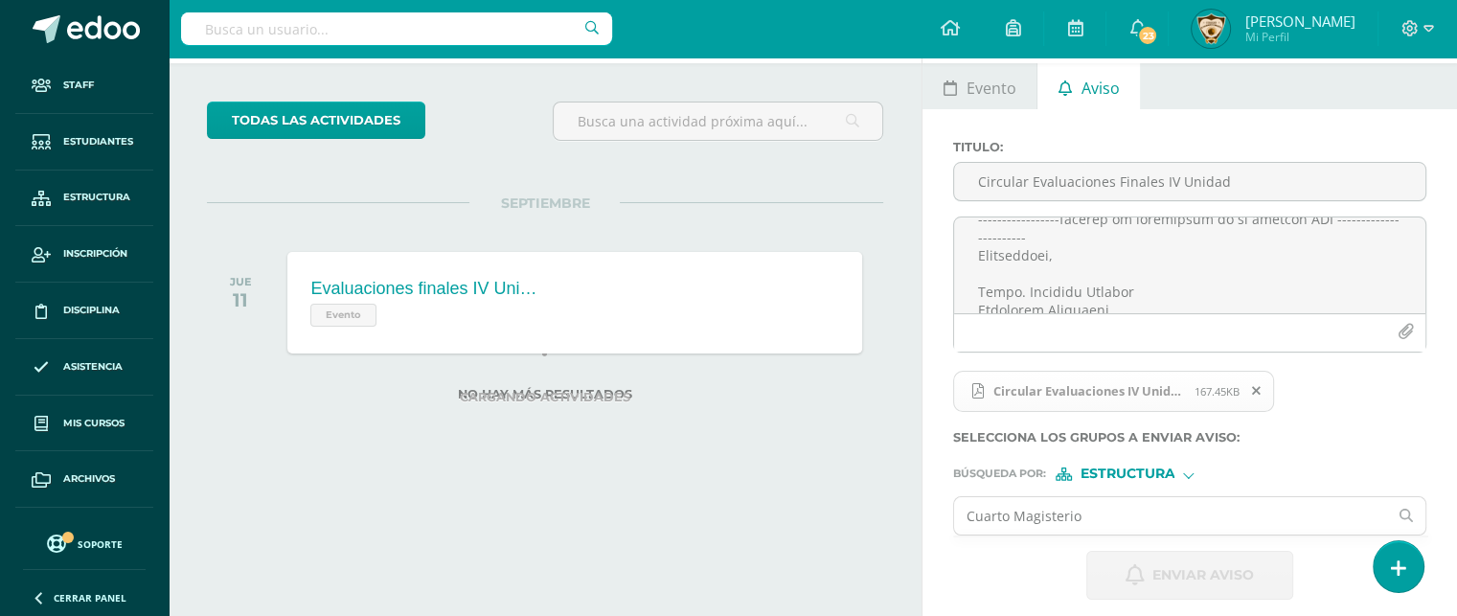
scroll to position [94, 0]
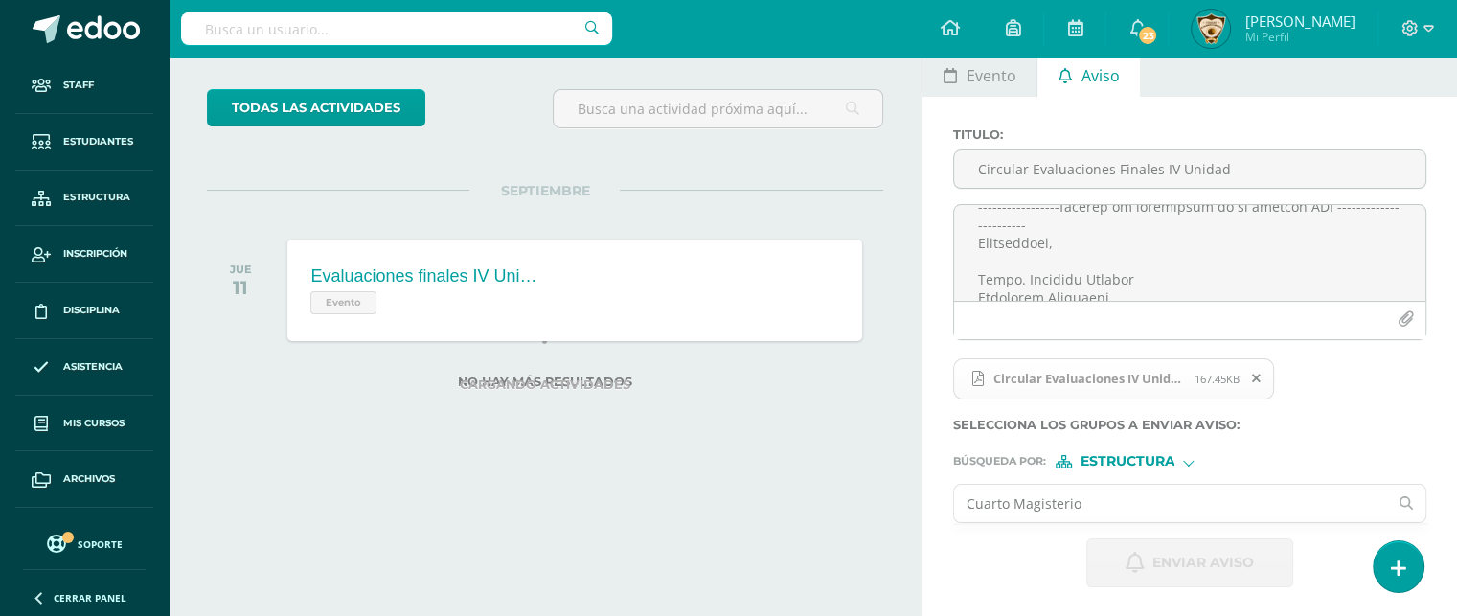
click at [1090, 507] on input "Cuarto Magisterio" at bounding box center [1170, 503] width 433 height 37
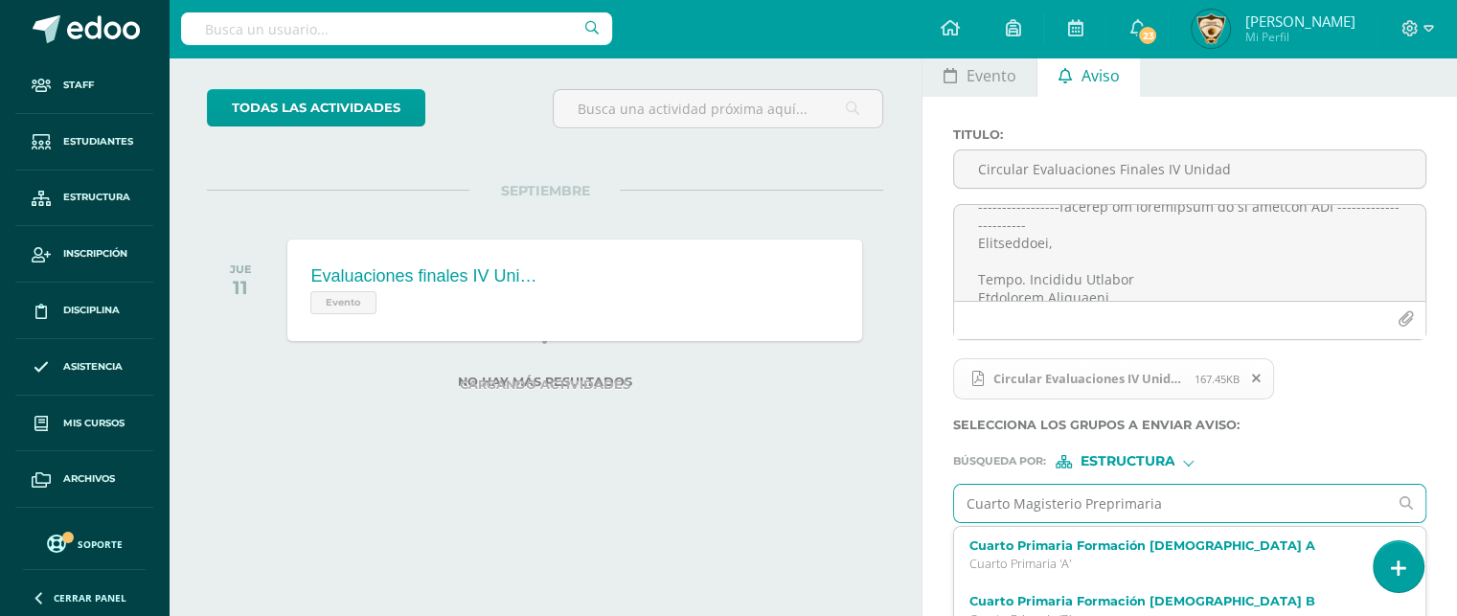
click at [1009, 505] on input "Cuarto Magisterio Preprimaria" at bounding box center [1170, 503] width 433 height 37
type input "Magisterio Preprimaria"
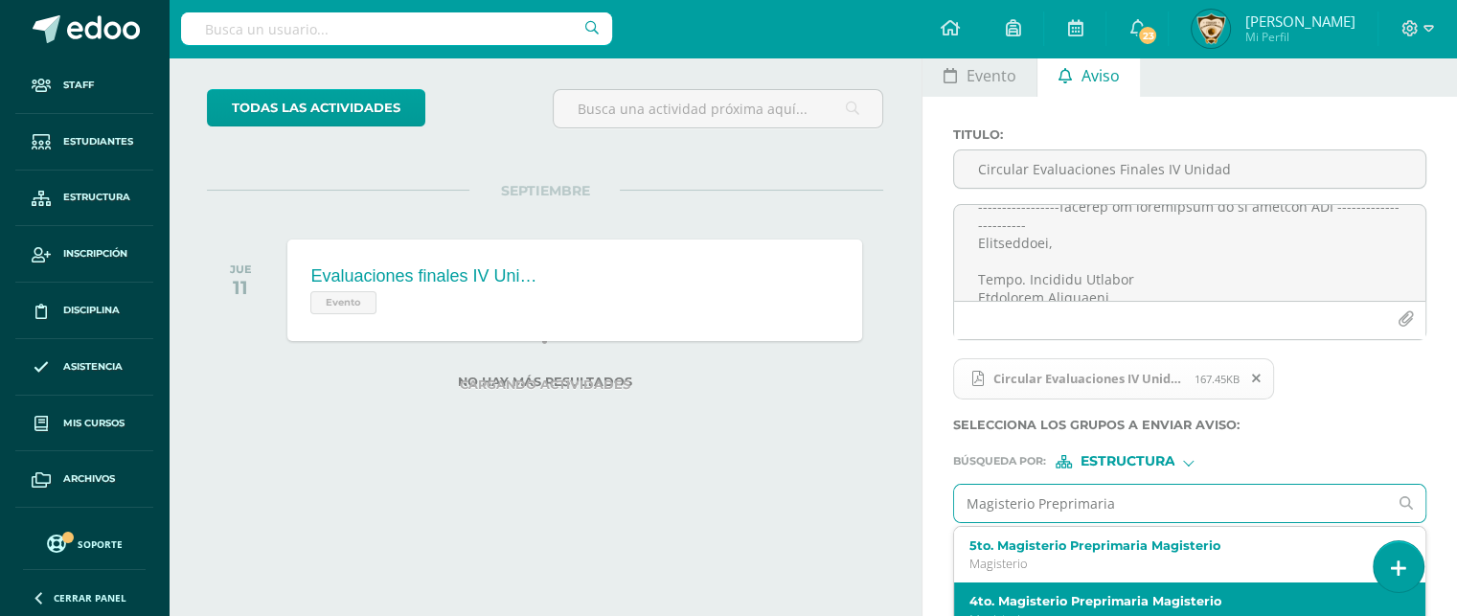
click at [1027, 600] on label "4to. Magisterio Preprimaria Magisterio" at bounding box center [1181, 601] width 423 height 14
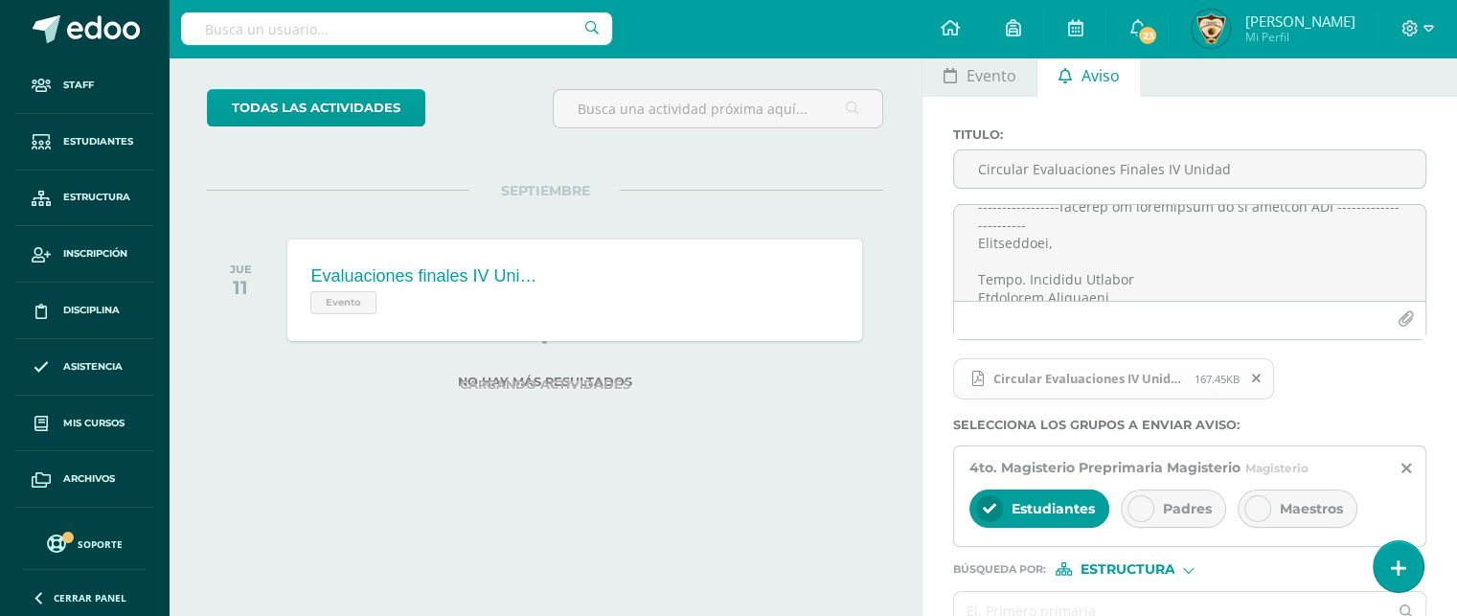
click at [1027, 600] on input "text" at bounding box center [1170, 610] width 433 height 37
click at [1139, 512] on icon at bounding box center [1140, 508] width 13 height 13
click at [1256, 502] on icon at bounding box center [1257, 508] width 13 height 13
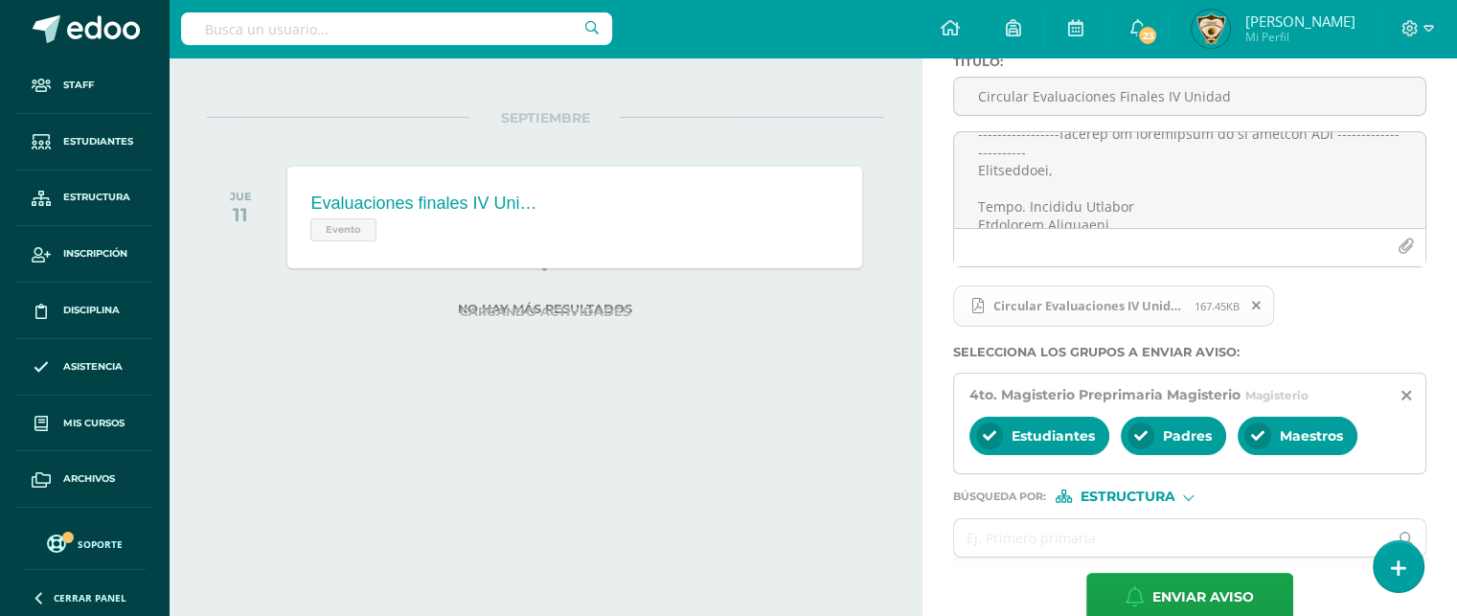
scroll to position [201, 0]
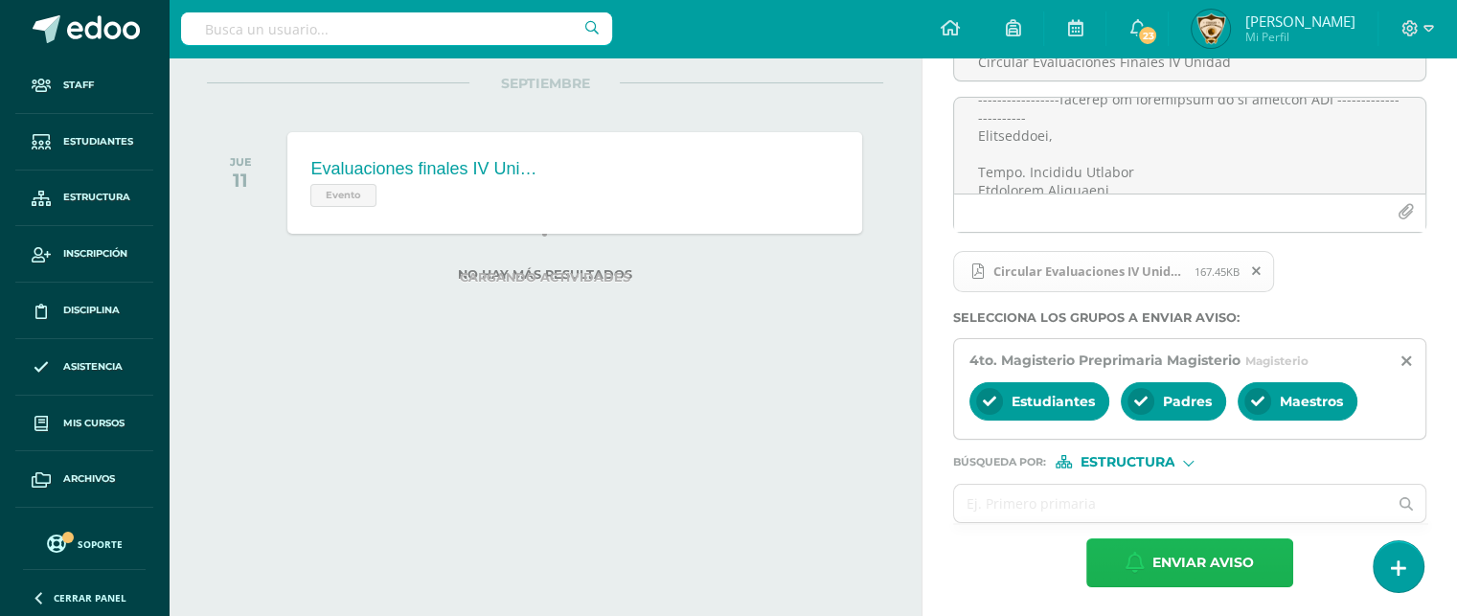
click at [1170, 550] on span "Enviar aviso" at bounding box center [1204, 562] width 102 height 47
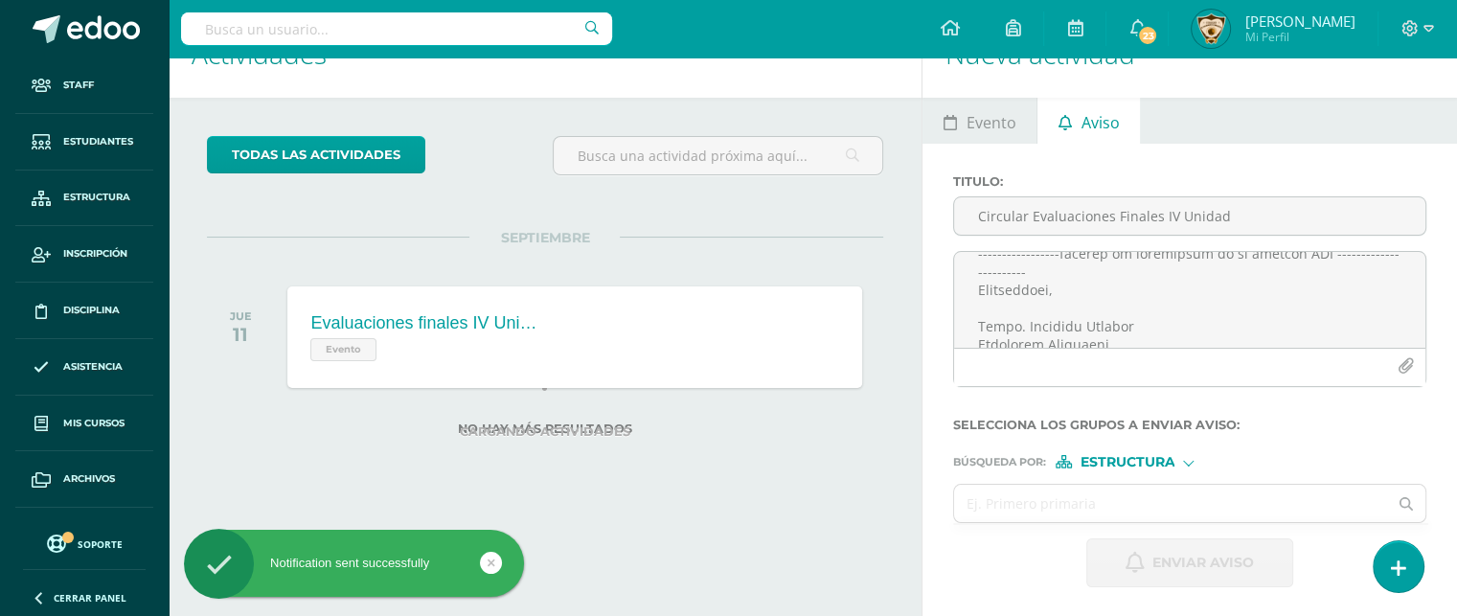
scroll to position [0, 0]
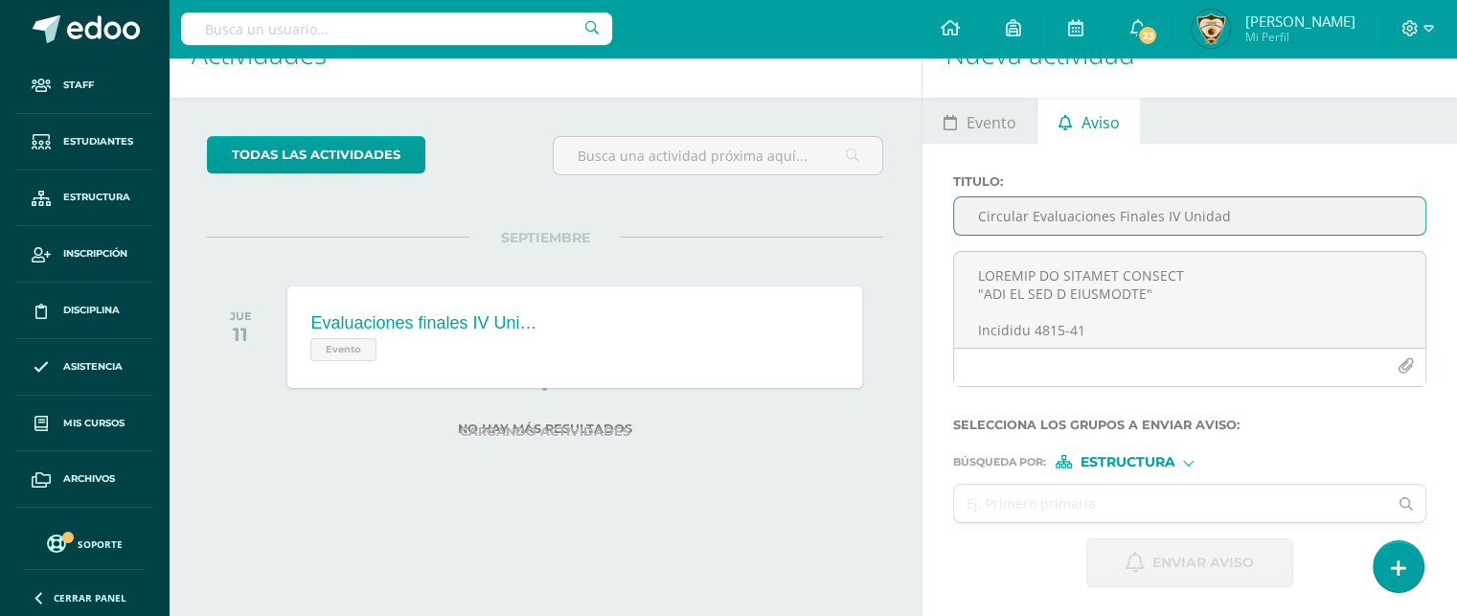
click at [978, 220] on input "Circular Evaluaciones Finales IV Unidad" at bounding box center [1189, 215] width 471 height 37
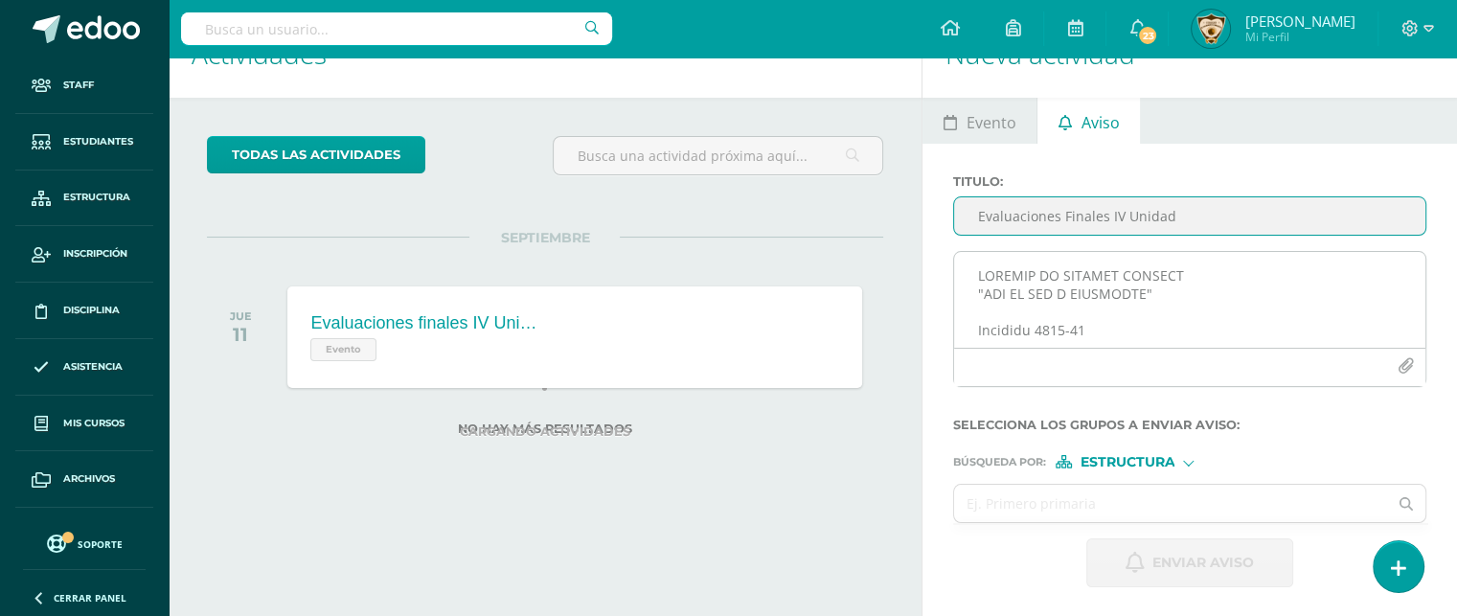
type input "Evaluaciones Finales IV Unidad"
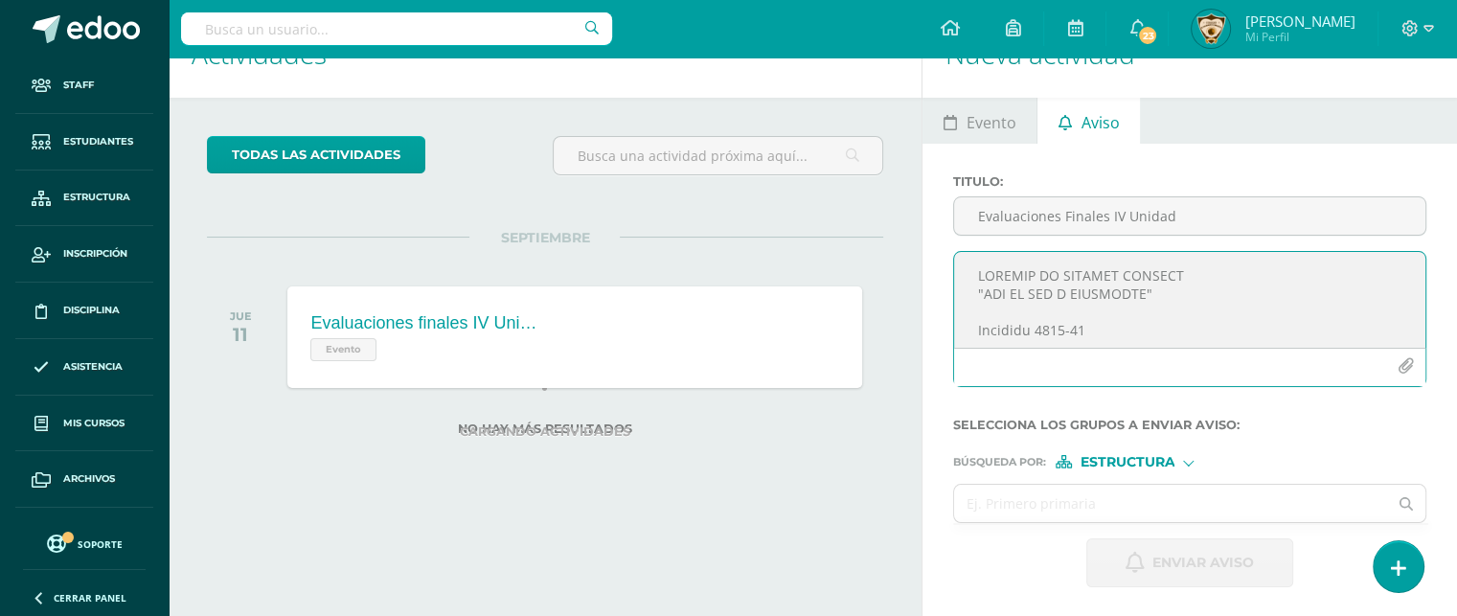
click at [978, 283] on textarea at bounding box center [1189, 300] width 471 height 96
type textarea "COLEGIO EL SAGRADO CORAZÓN. "AÑO DE LUZ Y ESPERANZA""
click at [1158, 25] on span "23" at bounding box center [1147, 35] width 21 height 21
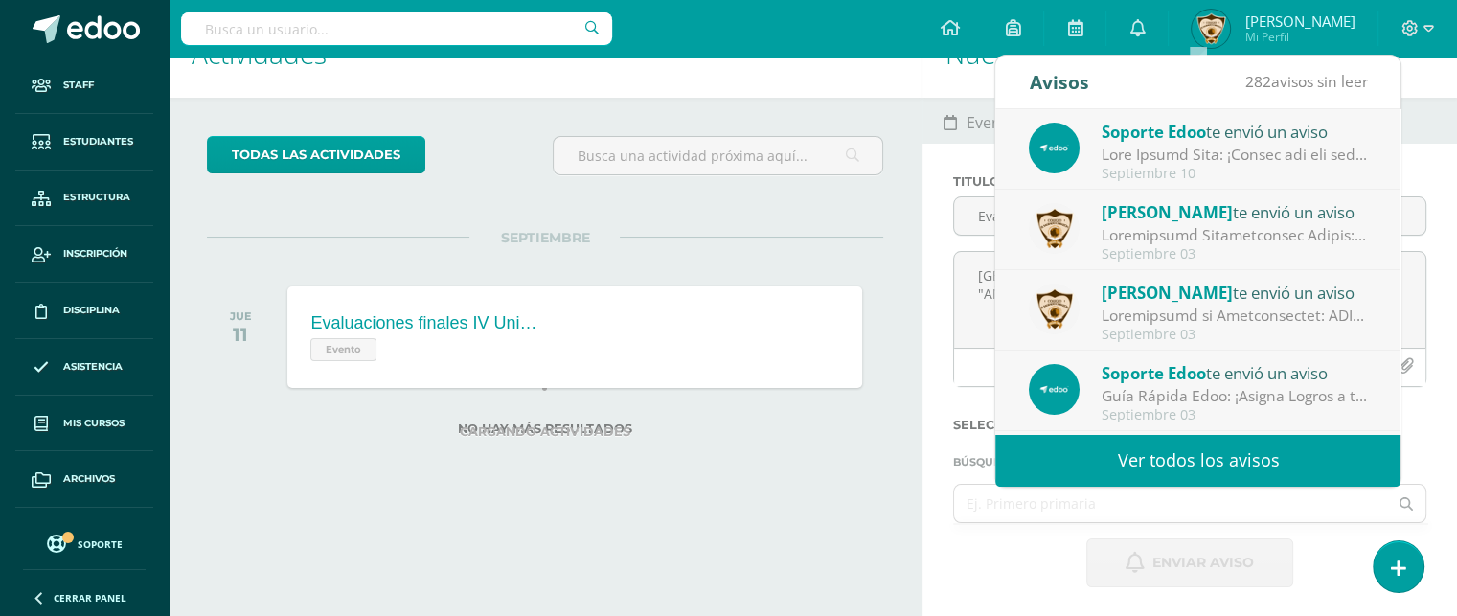
click at [1173, 461] on link "Ver todos los avisos" at bounding box center [1198, 460] width 405 height 53
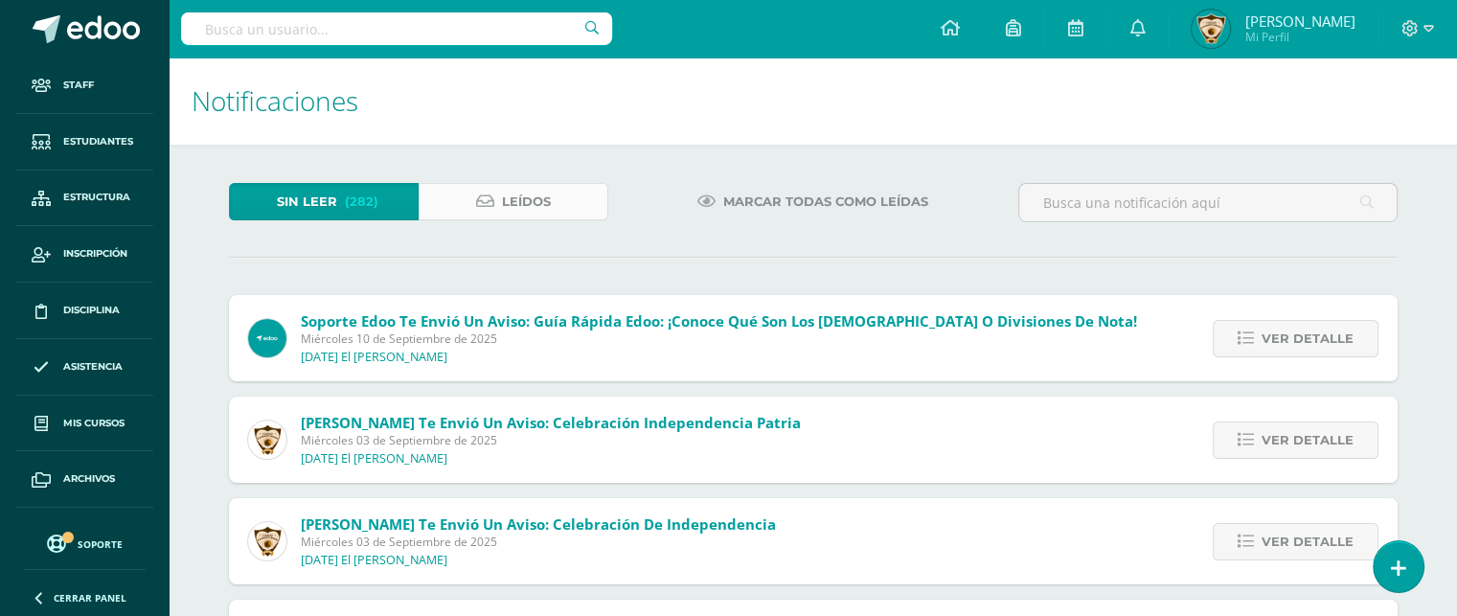
click at [468, 202] on link "Leídos" at bounding box center [514, 201] width 190 height 37
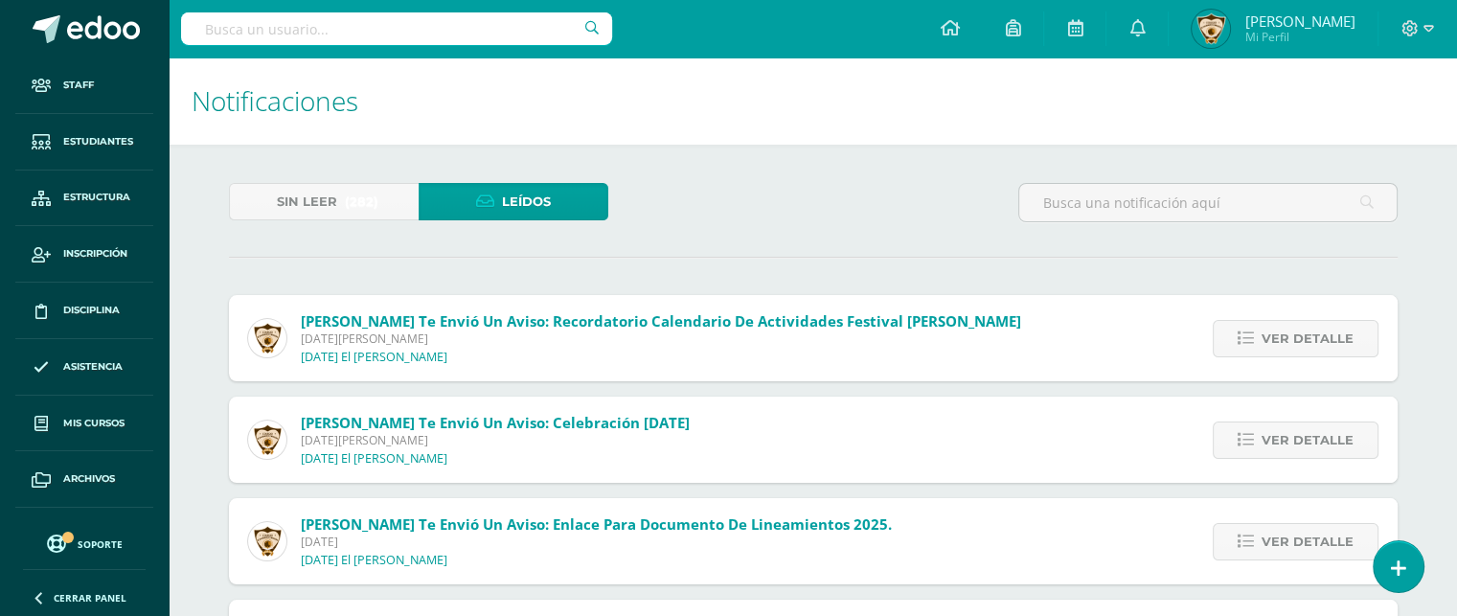
click at [455, 209] on link "Leídos" at bounding box center [514, 201] width 190 height 37
click at [334, 188] on span "Sin leer" at bounding box center [307, 201] width 60 height 35
click at [330, 211] on span "Sin leer" at bounding box center [307, 201] width 60 height 35
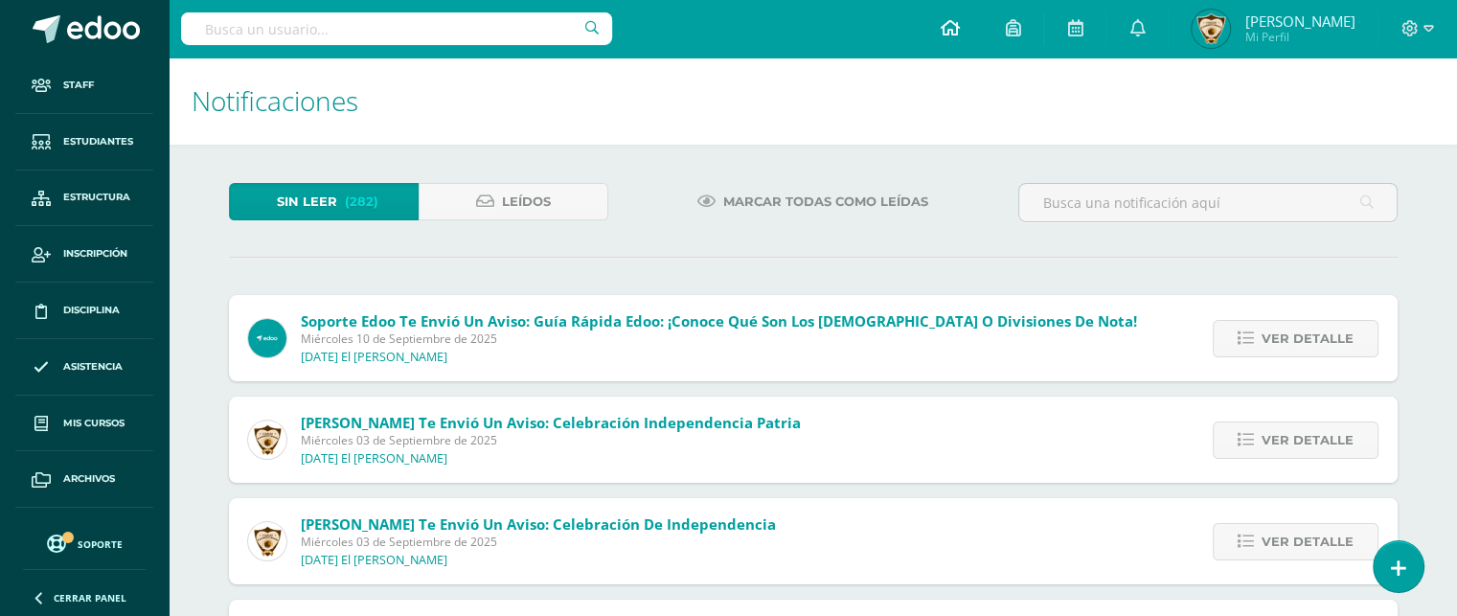
click at [959, 31] on icon at bounding box center [949, 27] width 19 height 17
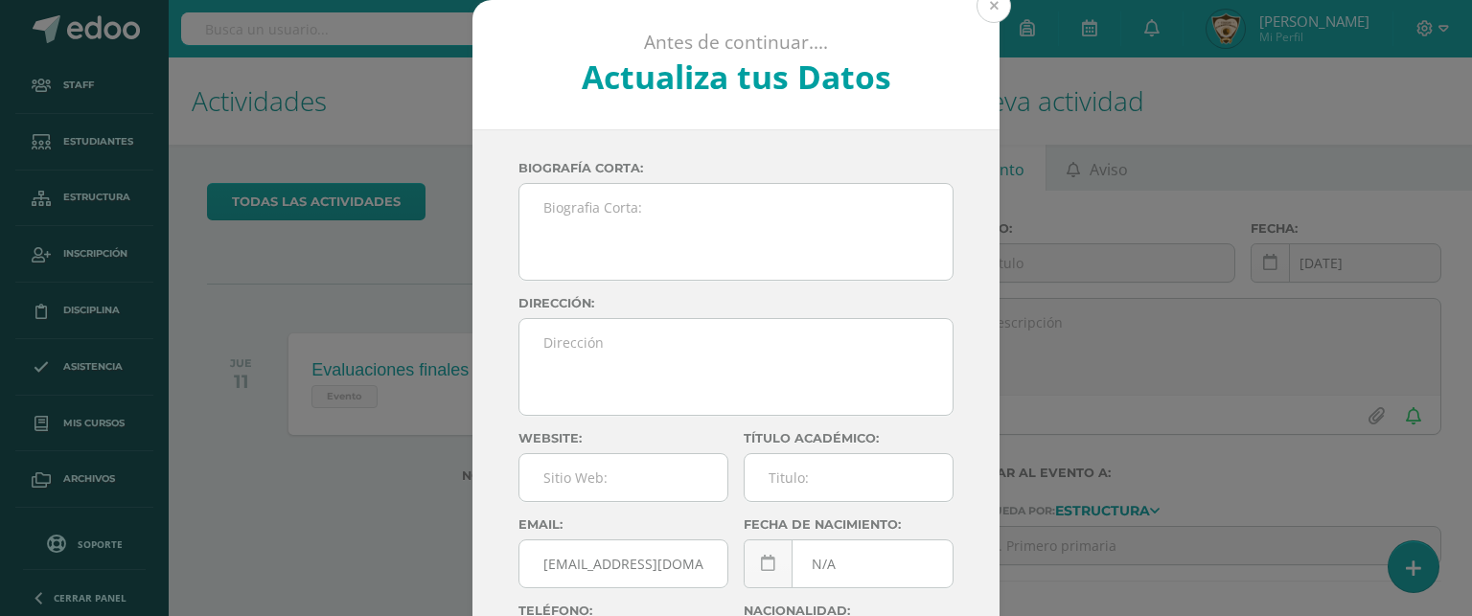
click at [987, 7] on button at bounding box center [993, 6] width 34 height 34
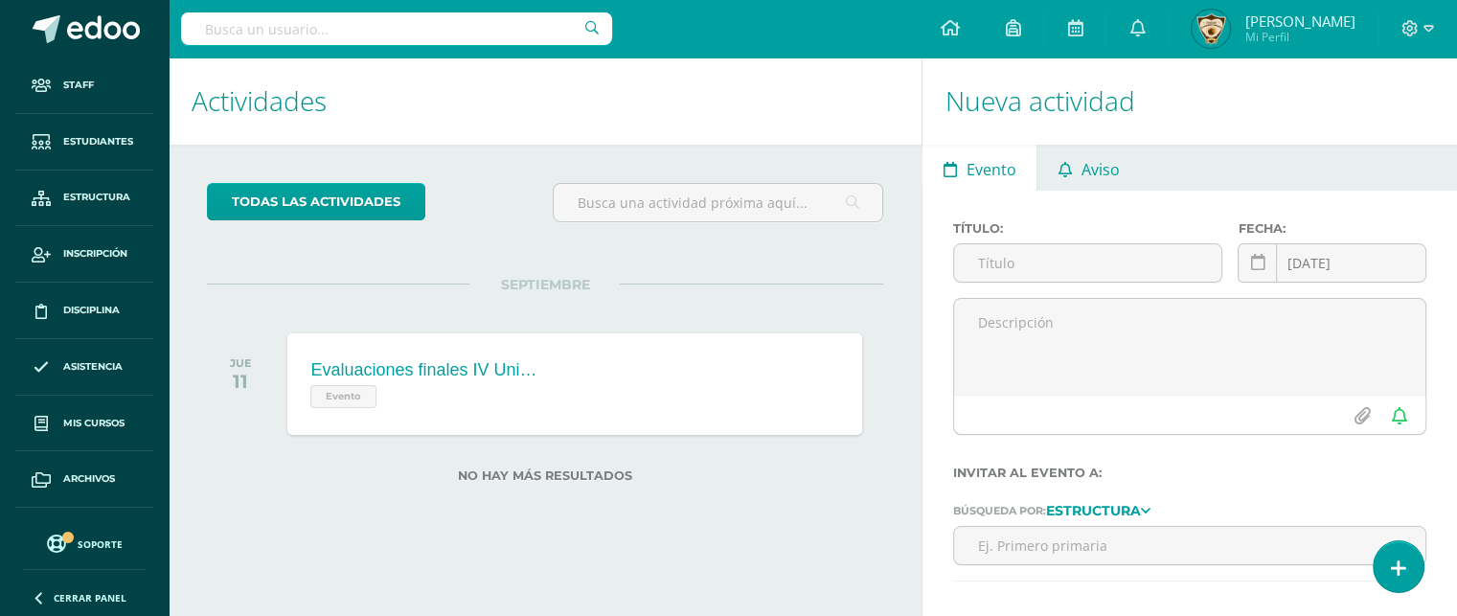
click at [1114, 168] on span "Aviso" at bounding box center [1101, 170] width 38 height 46
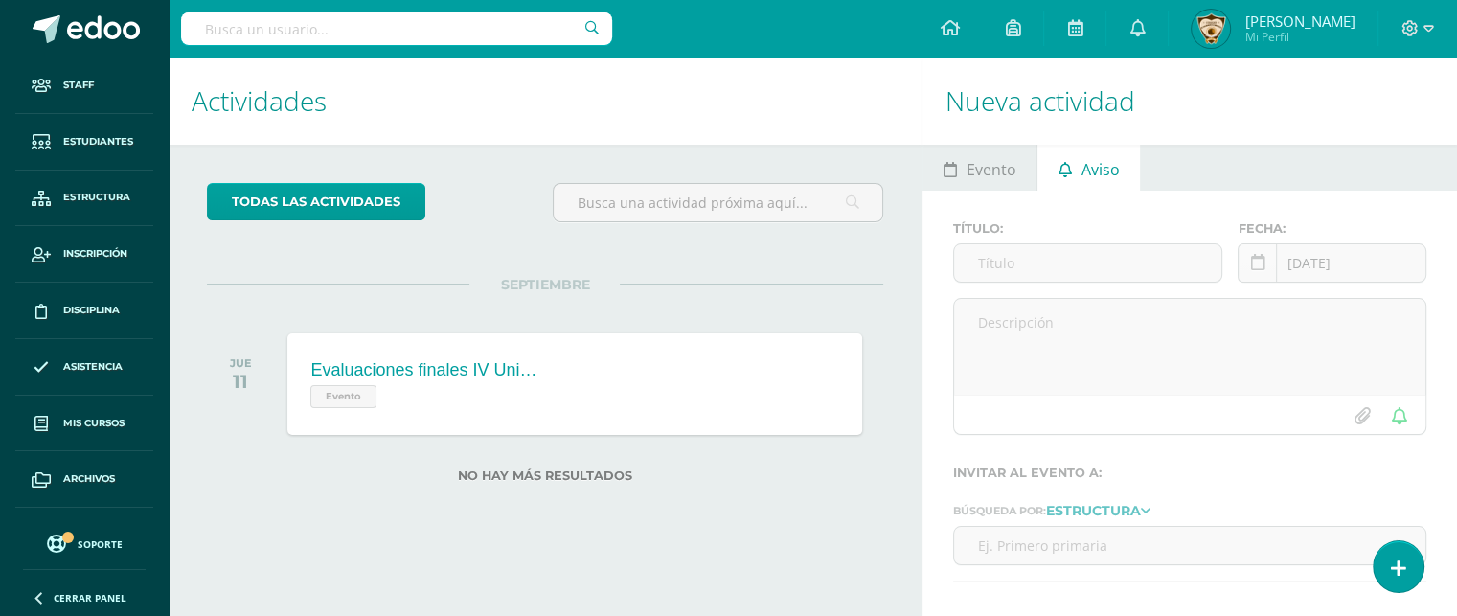
scroll to position [47, 0]
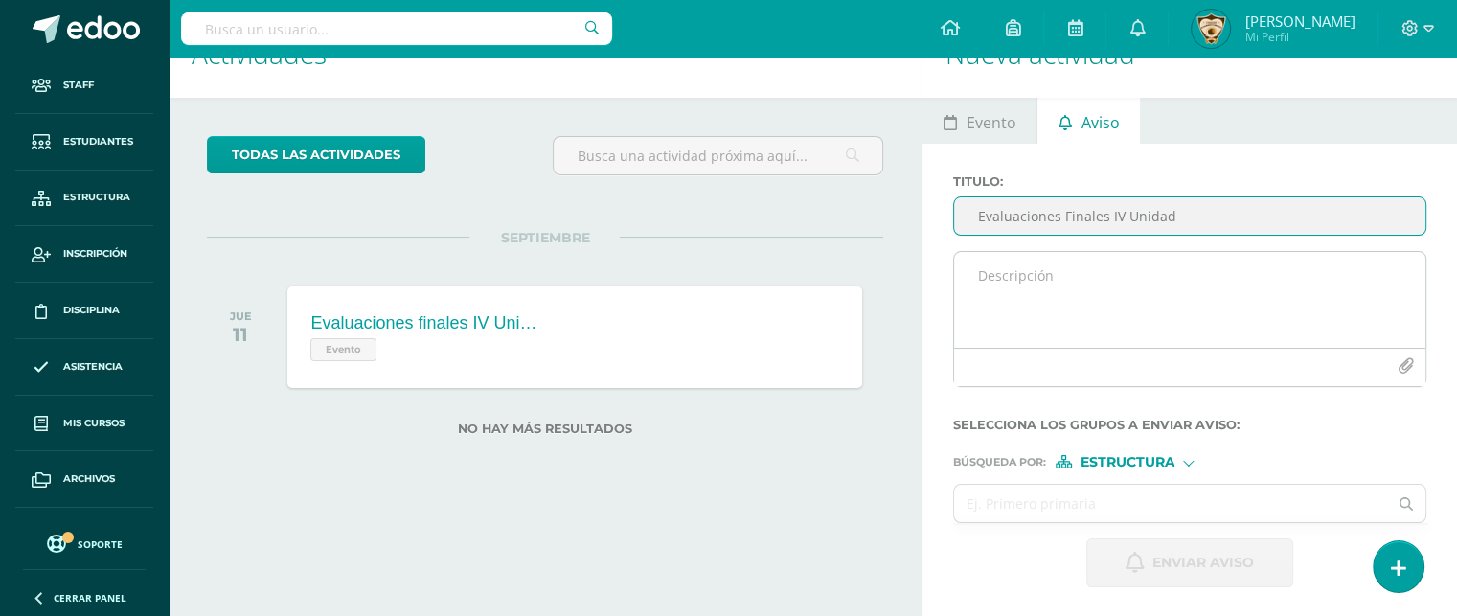
type input "Evaluaciones Finales IV Unidad"
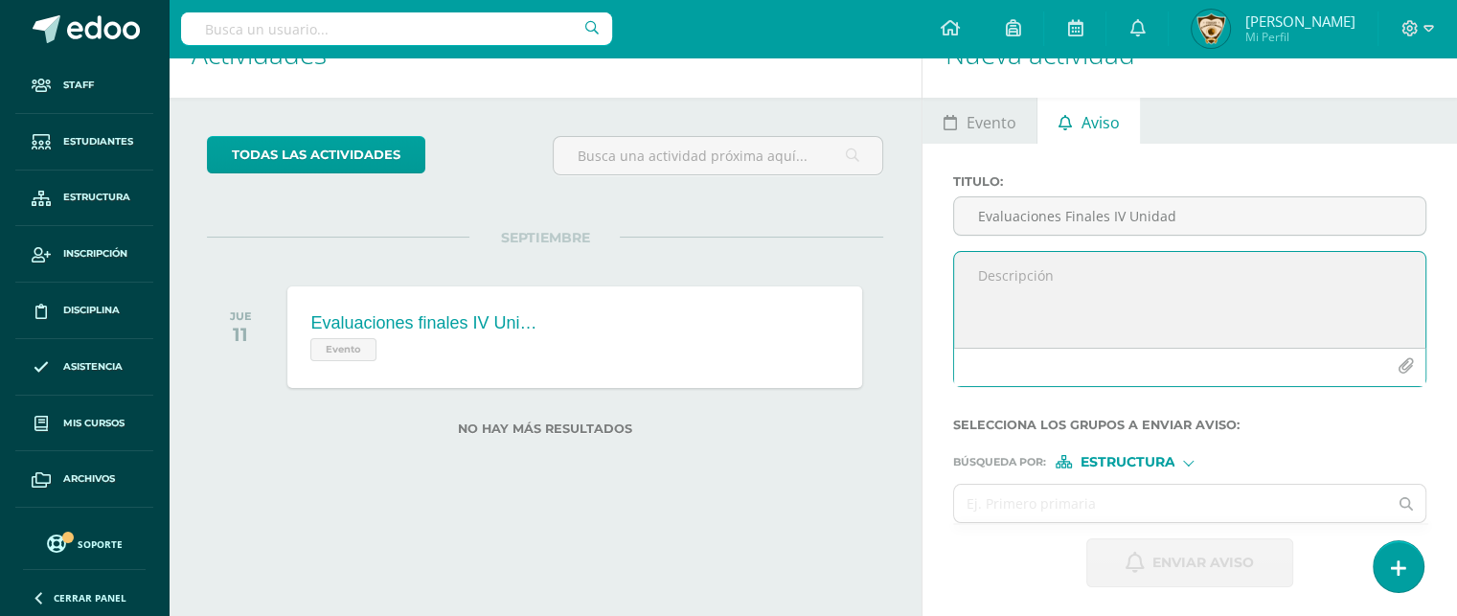
click at [979, 276] on textarea at bounding box center [1189, 300] width 471 height 96
click at [1057, 275] on textarea "COLEGIO EL AGRADO CORAZÓN" at bounding box center [1189, 300] width 471 height 96
click at [1190, 271] on textarea "COLEGIO EL SAGRADO CORAZÓN" at bounding box center [1189, 300] width 471 height 96
paste textarea "Circular 2025-61 EVALUACIONES FINALES IV UNIDAD V BACHILLERATO EN CIENCIAS Y LE…"
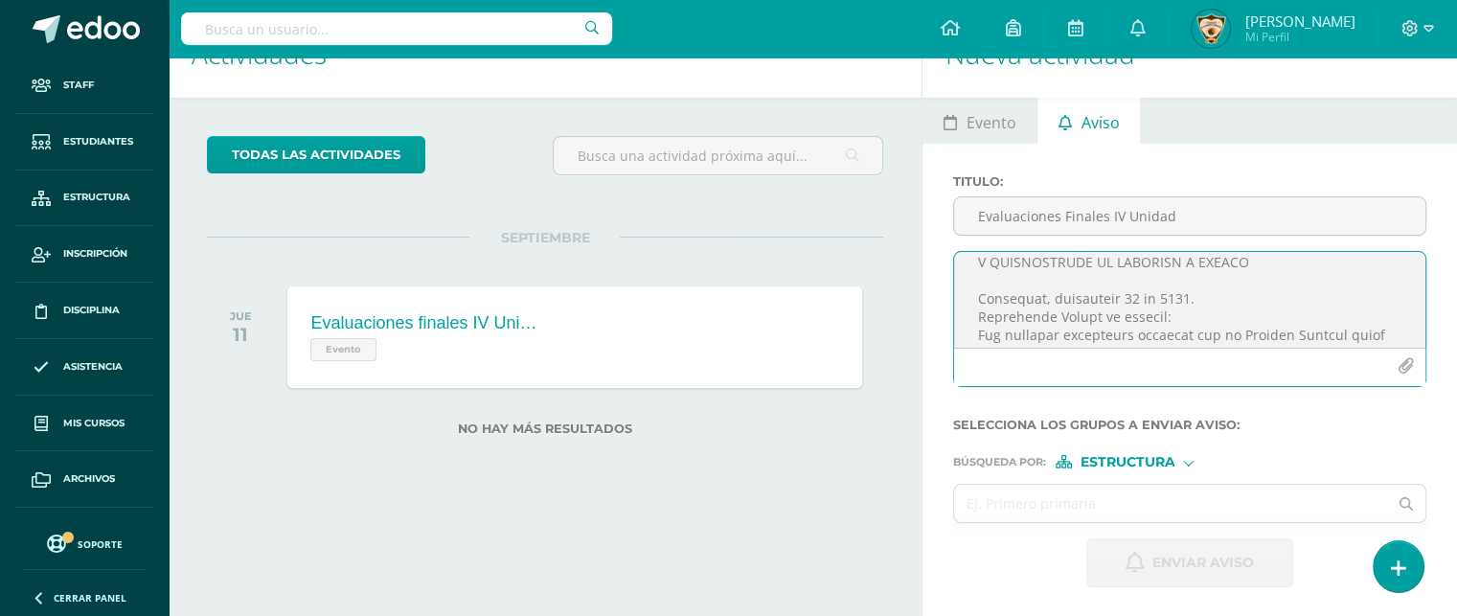
scroll to position [118, 0]
click at [1205, 286] on textarea at bounding box center [1189, 300] width 471 height 96
click at [1166, 323] on textarea at bounding box center [1189, 300] width 471 height 96
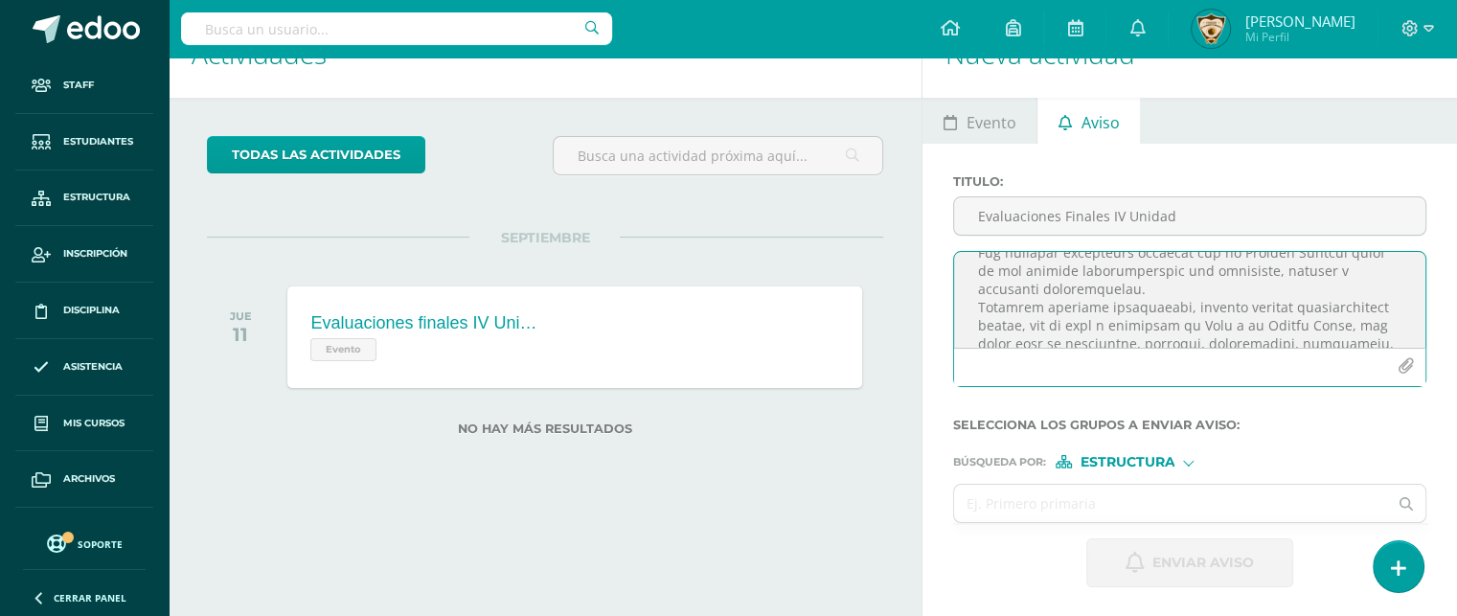
scroll to position [237, 0]
click at [1129, 275] on textarea at bounding box center [1189, 300] width 471 height 96
click at [1115, 292] on textarea at bounding box center [1189, 300] width 471 height 96
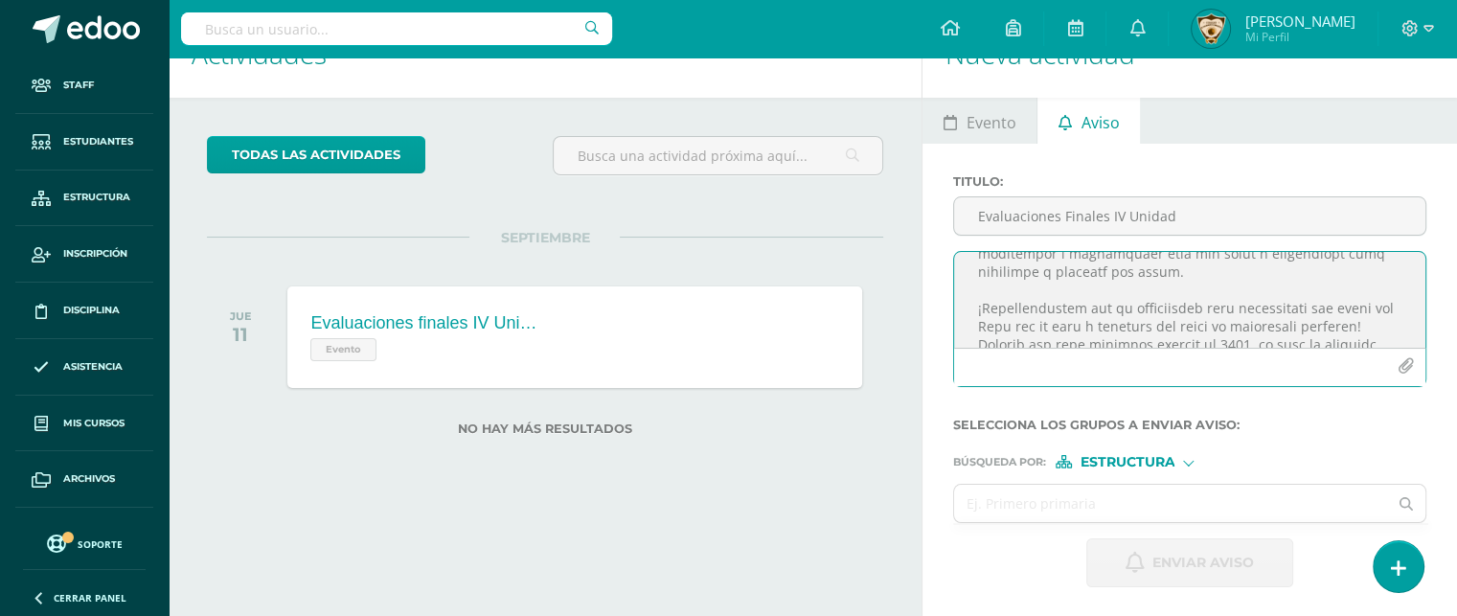
click at [1361, 329] on textarea at bounding box center [1189, 300] width 471 height 96
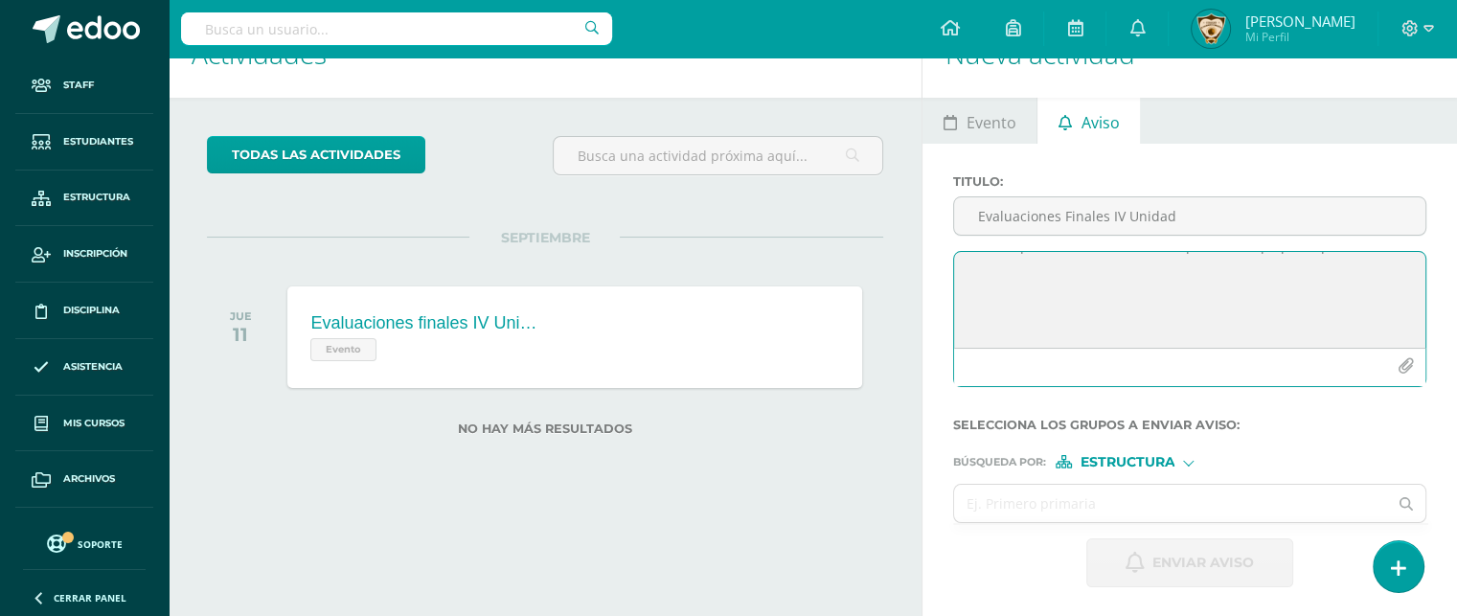
scroll to position [705, 0]
click at [994, 299] on textarea at bounding box center [1189, 300] width 471 height 96
click at [1015, 292] on textarea at bounding box center [1189, 300] width 471 height 96
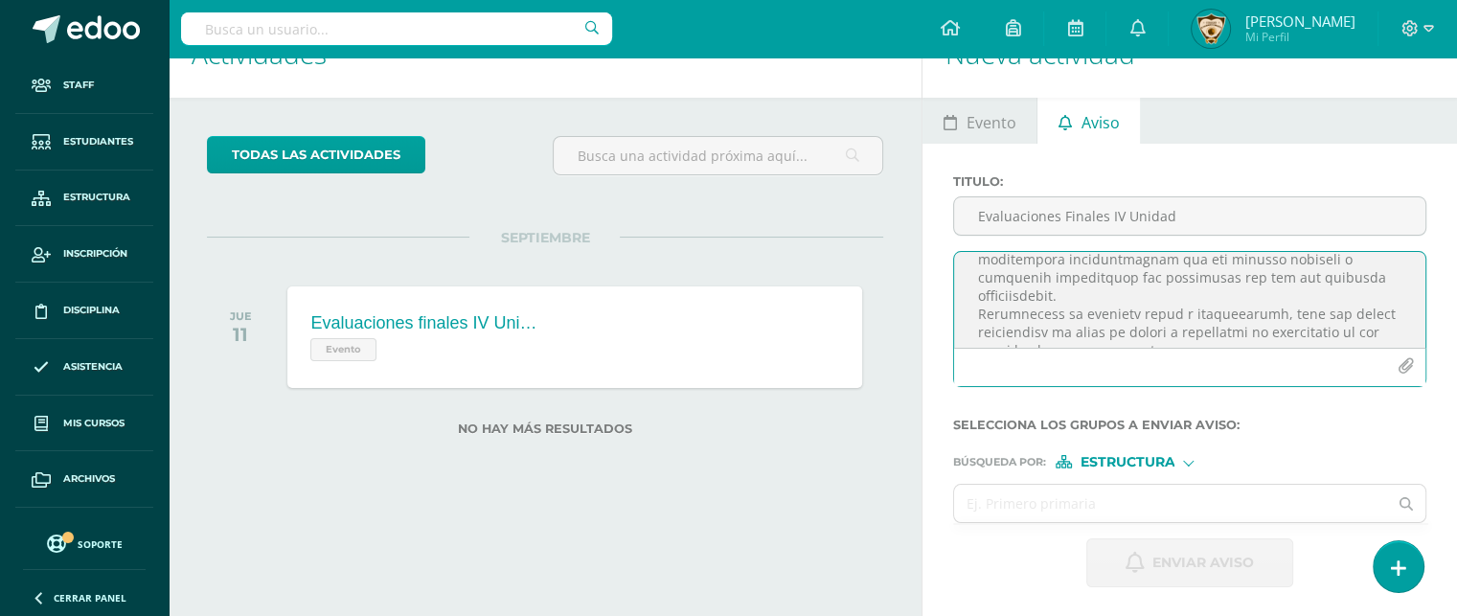
scroll to position [1394, 0]
click at [1062, 282] on textarea at bounding box center [1189, 300] width 471 height 96
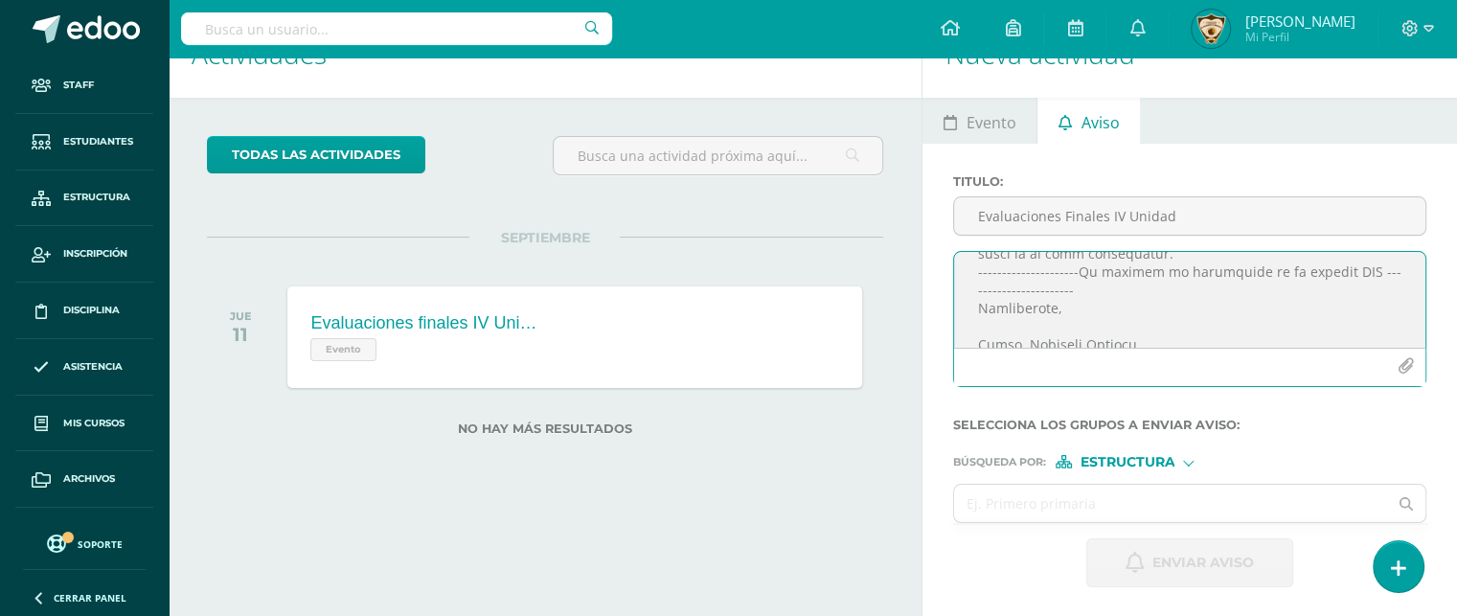
scroll to position [1507, 0]
click at [1027, 279] on textarea at bounding box center [1189, 300] width 471 height 96
type textarea "COLEGIO EL SAGRADO CORAZÓN "AÑO DE LUZ Y ESPERANZA" Circular 2025-61 EVALUACION…"
click at [1408, 367] on icon "button" at bounding box center [1406, 366] width 16 height 16
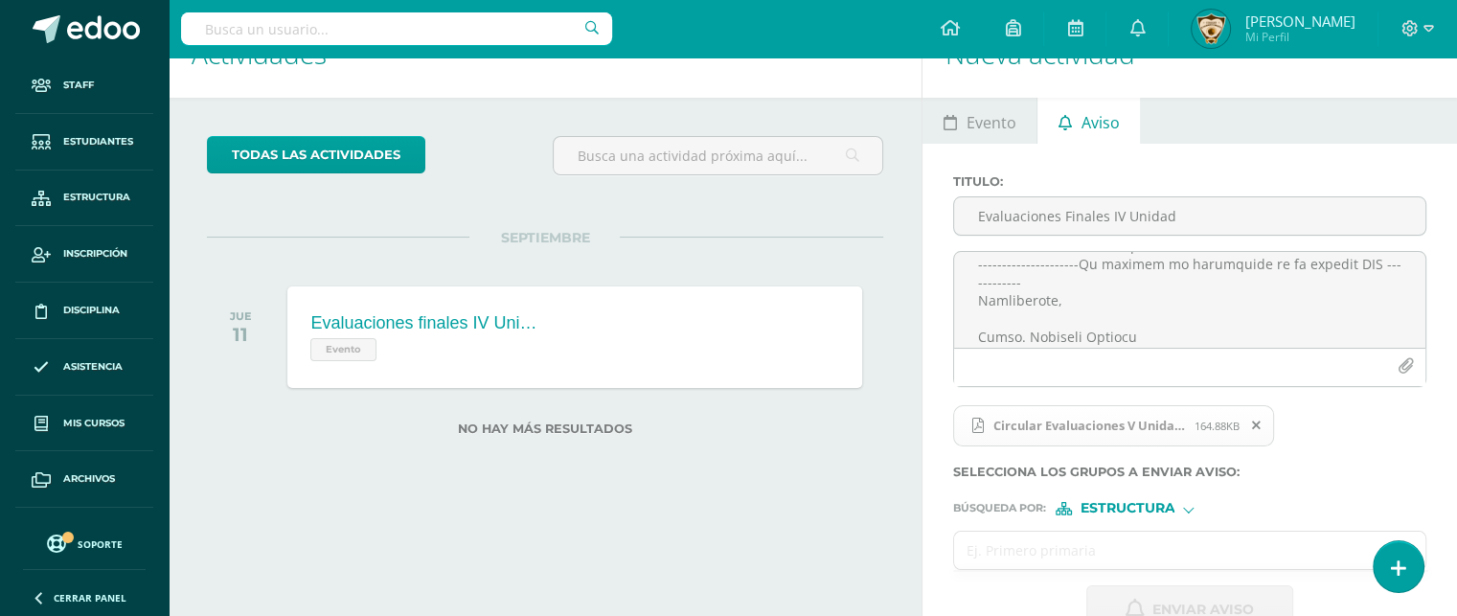
click at [985, 542] on input "text" at bounding box center [1170, 550] width 433 height 37
type input "q"
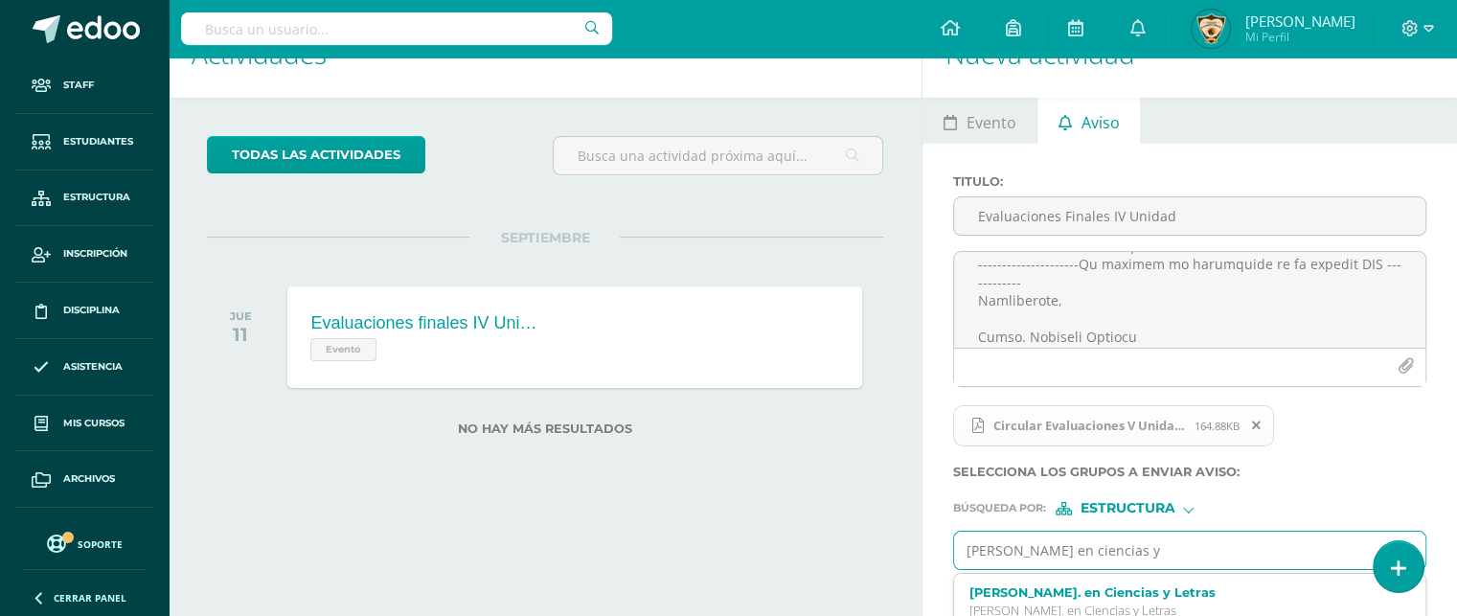
type input "Quinto bachillerato en ciencias y l"
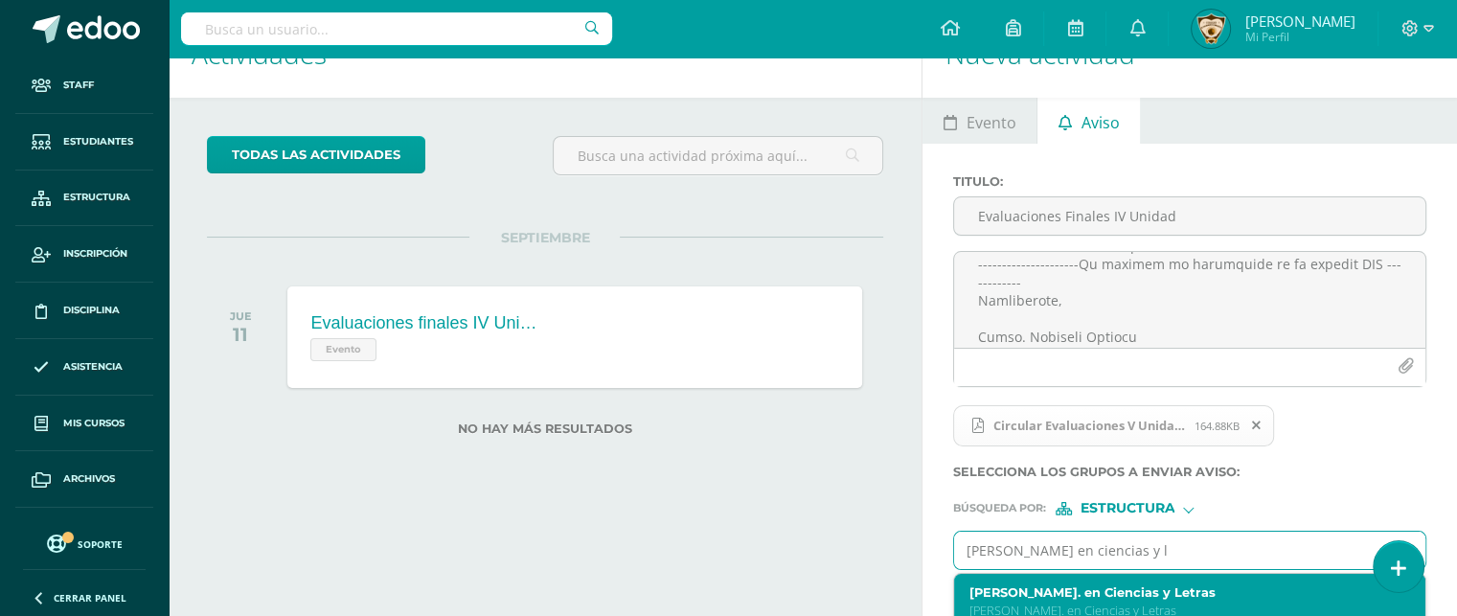
click at [1013, 597] on div "Quinto Bach. en Ciencias y Letras Bach. en Ciencias y Letras" at bounding box center [1181, 602] width 423 height 34
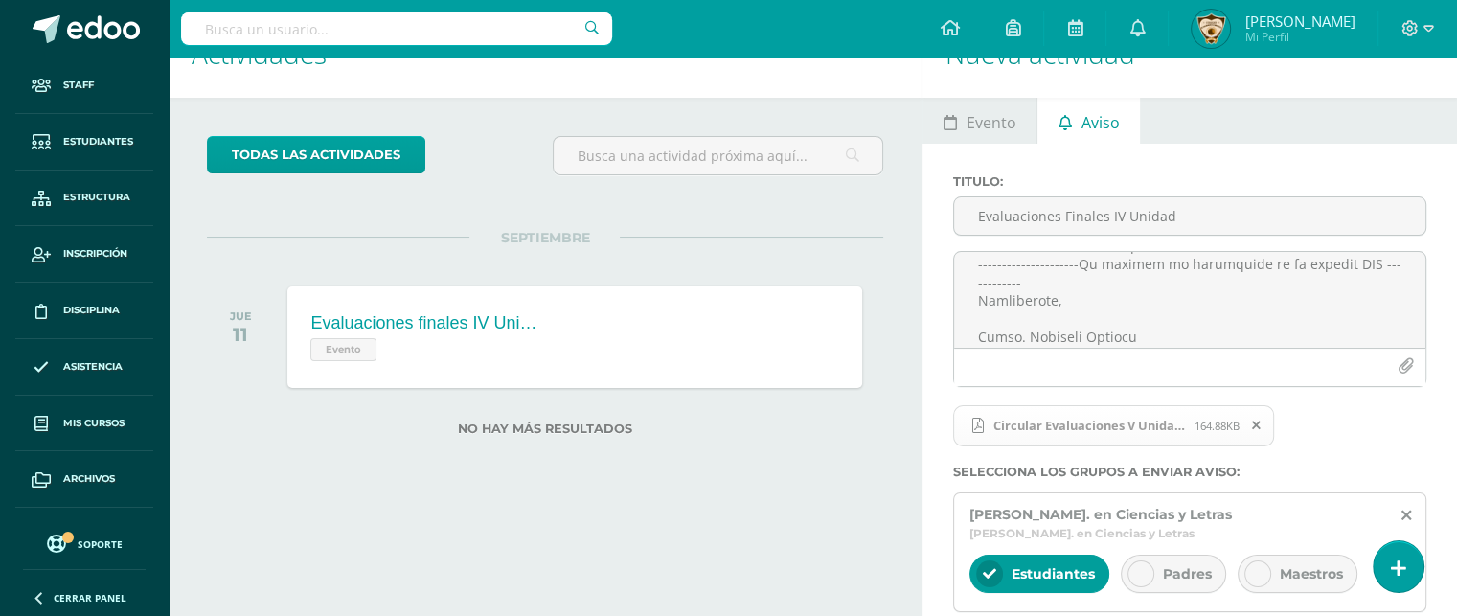
click at [1130, 561] on div at bounding box center [1141, 574] width 27 height 27
click at [1257, 567] on icon at bounding box center [1257, 573] width 13 height 13
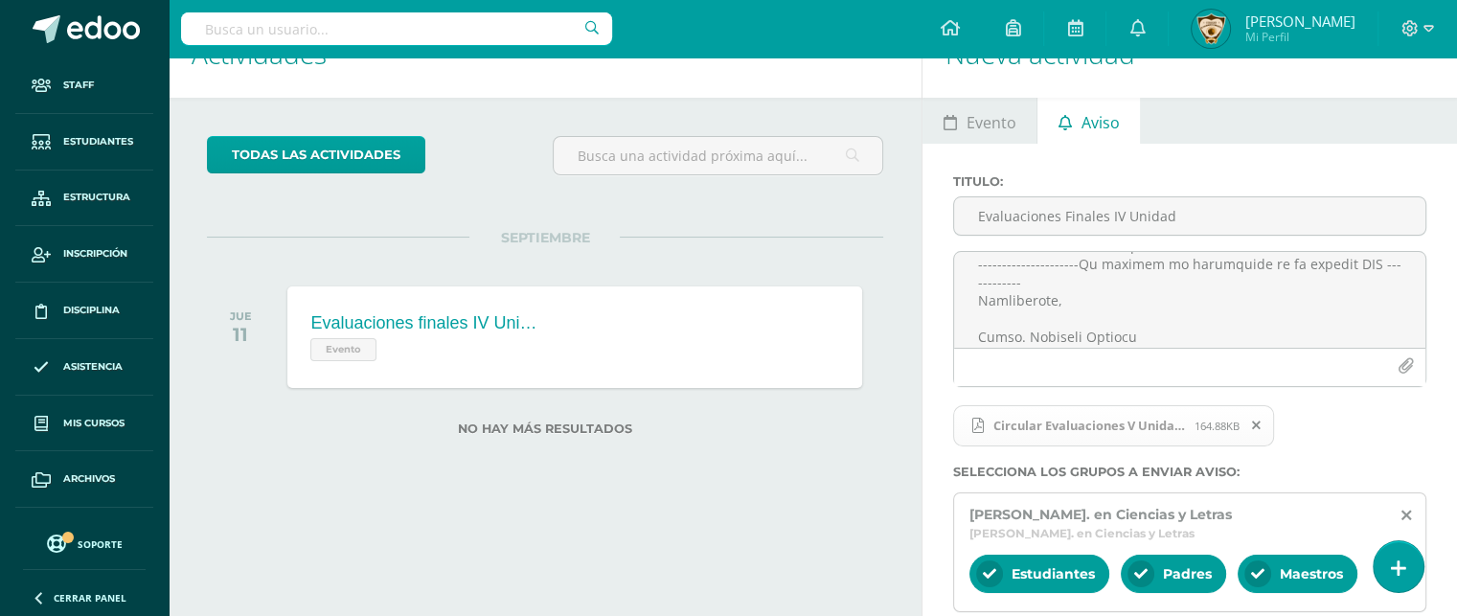
scroll to position [201, 0]
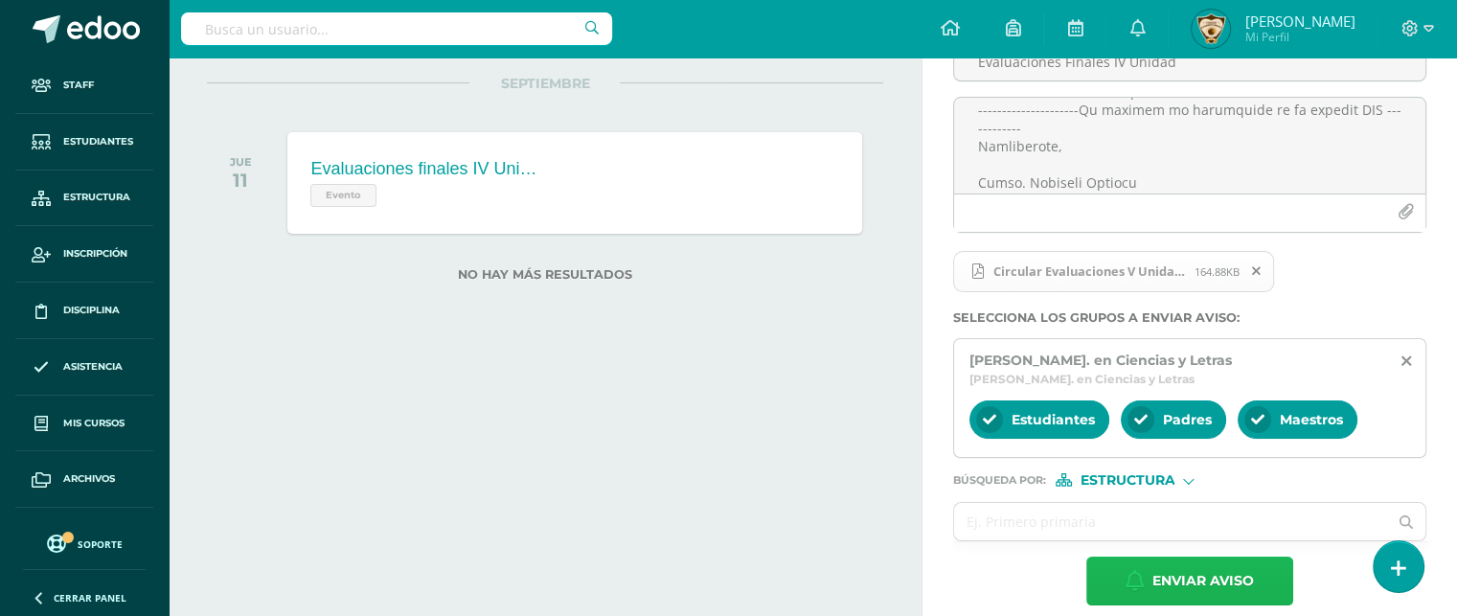
click at [1137, 570] on icon "button" at bounding box center [1135, 580] width 19 height 21
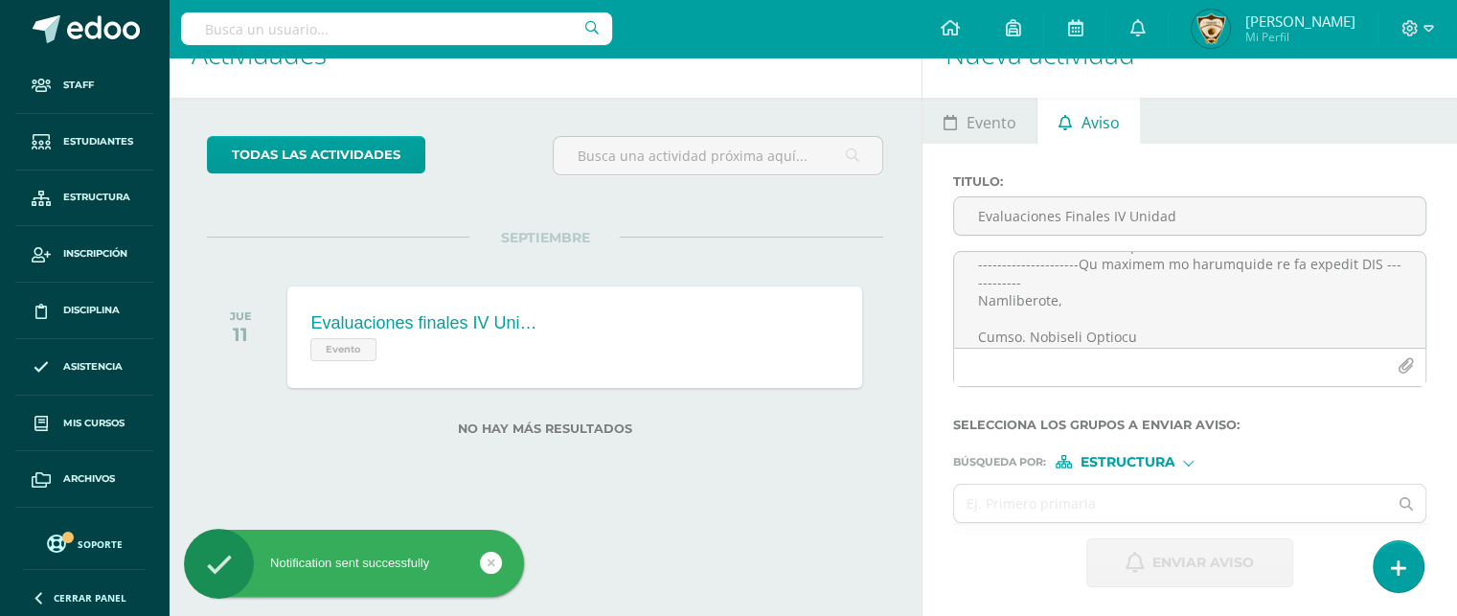
scroll to position [0, 0]
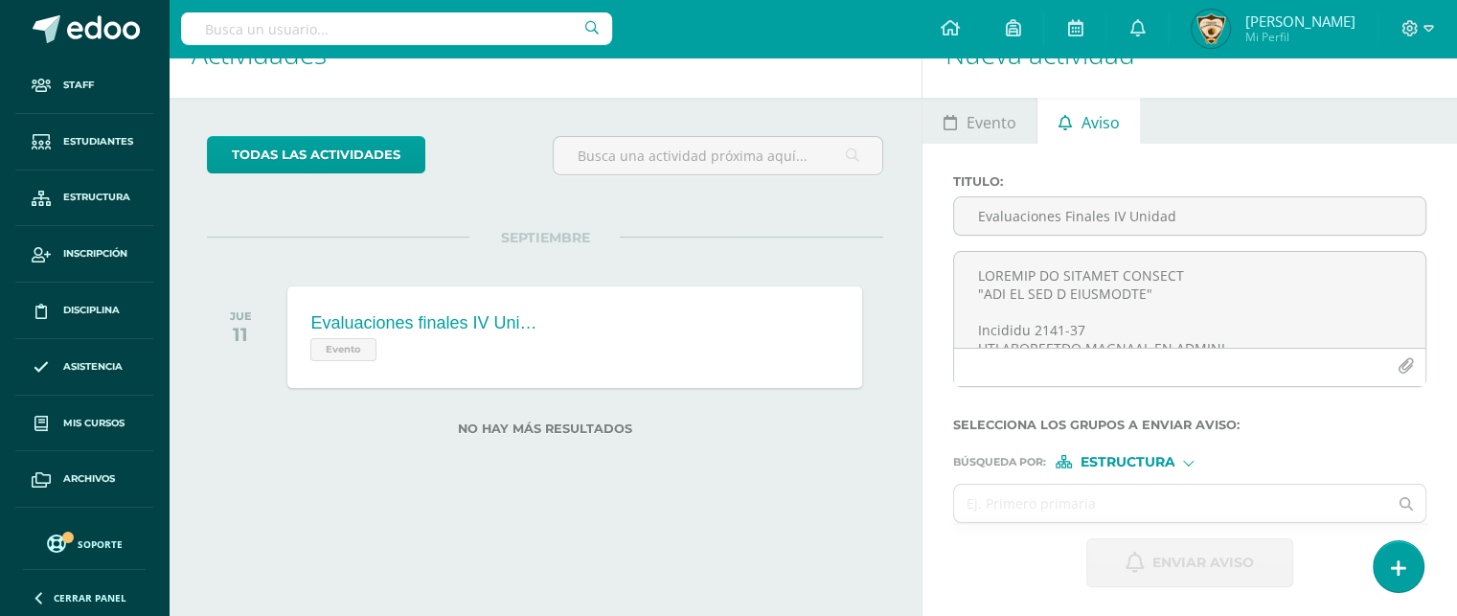
click at [1191, 115] on ul "Evento Aviso" at bounding box center [1190, 121] width 535 height 46
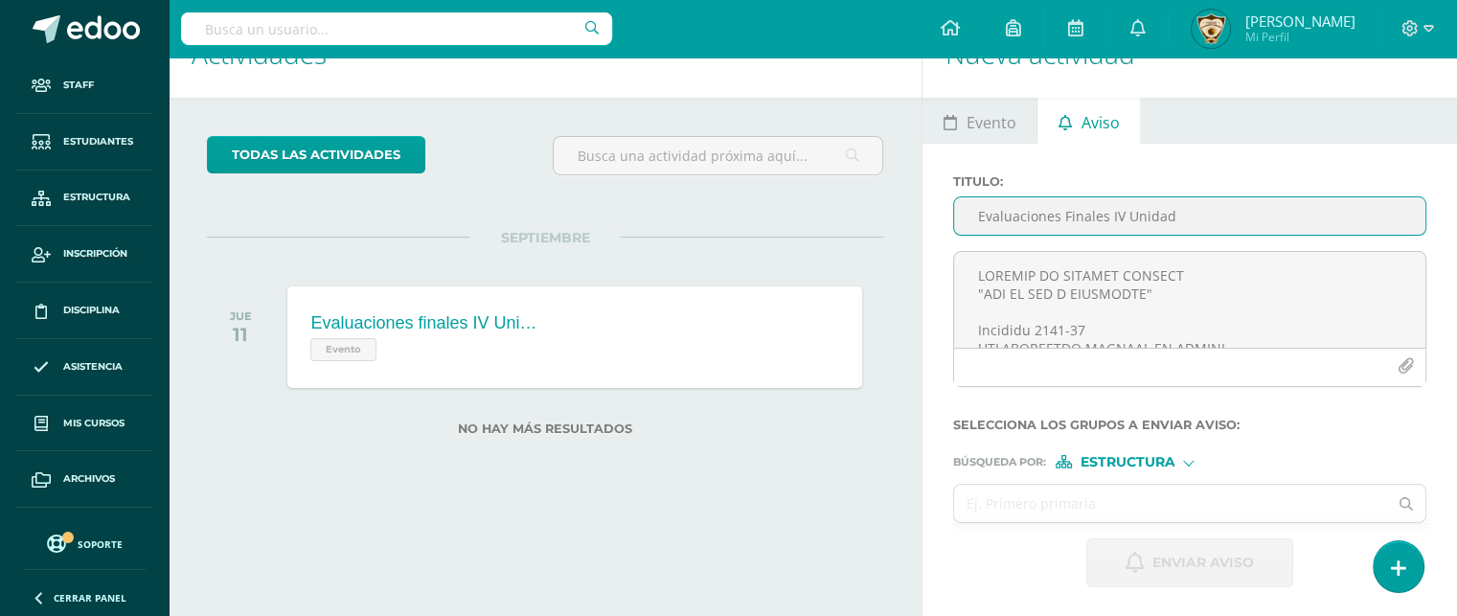
click at [976, 218] on input "Evaluaciones Finales IV Unidad" at bounding box center [1189, 215] width 471 height 37
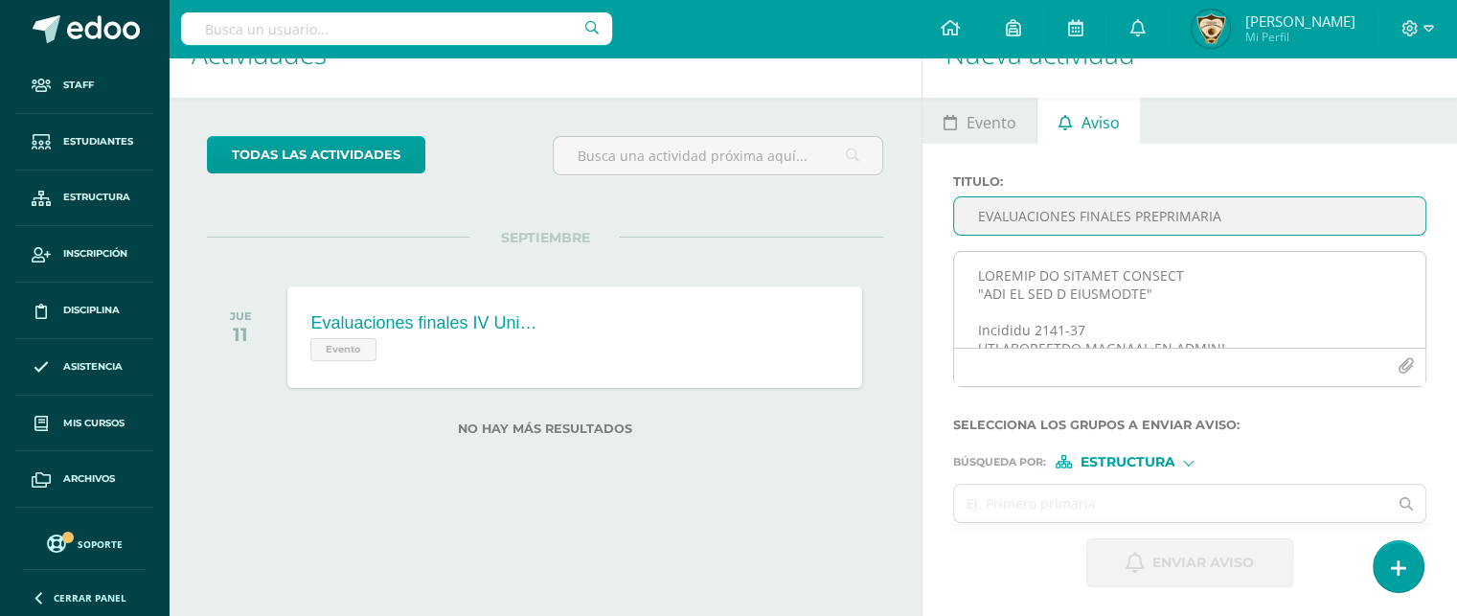
type input "EVALUACIONES FINALES PREPRIMARIA"
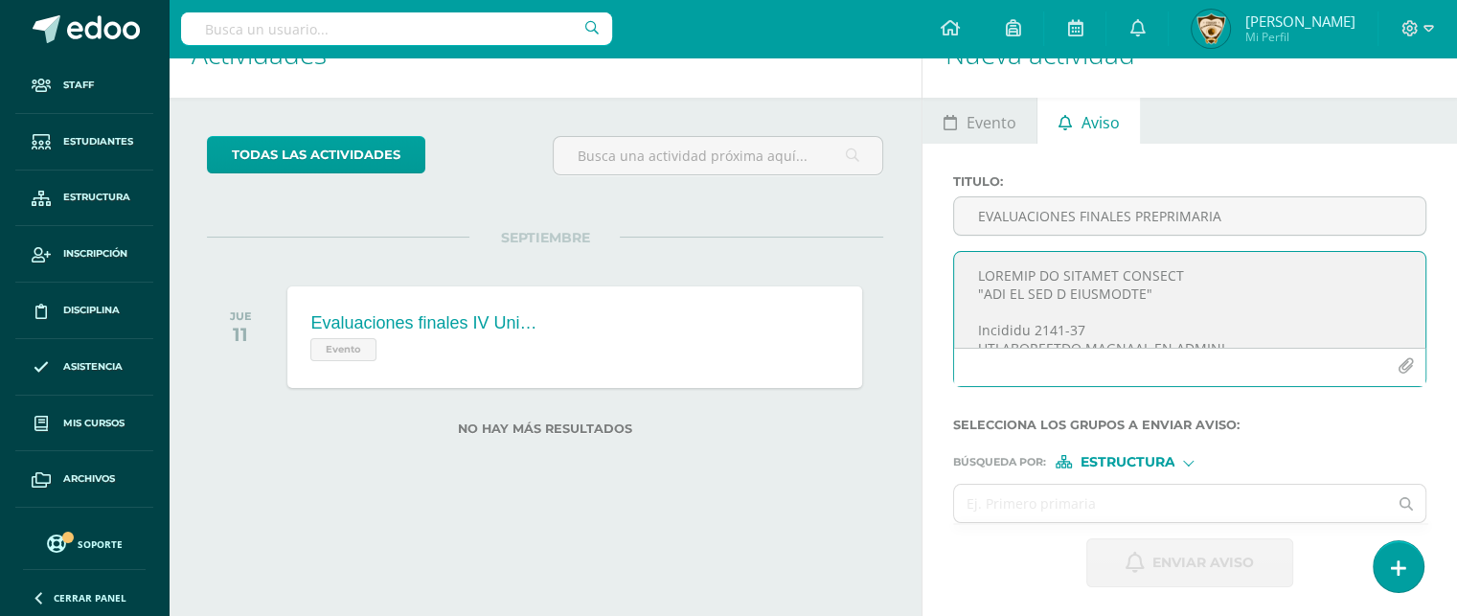
click at [977, 277] on textarea at bounding box center [1189, 300] width 471 height 96
click at [976, 294] on textarea "COLEGIO EL SAGRADO CORAZÓN. AÑO DE LUZ Y ESPERANZA"" at bounding box center [1189, 300] width 471 height 96
click at [1166, 300] on textarea "COLEGIO EL SAGRADO CORAZÓN. "AÑO DE LUZ Y ESPERANZA"" at bounding box center [1189, 300] width 471 height 96
paste textarea "Circular 2025 – 61. EVALUACIÓN IV UNIDAD PREPRIMARIA Guatemala, septiembre 10 d…"
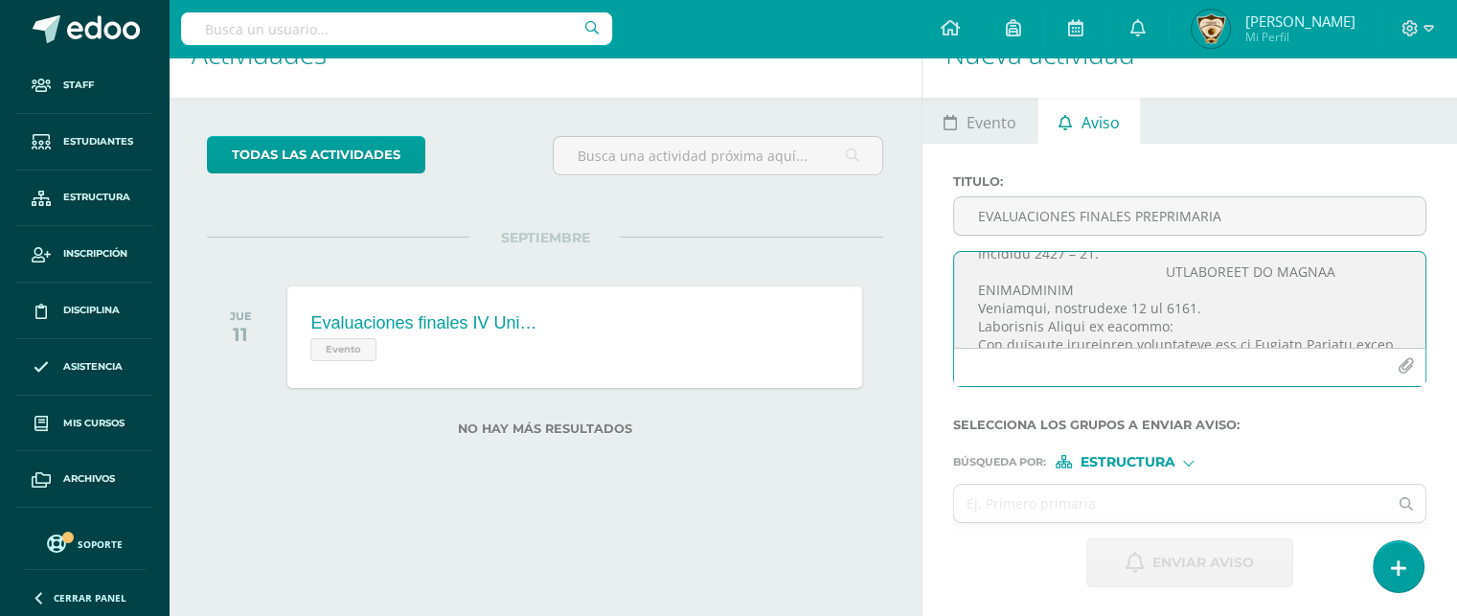
click at [1149, 271] on textarea at bounding box center [1189, 300] width 471 height 96
click at [973, 294] on textarea at bounding box center [1189, 300] width 471 height 96
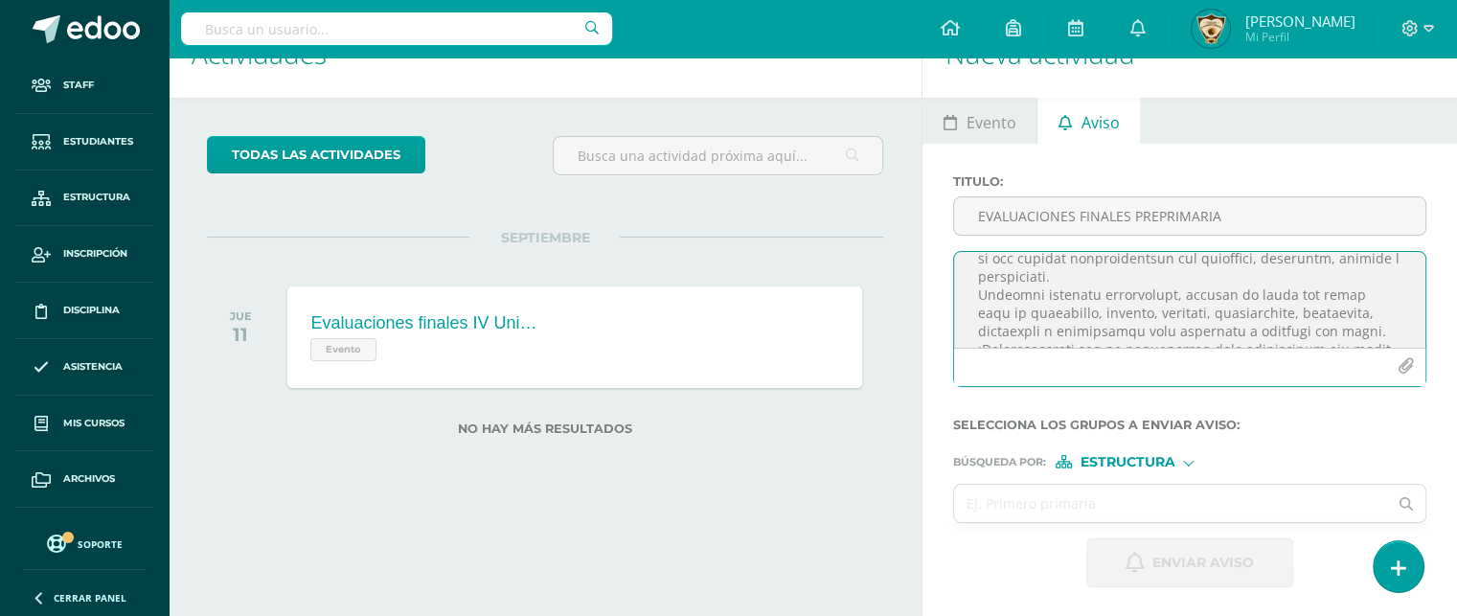
click at [1131, 276] on textarea at bounding box center [1189, 300] width 471 height 96
click at [971, 275] on textarea at bounding box center [1189, 300] width 471 height 96
click at [1359, 311] on textarea at bounding box center [1189, 300] width 471 height 96
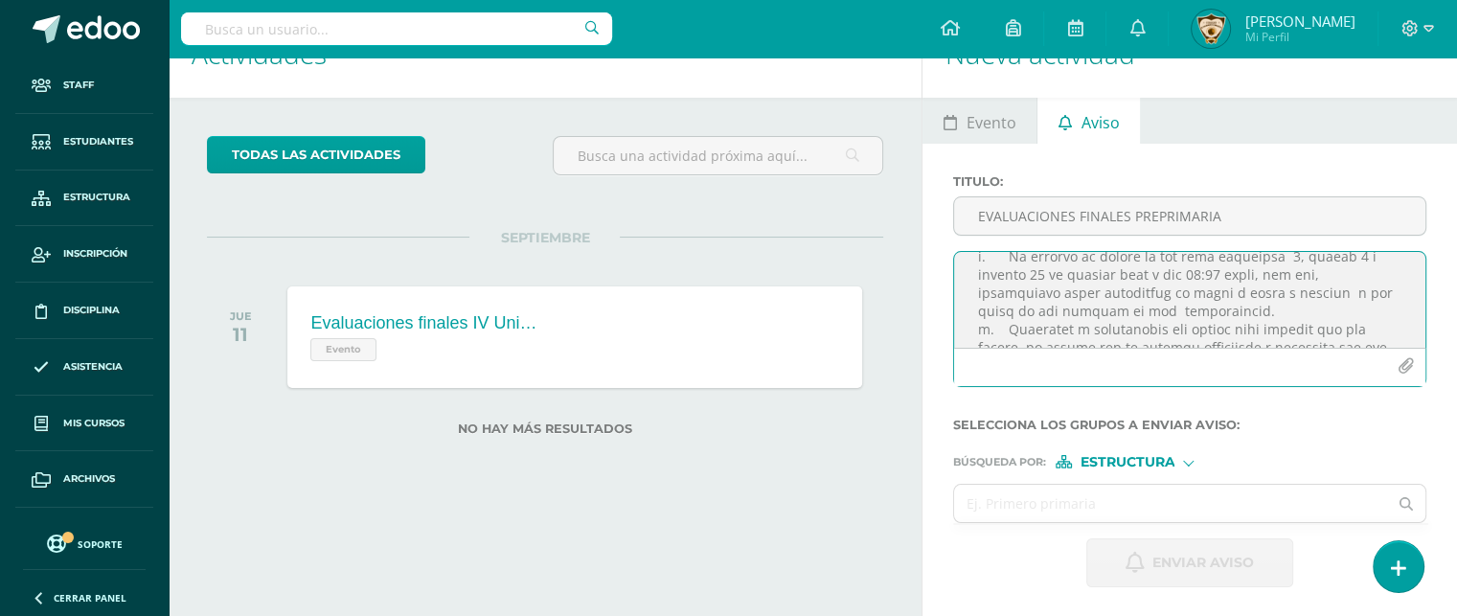
click at [1254, 300] on textarea at bounding box center [1189, 300] width 471 height 96
click at [1387, 330] on textarea at bounding box center [1189, 300] width 471 height 96
click at [1138, 277] on textarea at bounding box center [1189, 300] width 471 height 96
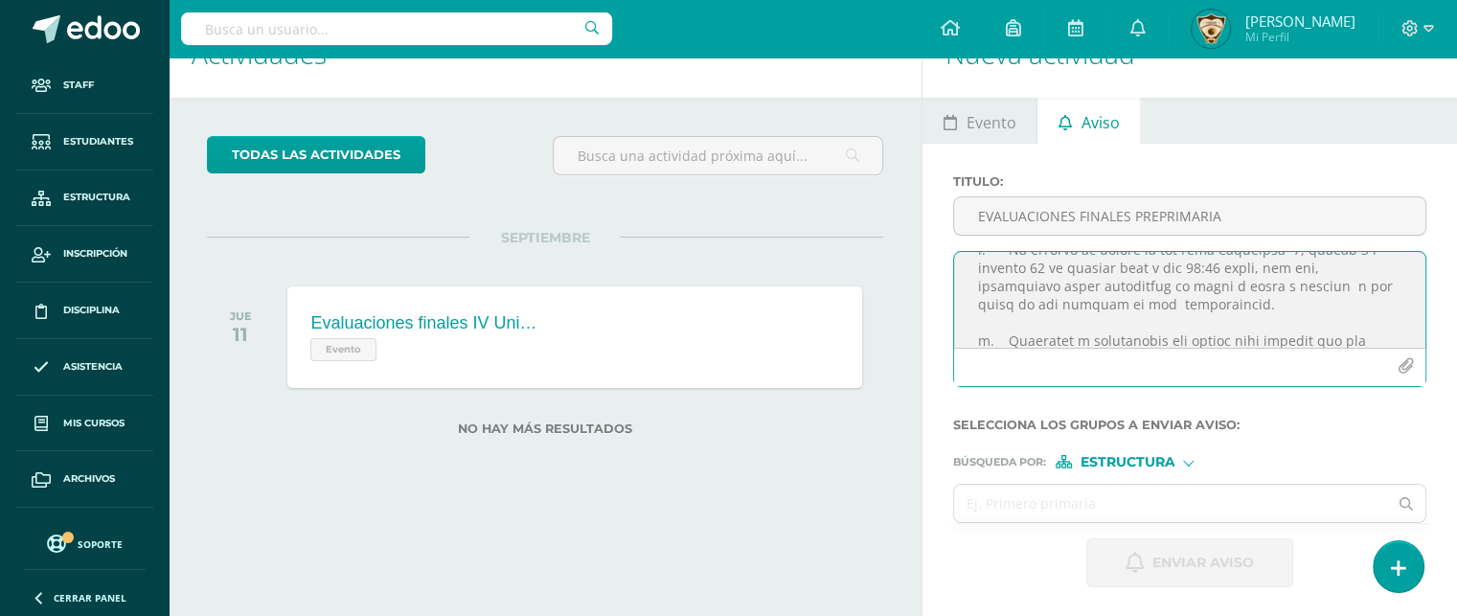
scroll to position [620, 0]
click at [986, 298] on textarea at bounding box center [1189, 300] width 471 height 96
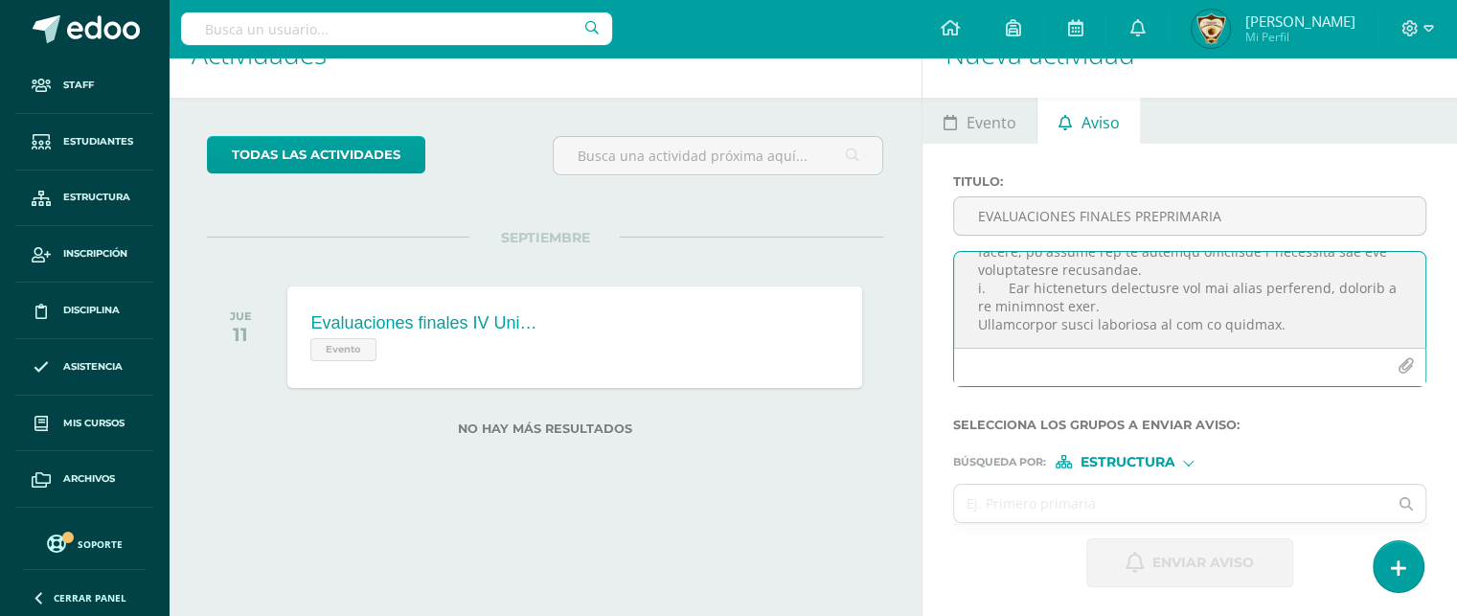
scroll to position [742, 0]
click at [981, 291] on textarea at bounding box center [1189, 300] width 471 height 96
click at [974, 277] on textarea at bounding box center [1189, 300] width 471 height 96
click at [1292, 276] on textarea at bounding box center [1189, 300] width 471 height 96
paste textarea "Normas que rigen la aplicación de las evaluaciones:  Las alumnas tendrán sobre…"
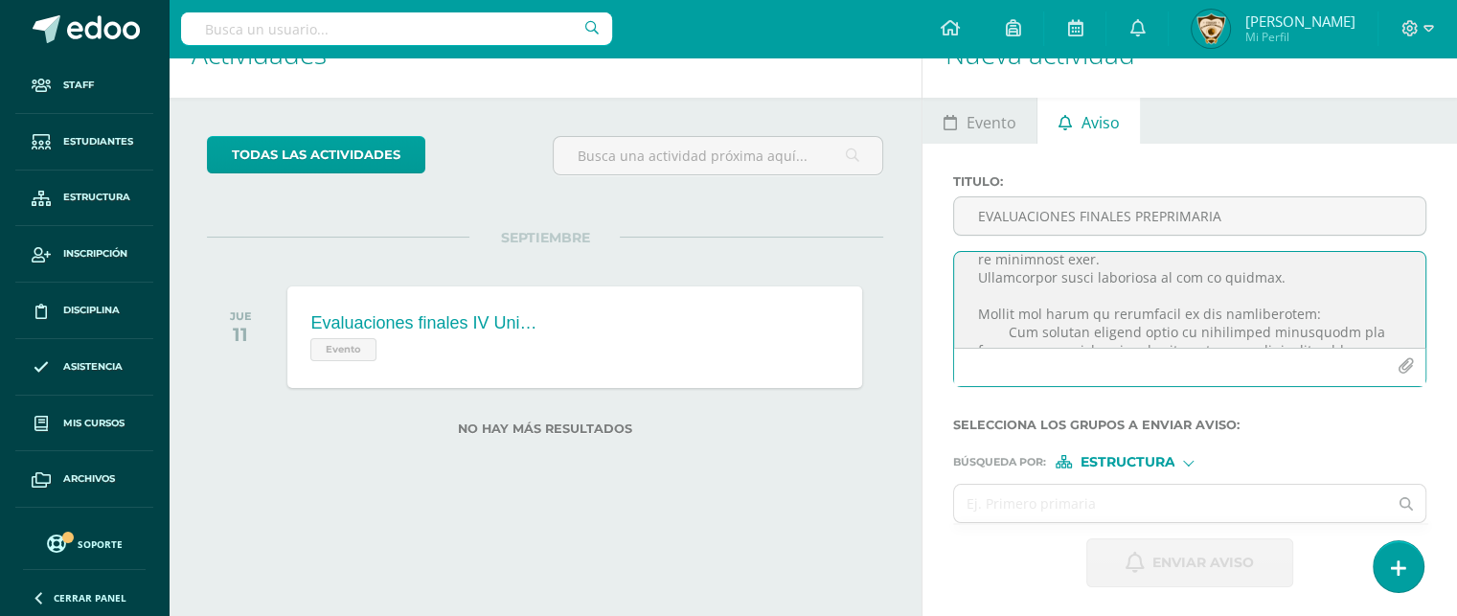
scroll to position [732, 0]
click at [1283, 280] on textarea at bounding box center [1189, 300] width 471 height 96
click at [1300, 313] on textarea at bounding box center [1189, 300] width 471 height 96
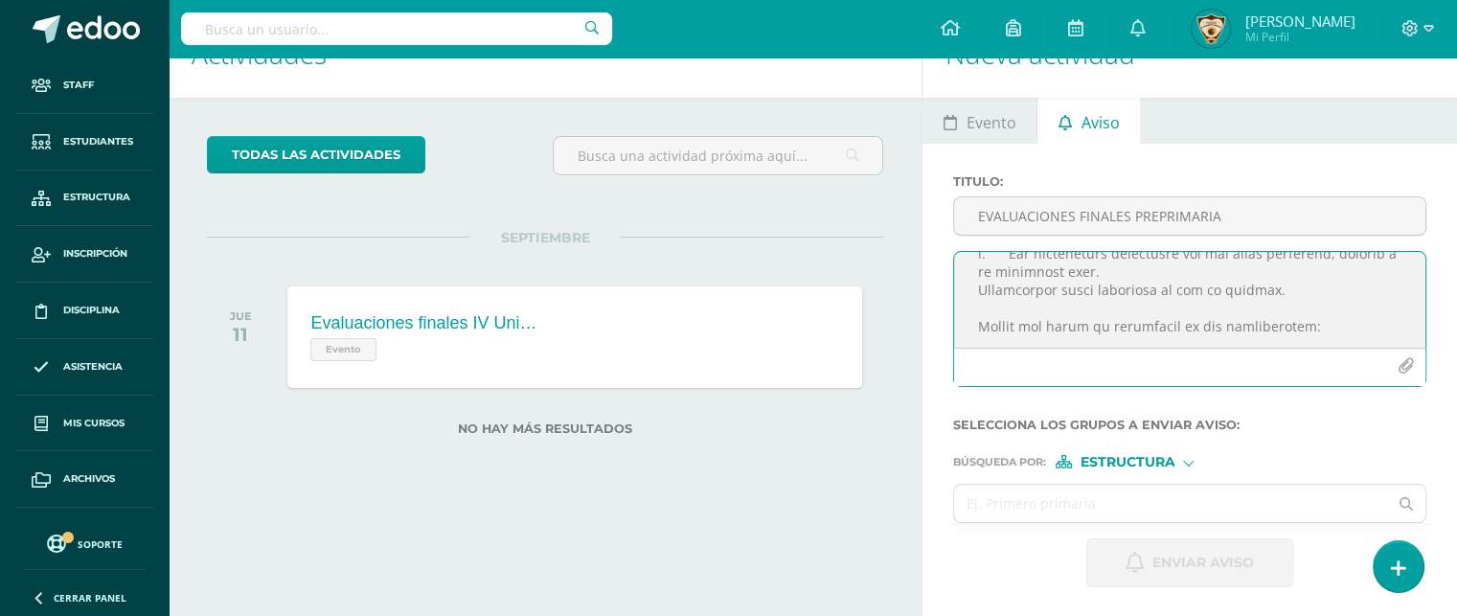
click at [1408, 363] on icon "button" at bounding box center [1406, 366] width 16 height 16
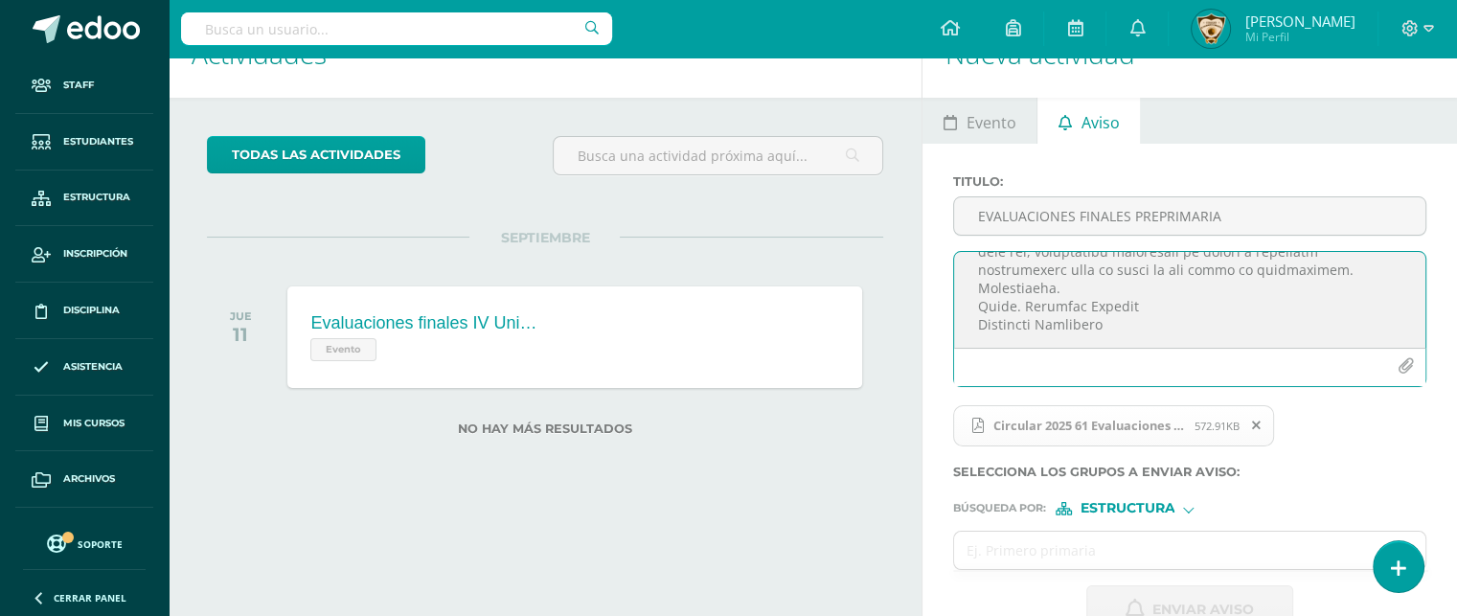
scroll to position [1107, 0]
click at [976, 289] on textarea at bounding box center [1189, 300] width 471 height 96
type textarea "COLEGIO EL SAGRADO CORAZÓN. "AÑO DE LUZ Y ESPERANZA" Circular 2025 – 61. EVALUA…"
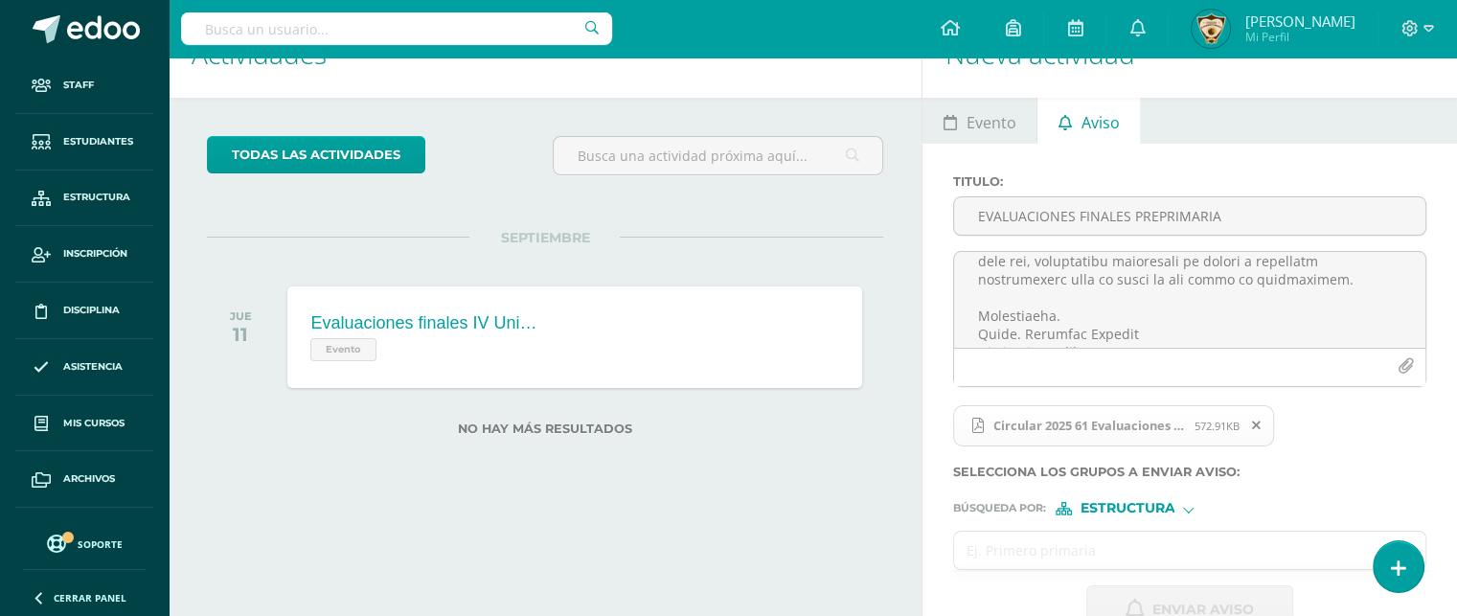
click at [971, 545] on input "text" at bounding box center [1170, 550] width 433 height 37
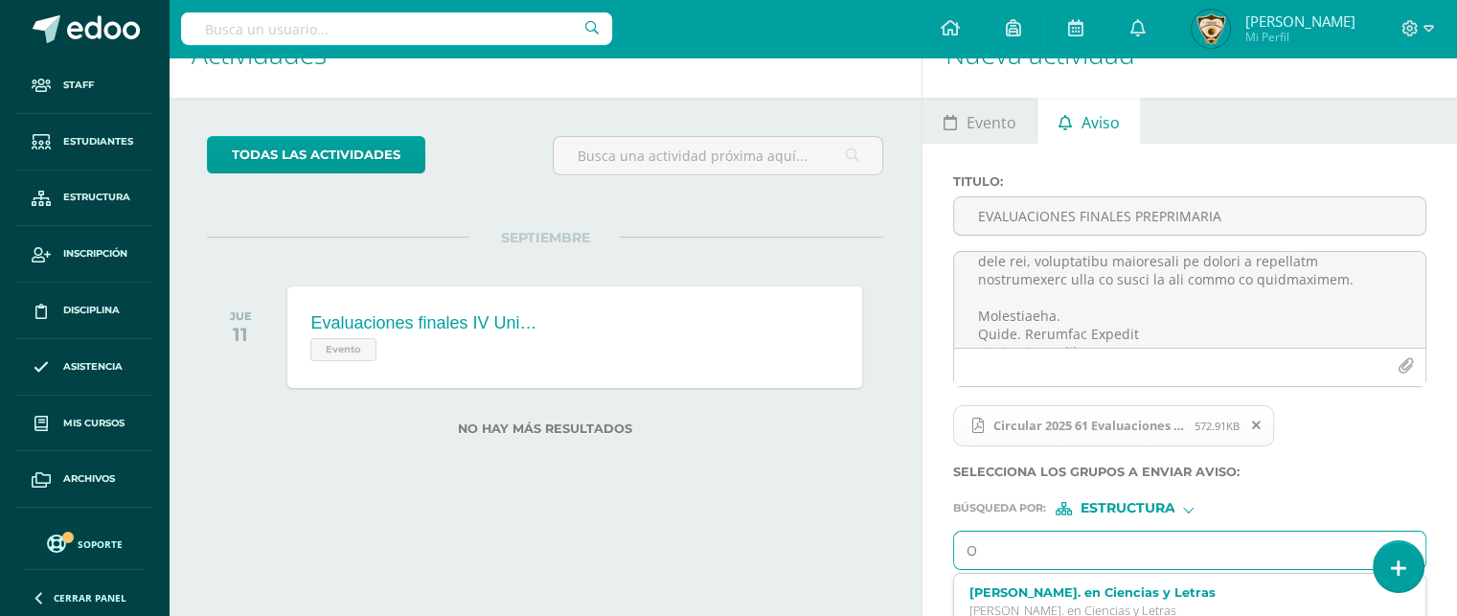
type input "O"
type input "Preprimaria"
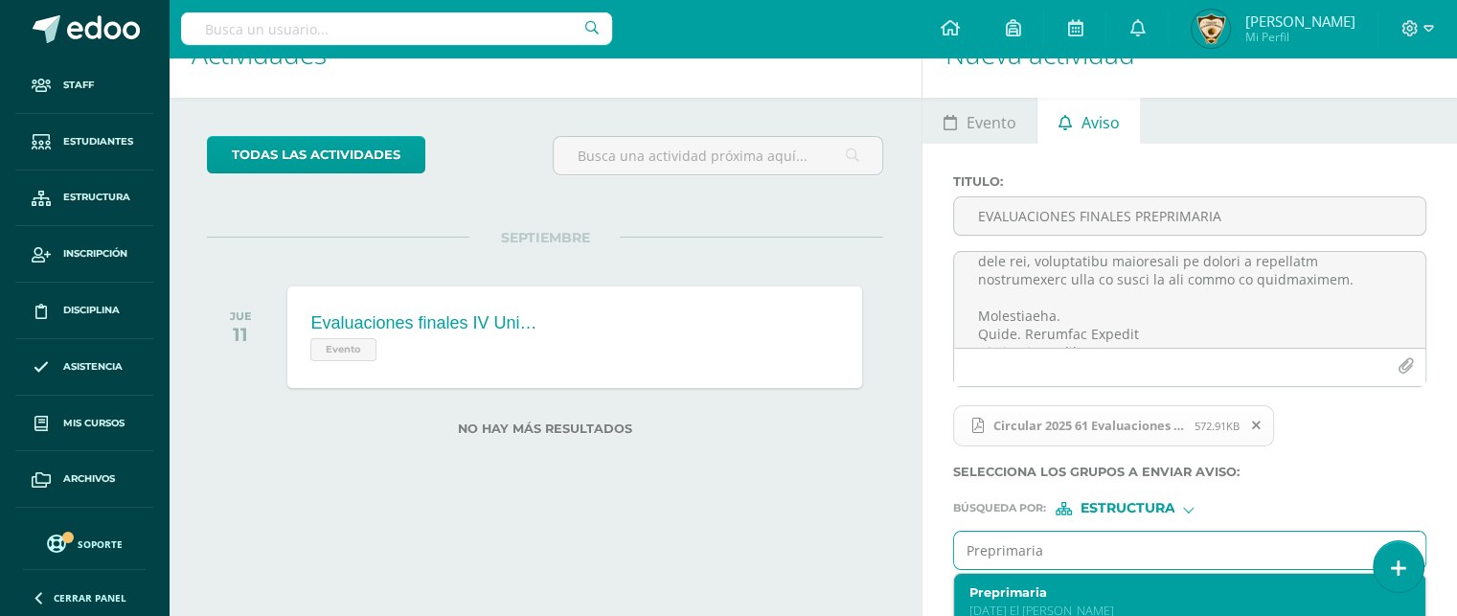
click at [987, 596] on label "Preprimaria" at bounding box center [1181, 592] width 423 height 14
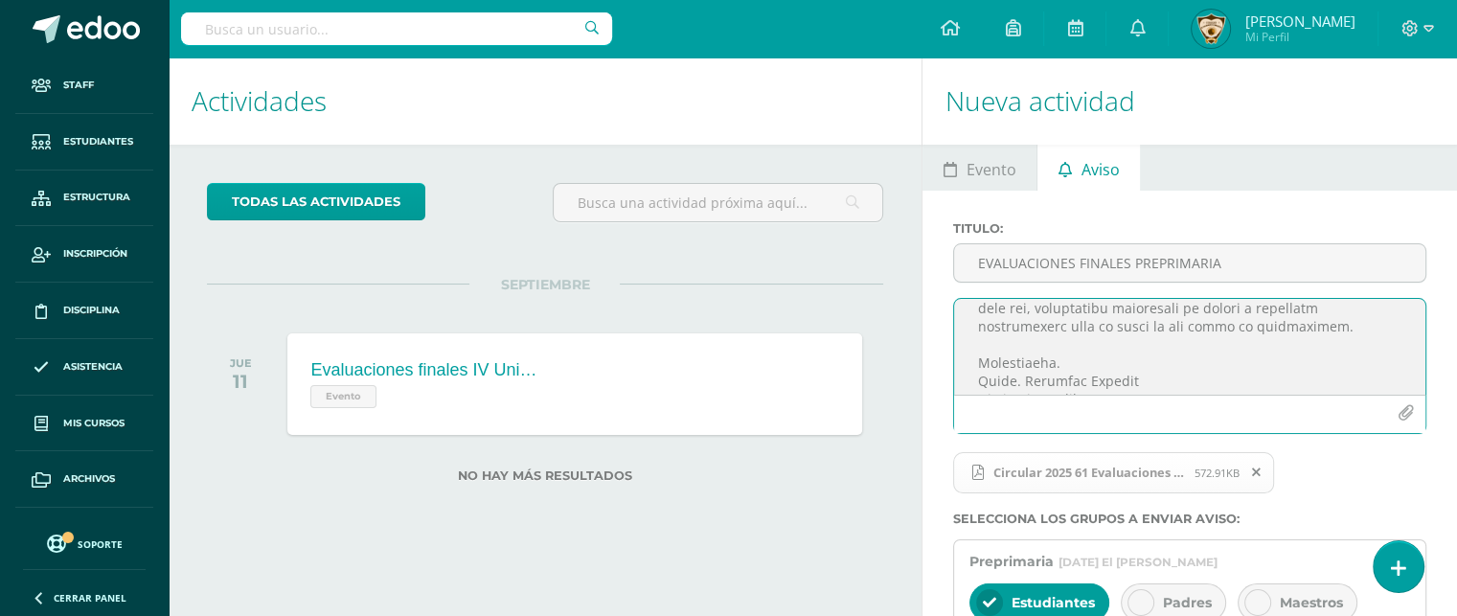
scroll to position [0, 0]
click at [972, 372] on textarea at bounding box center [1189, 347] width 471 height 96
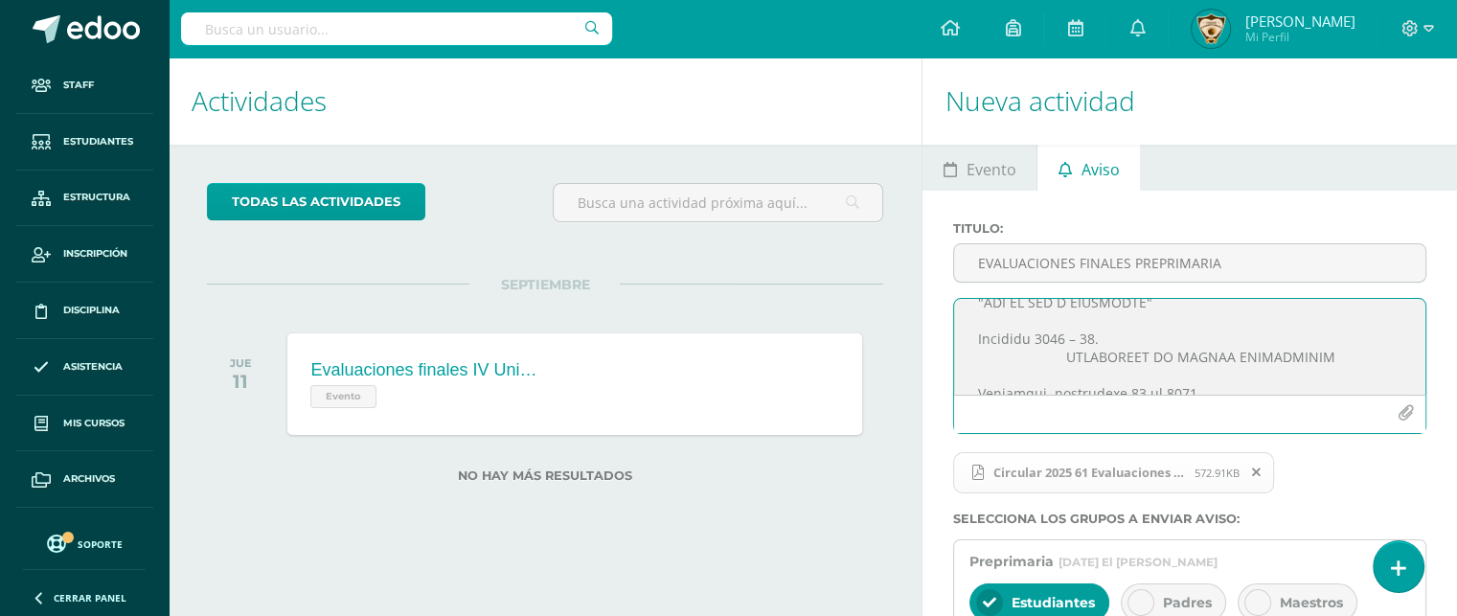
click at [1055, 360] on textarea at bounding box center [1189, 347] width 471 height 96
type textarea "COLEGIO EL SAGRADO CORAZÓN. "AÑO DE LUZ Y ESPERANZA" Circular 2025 – 61. EVALUA…"
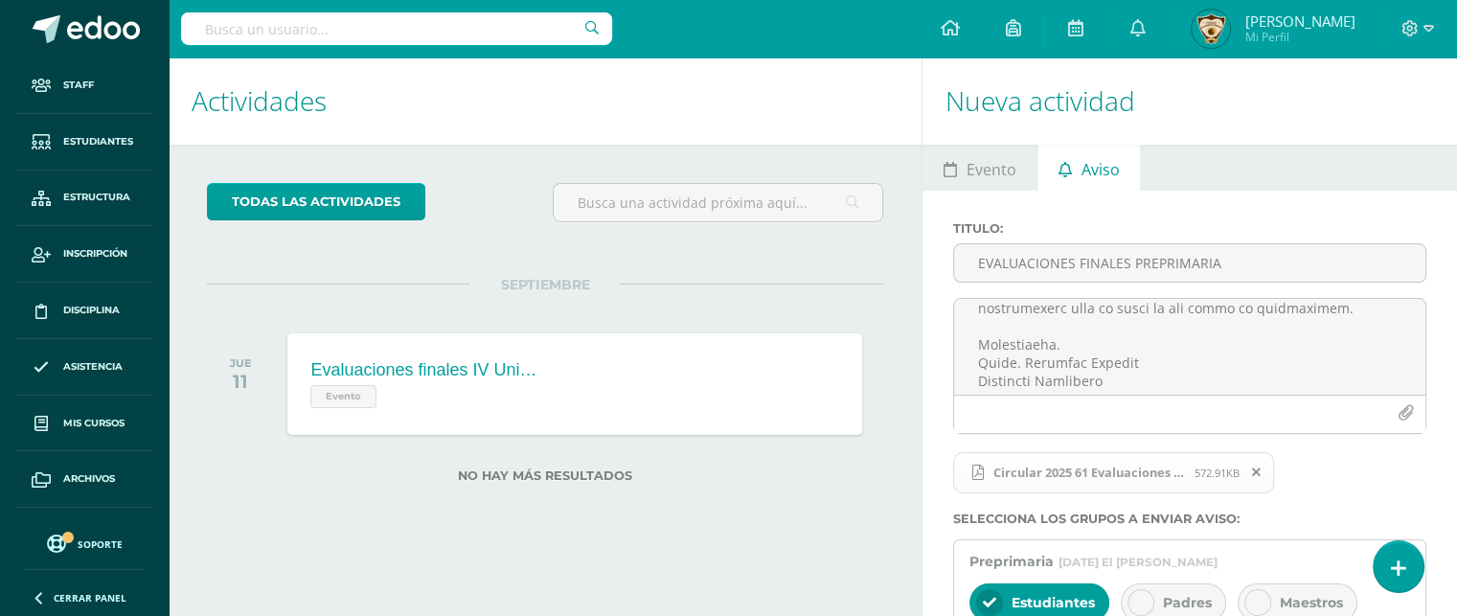
click at [1256, 474] on icon at bounding box center [1256, 472] width 9 height 13
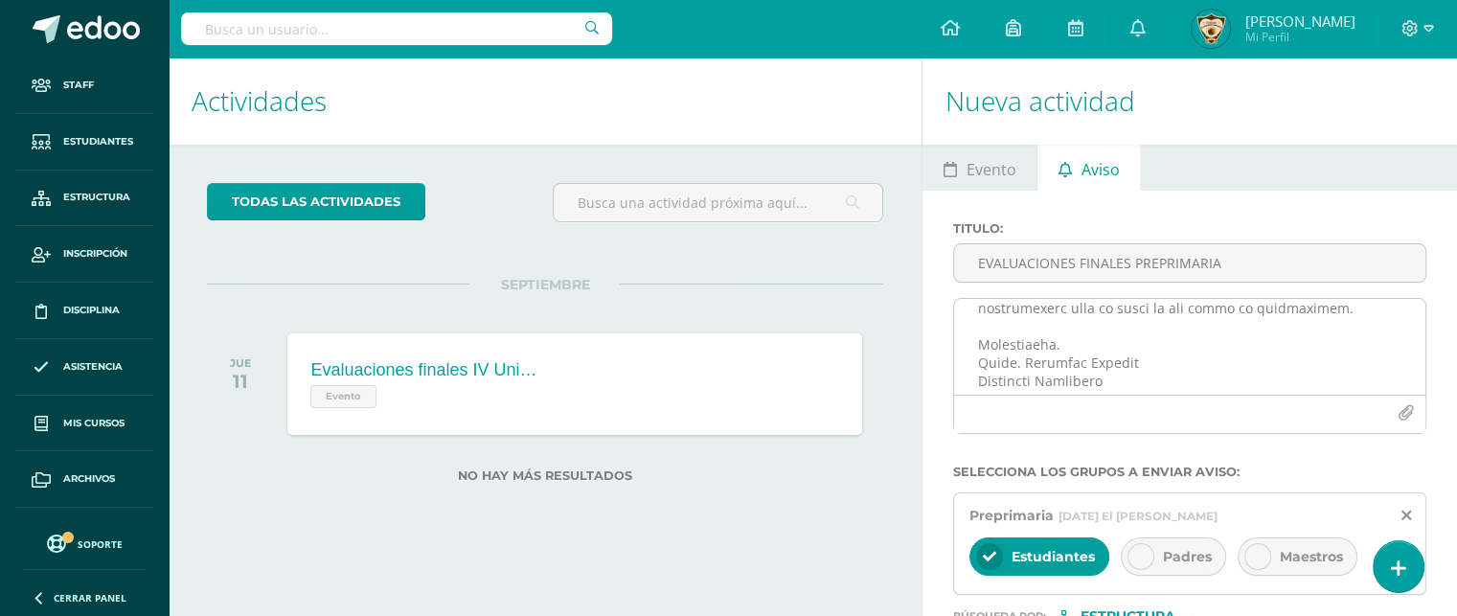
click at [1405, 417] on icon "button" at bounding box center [1406, 413] width 16 height 16
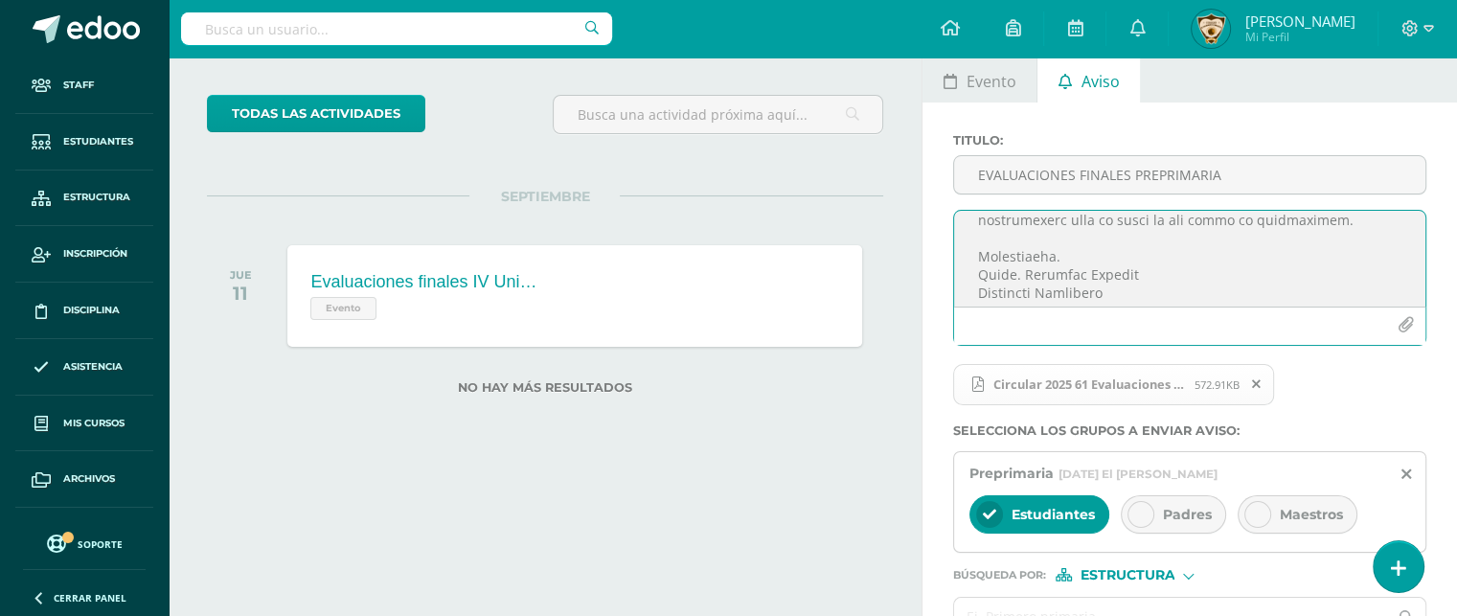
scroll to position [201, 0]
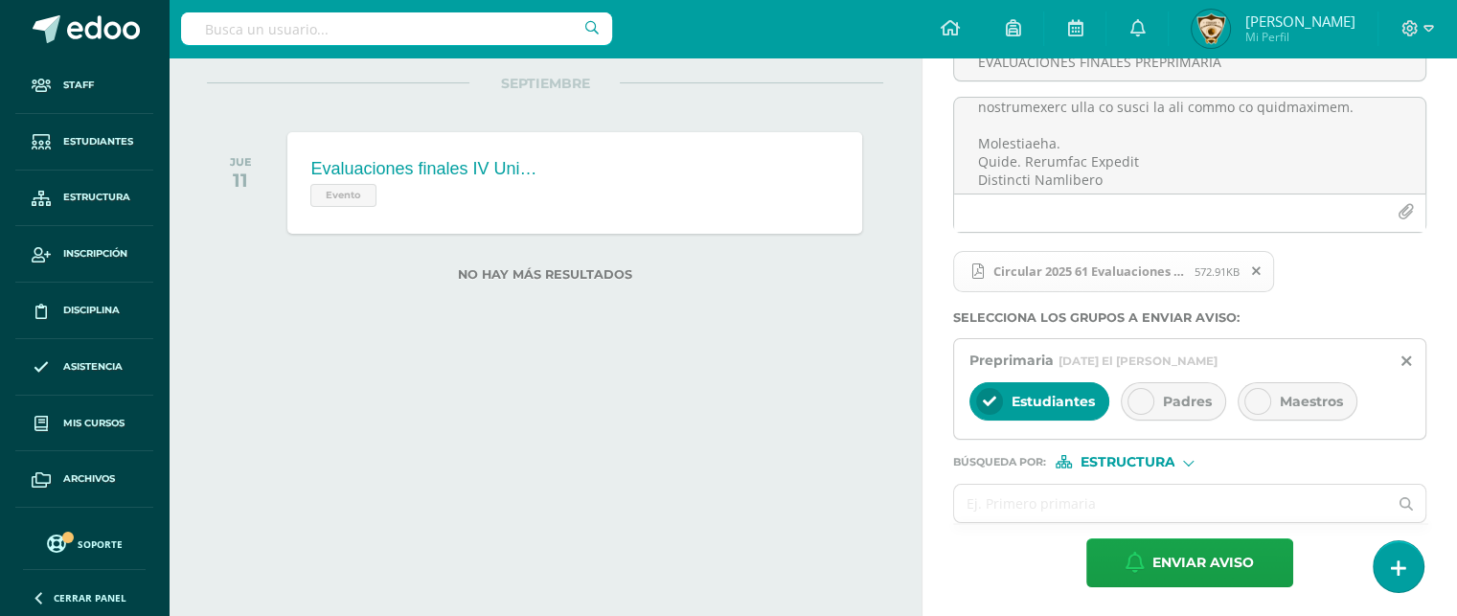
click at [1134, 400] on icon at bounding box center [1140, 401] width 13 height 13
click at [1251, 398] on icon at bounding box center [1257, 401] width 13 height 13
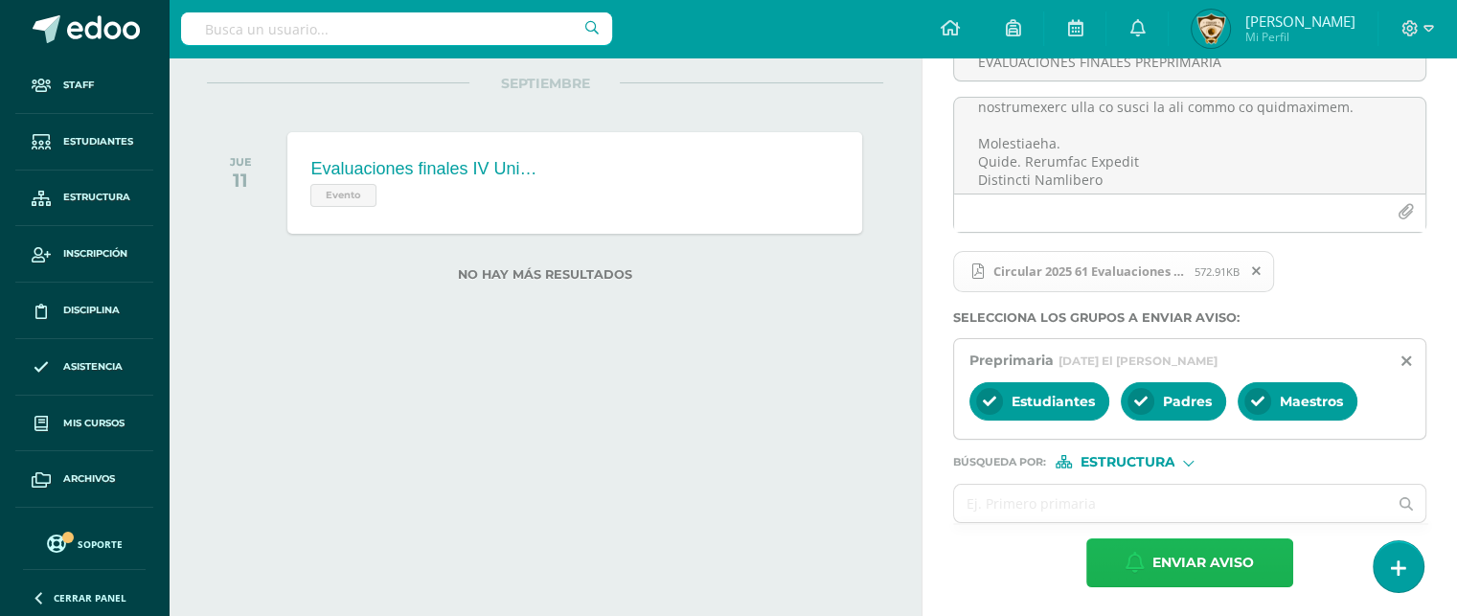
click at [1217, 561] on span "Enviar aviso" at bounding box center [1204, 562] width 102 height 47
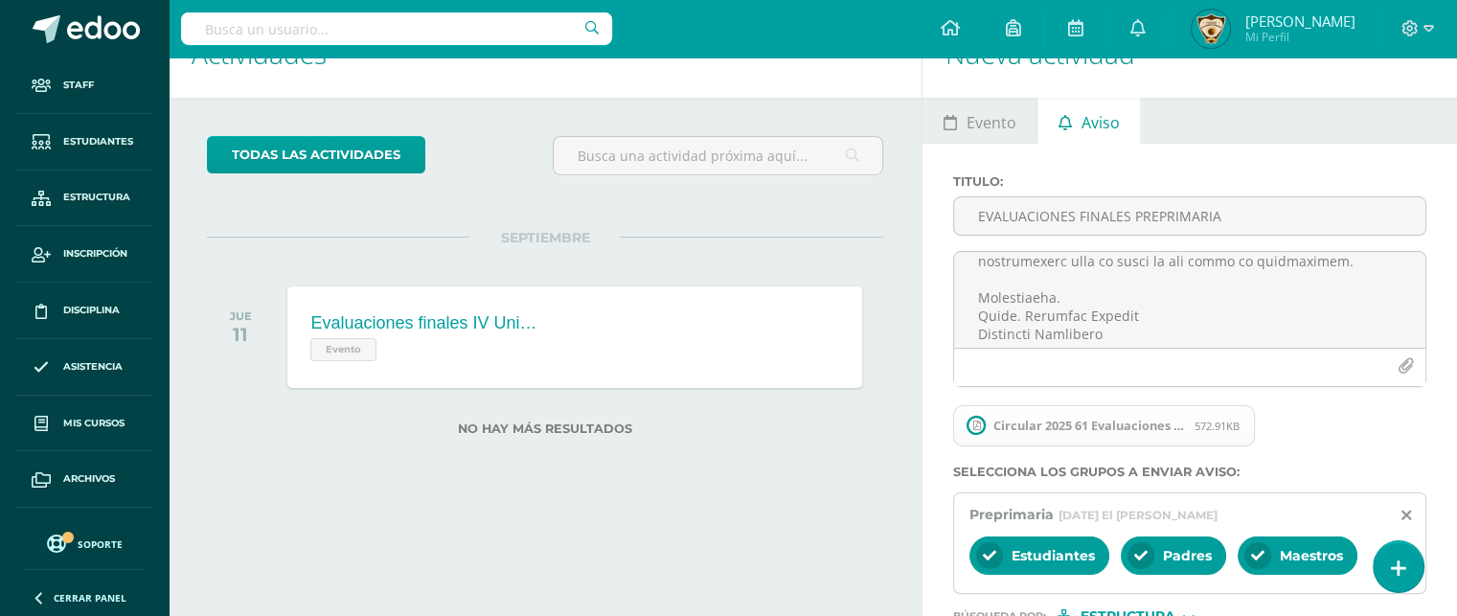
scroll to position [0, 0]
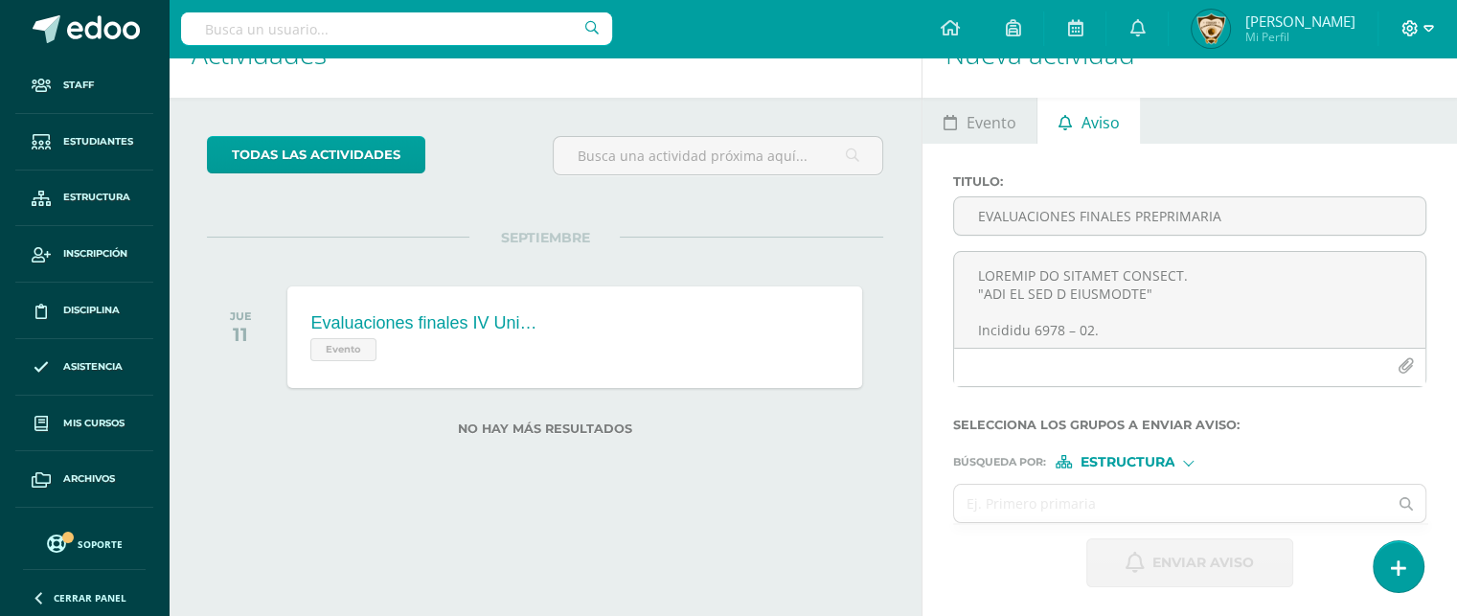
click at [1428, 33] on icon at bounding box center [1429, 28] width 11 height 17
click at [1317, 154] on span "Cerrar sesión" at bounding box center [1293, 158] width 86 height 18
